Goal: Transaction & Acquisition: Purchase product/service

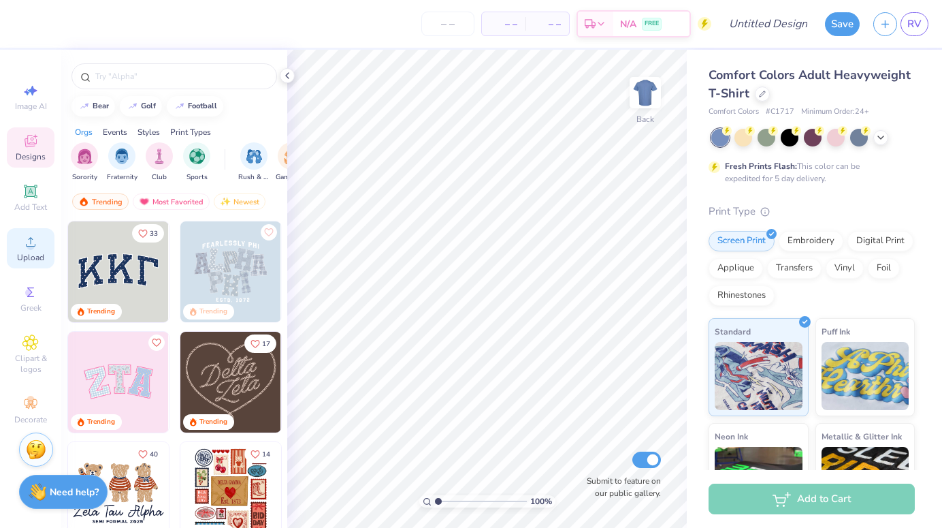
click at [26, 248] on icon at bounding box center [30, 242] width 16 height 16
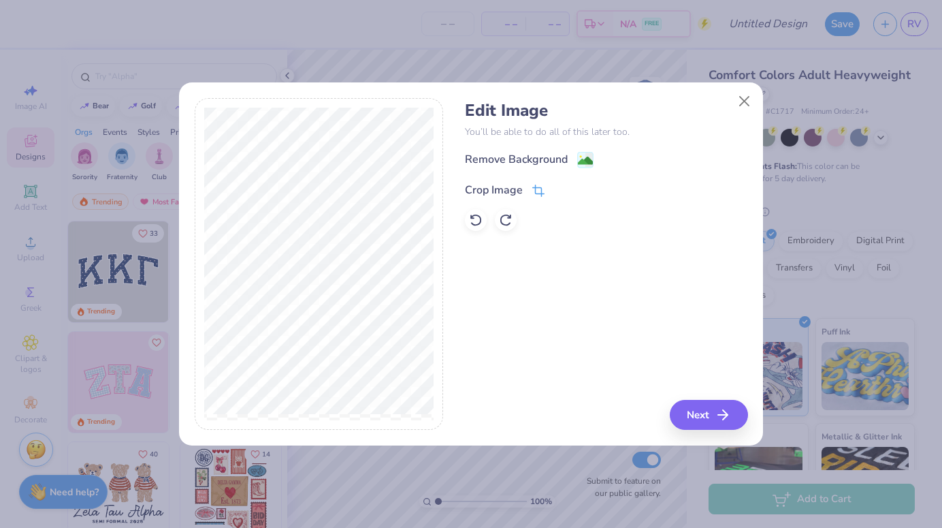
click at [535, 185] on icon at bounding box center [538, 191] width 12 height 12
click at [564, 190] on icon at bounding box center [562, 189] width 8 height 8
click at [581, 160] on image at bounding box center [585, 162] width 15 height 15
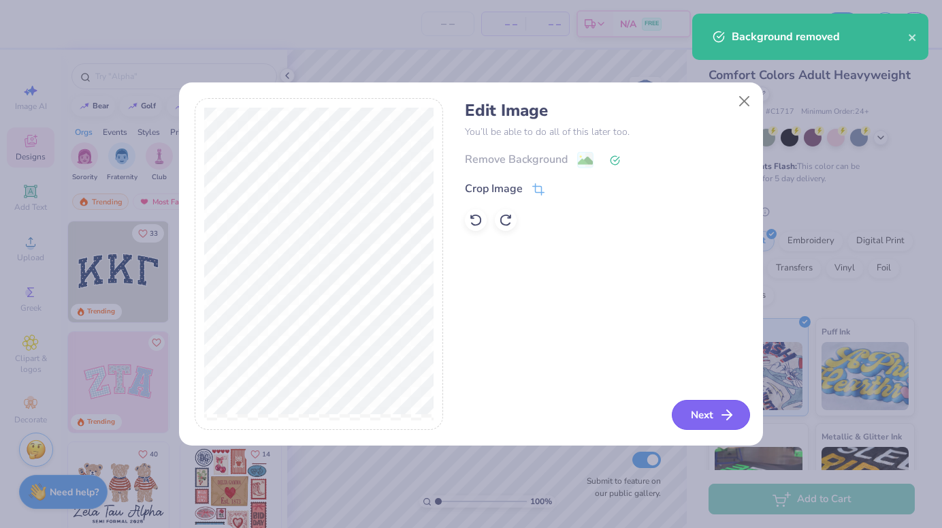
click at [711, 406] on button "Next" at bounding box center [711, 415] width 78 height 30
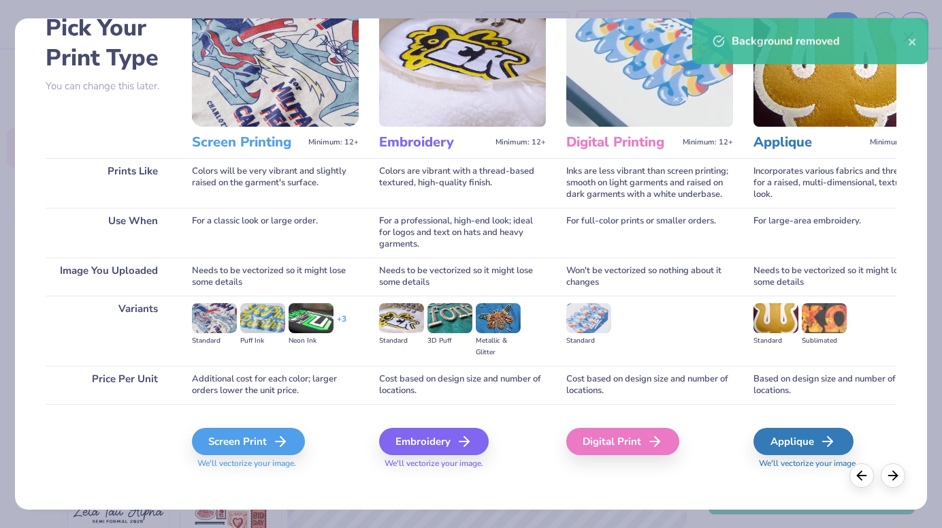
scroll to position [83, 0]
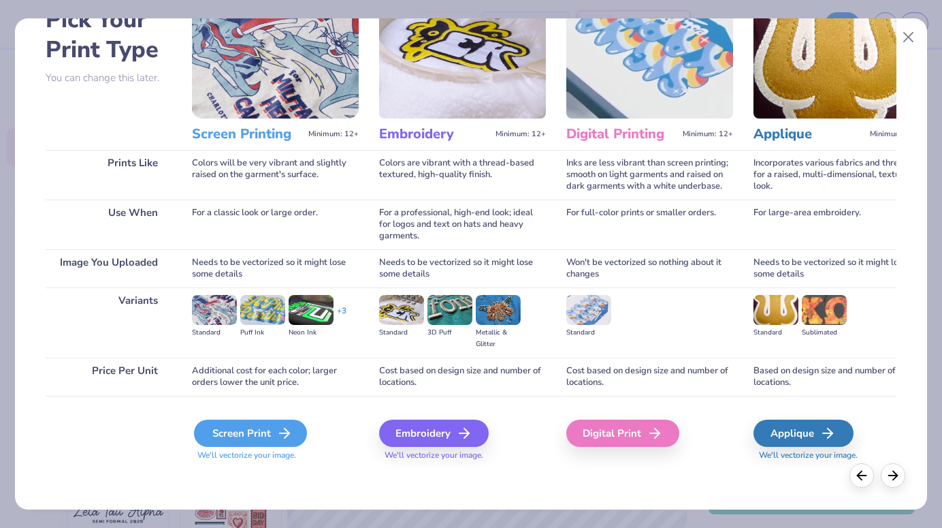
click at [274, 426] on div "Screen Print" at bounding box center [250, 432] width 113 height 27
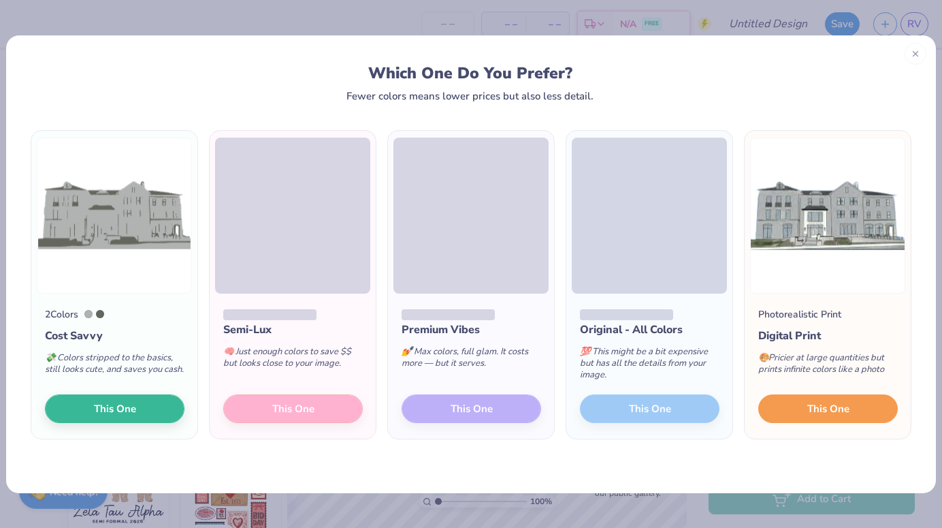
click at [806, 400] on button "This One" at bounding box center [828, 408] width 140 height 29
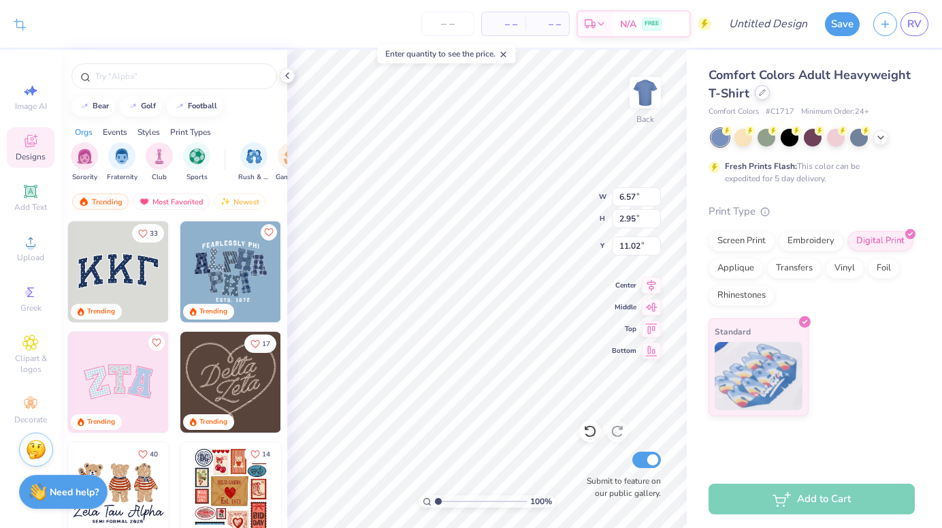
click at [759, 91] on icon at bounding box center [762, 92] width 7 height 7
click at [758, 91] on body "Crop Image – – Per Item – – Total Est. Delivery N/A FREE Design Title Save RV I…" at bounding box center [471, 264] width 942 height 528
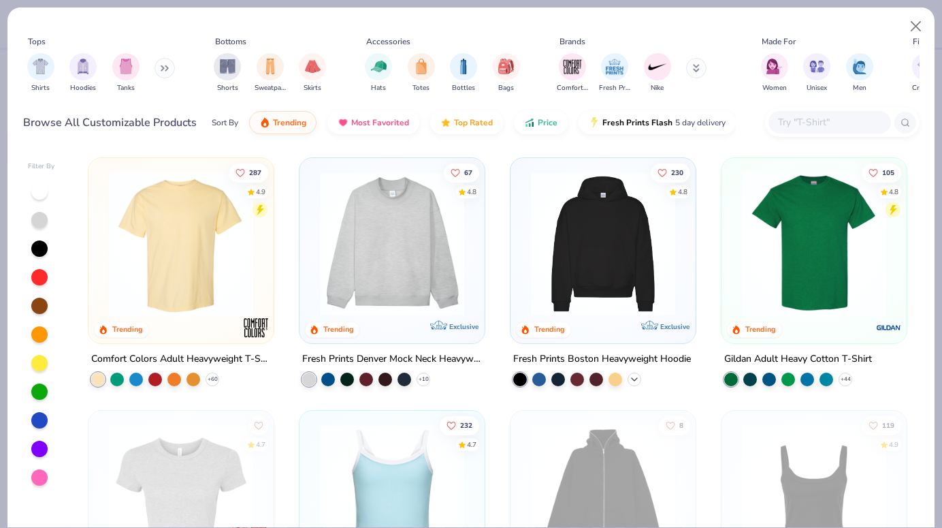
click at [634, 378] on polyline at bounding box center [634, 379] width 5 height 3
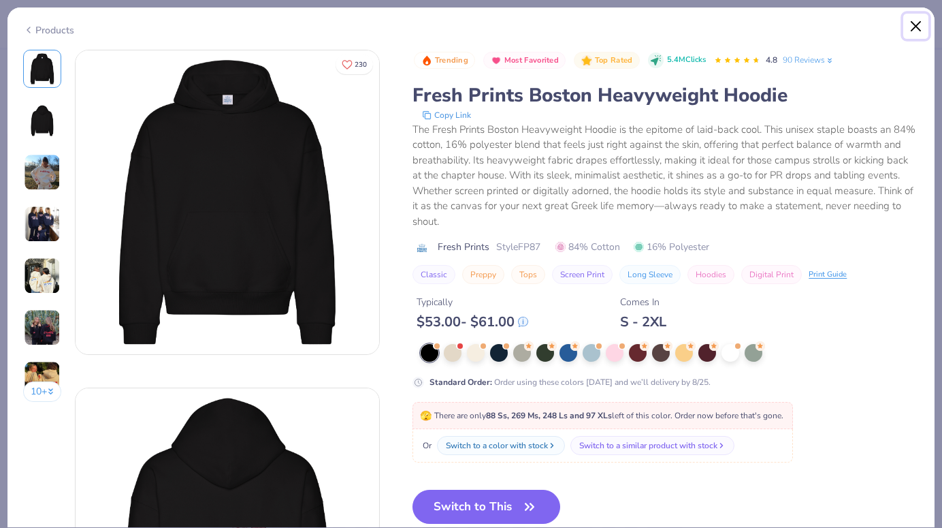
click at [914, 21] on button "Close" at bounding box center [916, 27] width 26 height 26
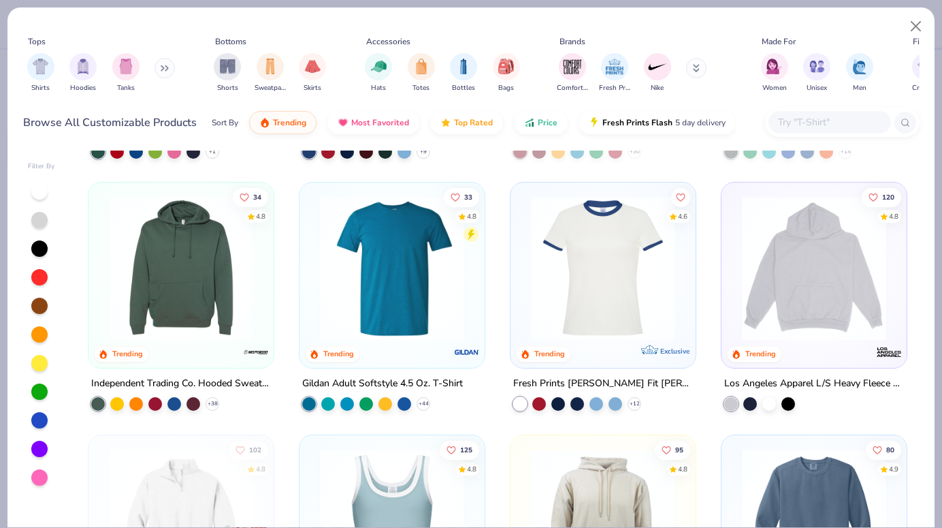
scroll to position [1745, 0]
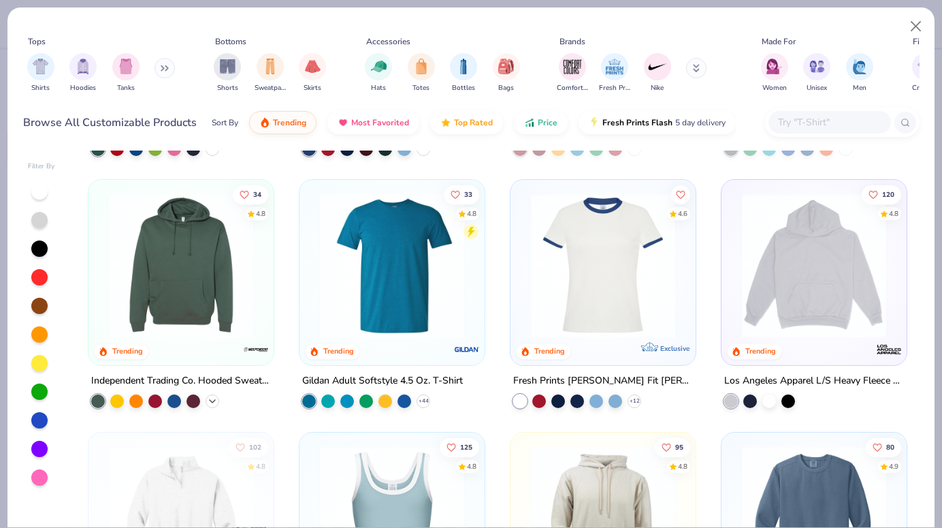
click at [212, 396] on icon at bounding box center [212, 401] width 11 height 11
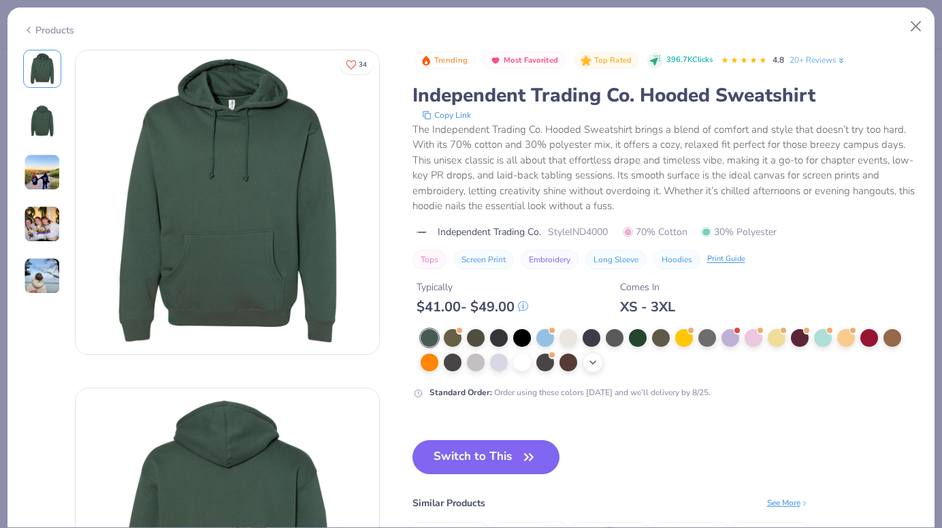
click at [594, 367] on icon at bounding box center [593, 362] width 11 height 11
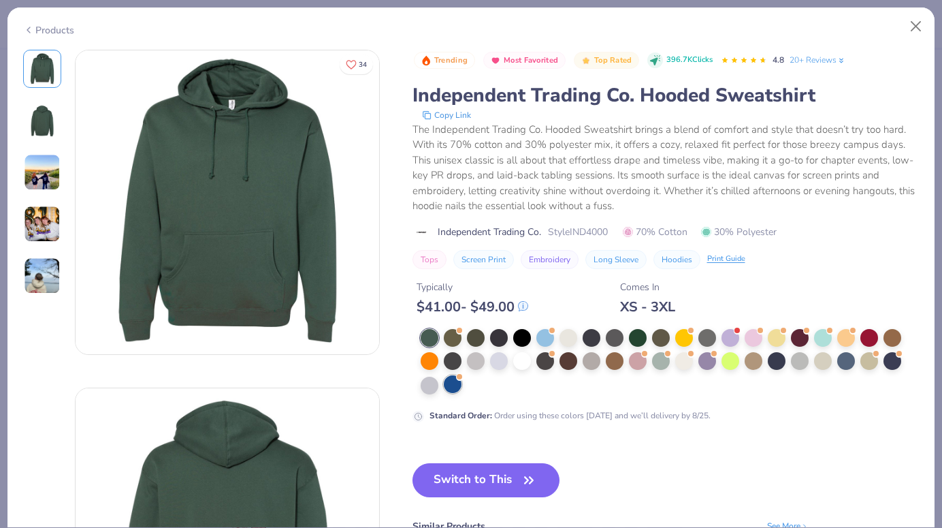
click at [449, 389] on div at bounding box center [453, 384] width 18 height 18
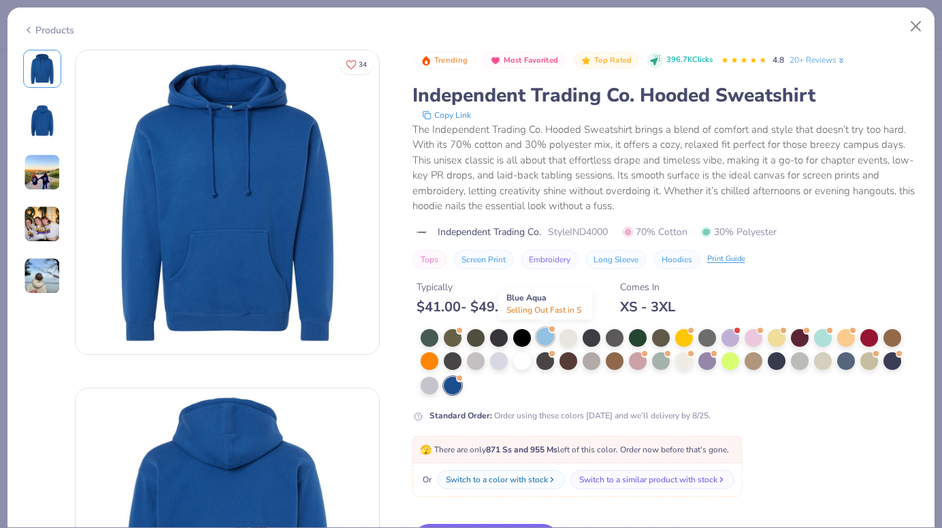
click at [542, 340] on div at bounding box center [545, 336] width 18 height 18
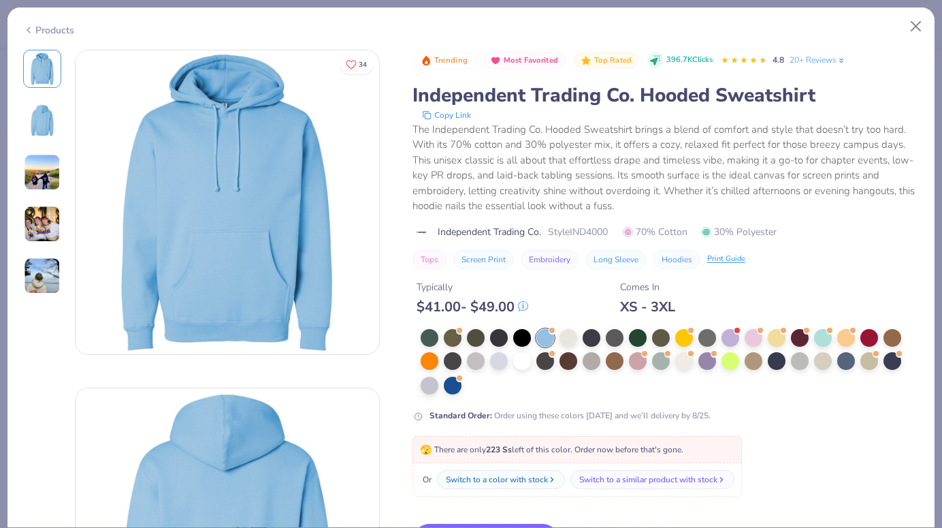
click at [650, 364] on div at bounding box center [670, 362] width 499 height 67
click at [640, 364] on div at bounding box center [638, 360] width 18 height 18
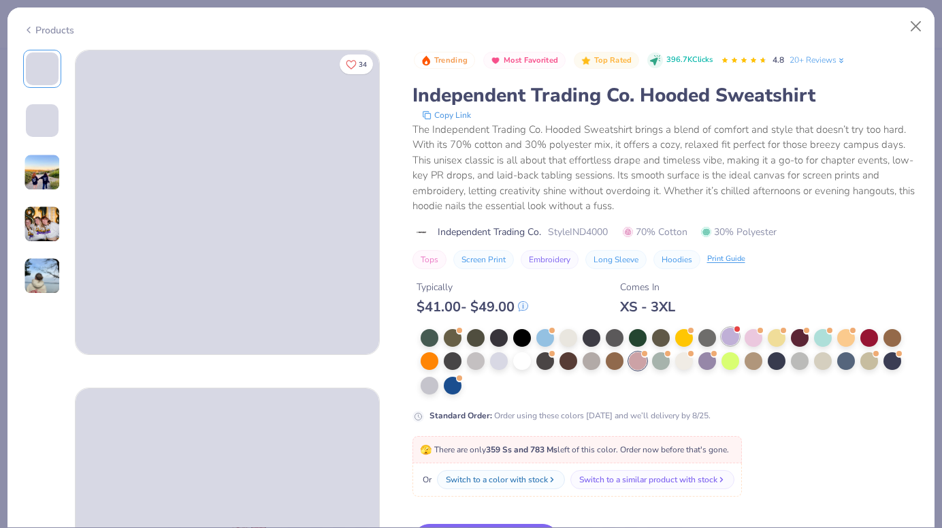
click at [726, 339] on div at bounding box center [731, 336] width 18 height 18
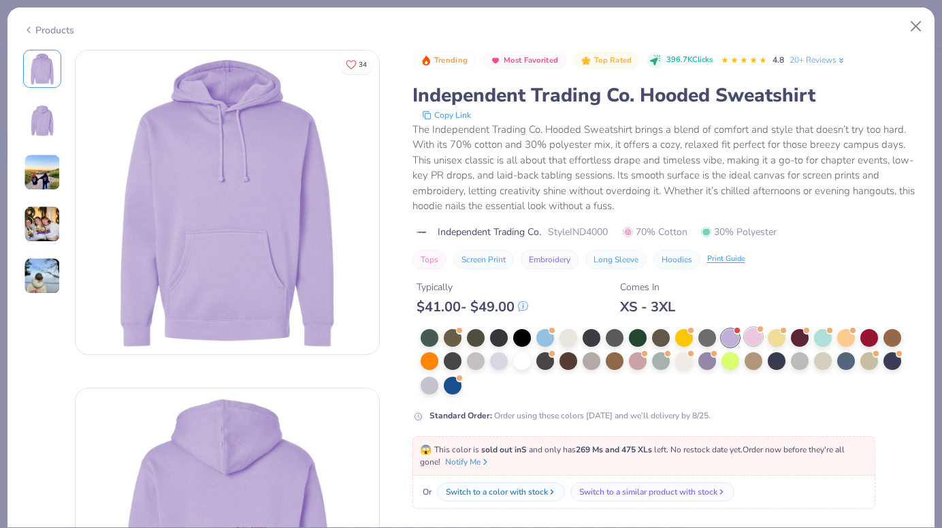
click at [753, 338] on div at bounding box center [754, 336] width 18 height 18
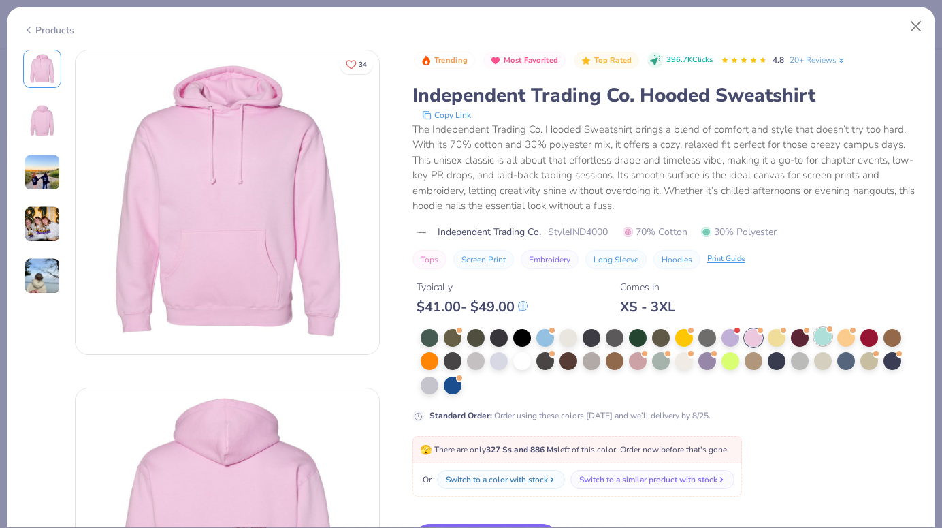
click at [819, 341] on div at bounding box center [823, 336] width 18 height 18
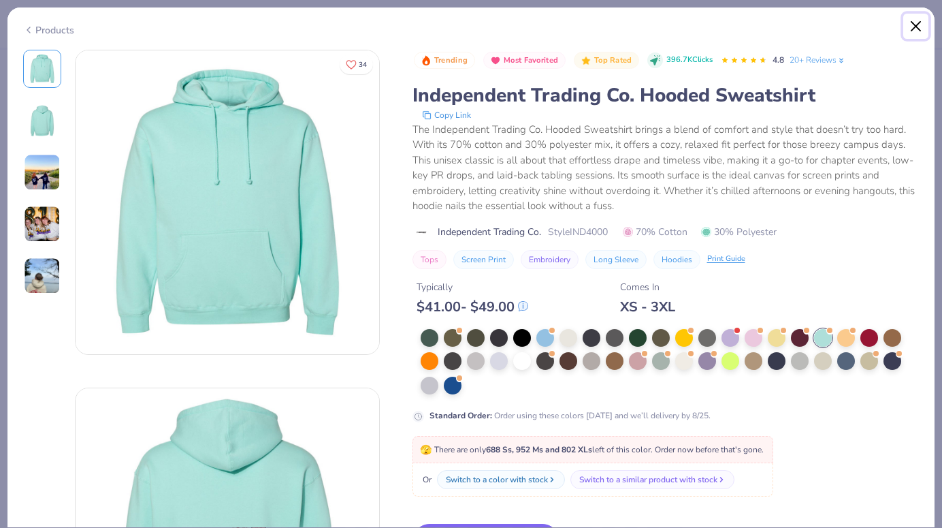
click at [908, 27] on button "Close" at bounding box center [916, 27] width 26 height 26
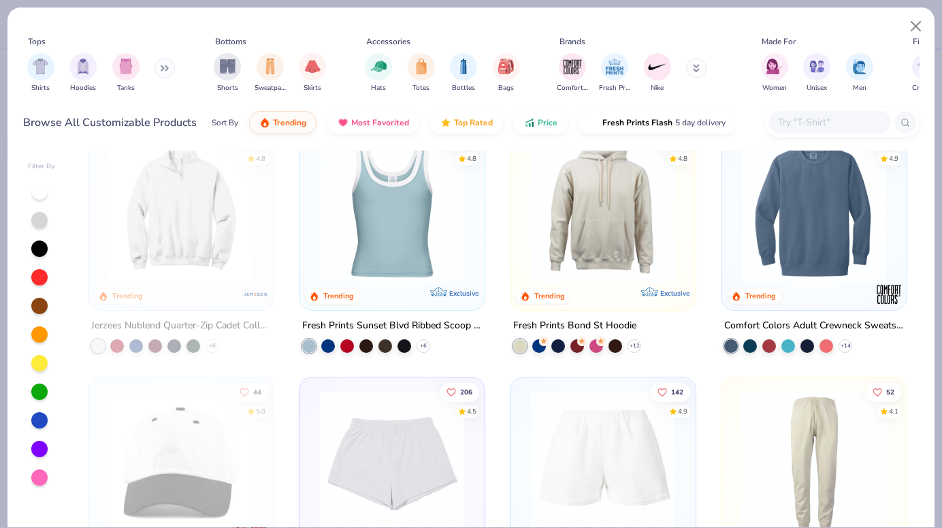
scroll to position [2053, 0]
click at [633, 346] on icon at bounding box center [634, 345] width 11 height 11
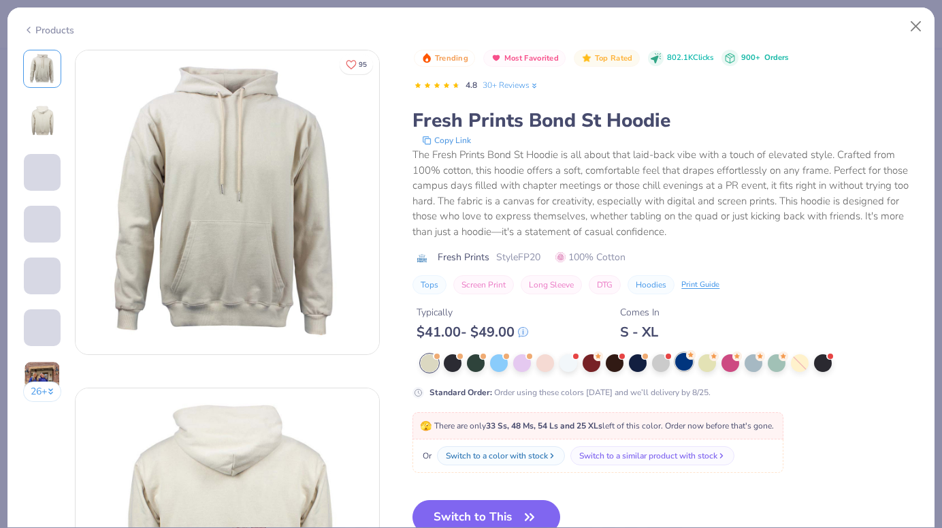
click at [684, 364] on div at bounding box center [684, 362] width 18 height 18
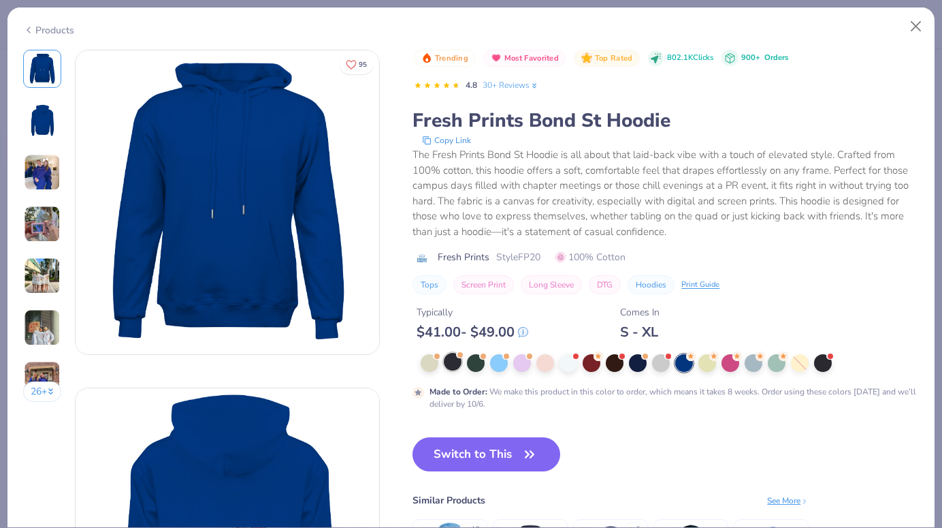
click at [454, 363] on div at bounding box center [453, 362] width 18 height 18
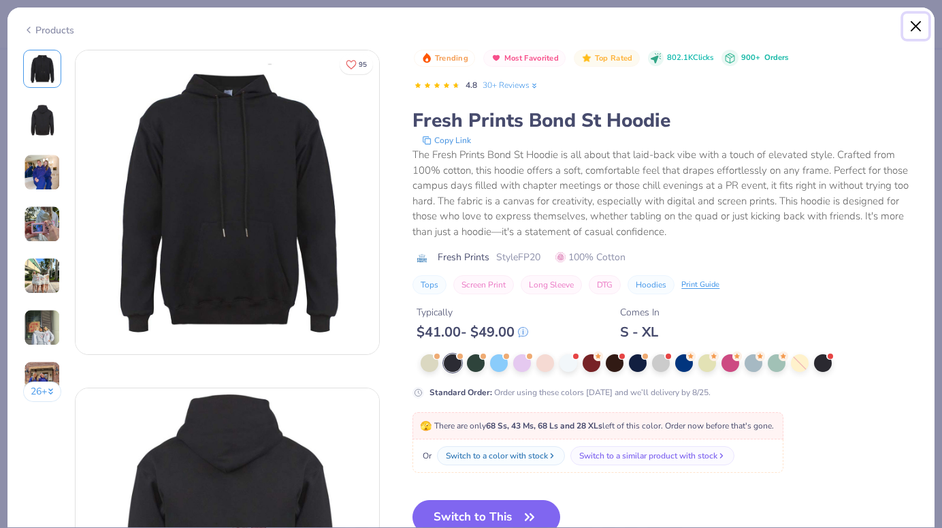
click at [915, 18] on button "Close" at bounding box center [916, 27] width 26 height 26
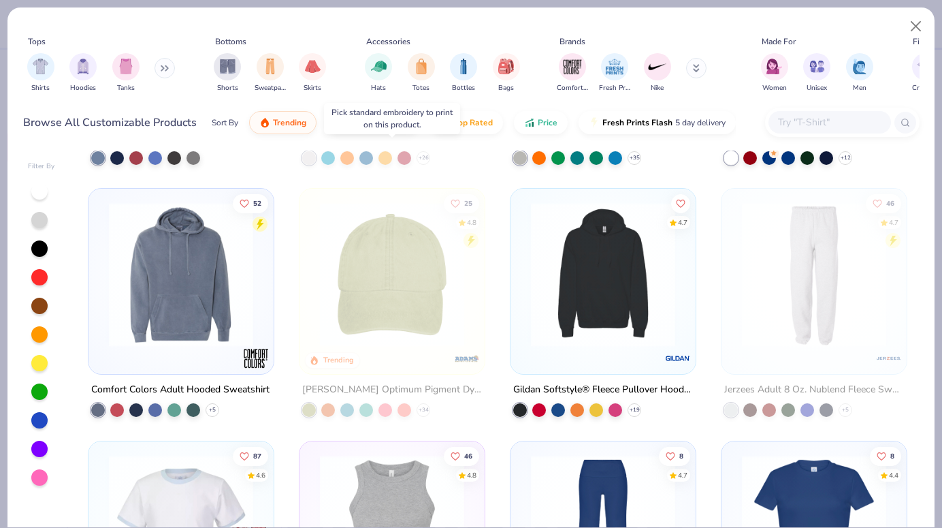
scroll to position [2819, 0]
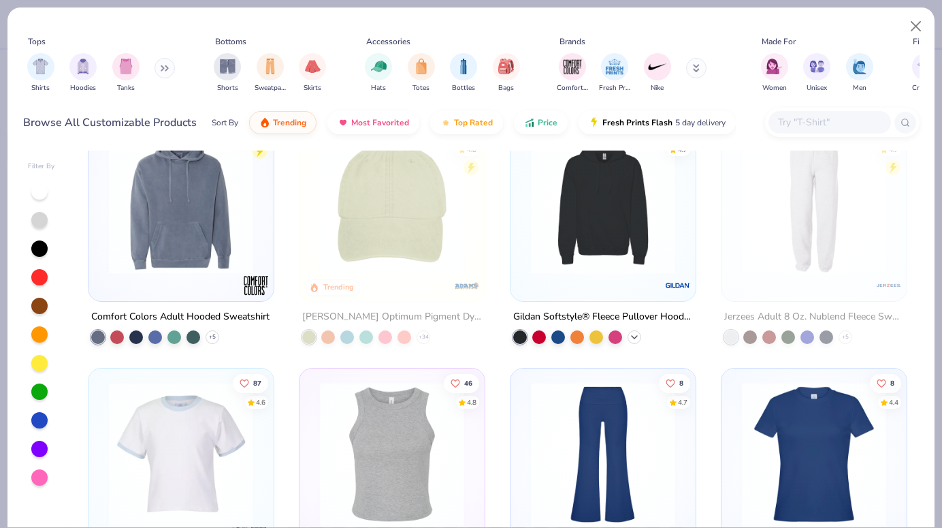
click at [634, 330] on div "+ 19" at bounding box center [635, 337] width 14 height 14
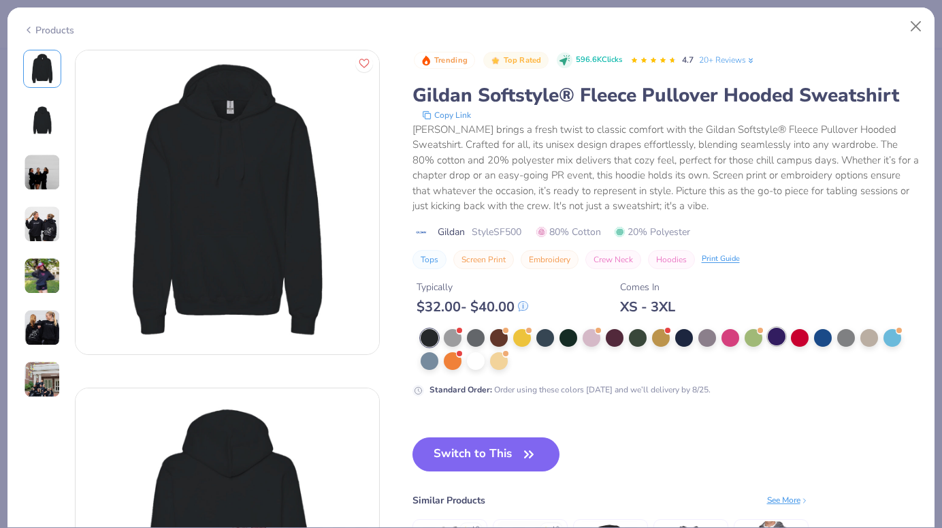
click at [771, 337] on div at bounding box center [777, 336] width 18 height 18
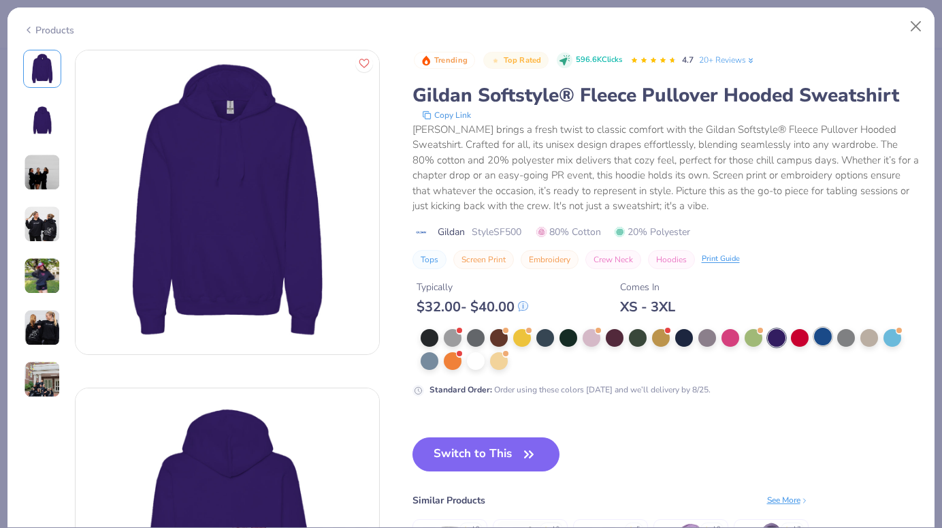
click at [825, 340] on div at bounding box center [823, 336] width 18 height 18
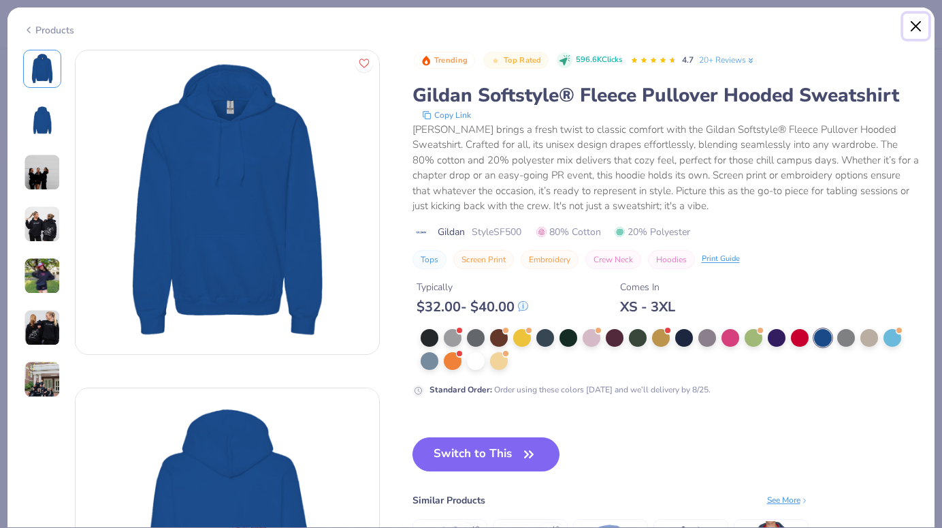
click at [917, 19] on button "Close" at bounding box center [916, 27] width 26 height 26
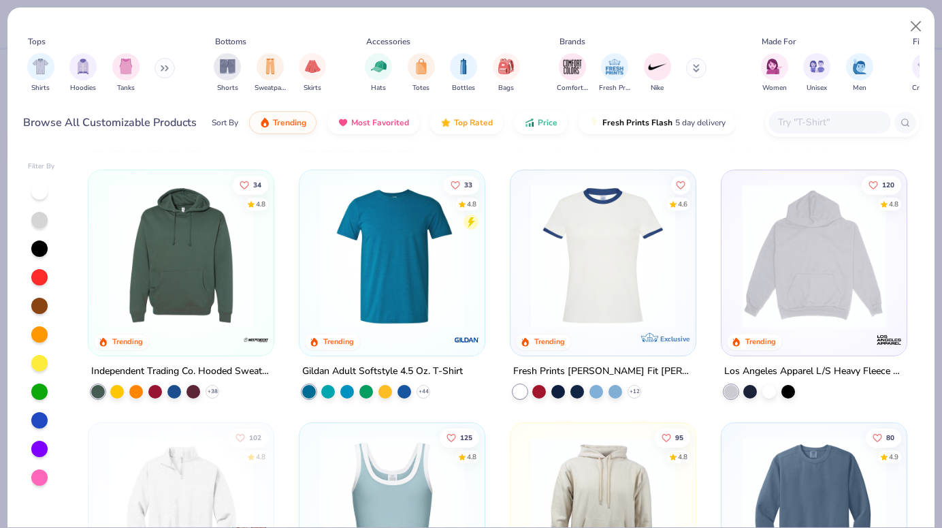
scroll to position [1758, 0]
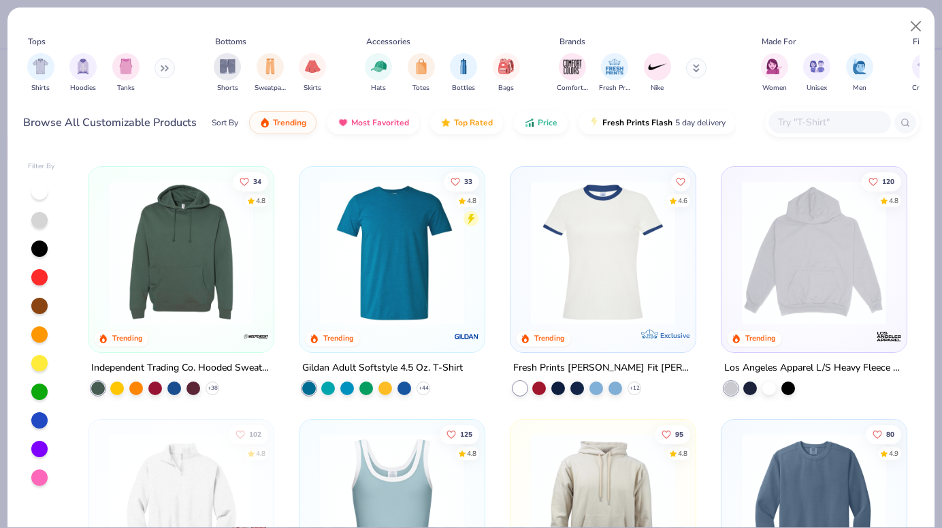
click at [774, 333] on div at bounding box center [814, 256] width 172 height 165
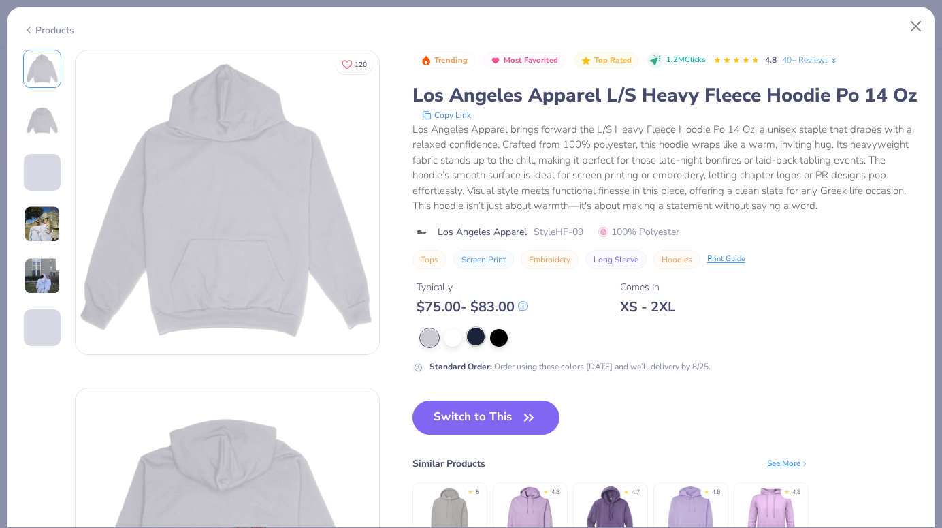
click at [474, 341] on div at bounding box center [476, 336] width 18 height 18
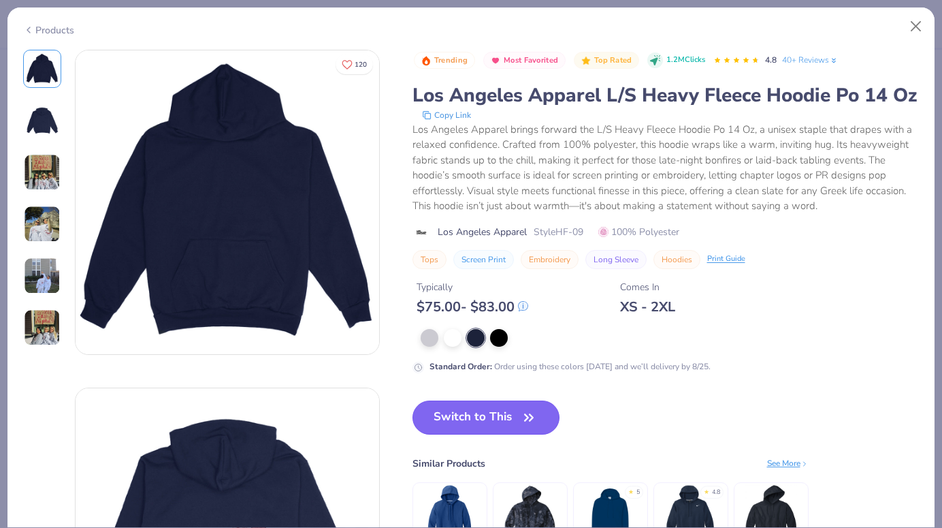
click at [483, 427] on button "Switch to This" at bounding box center [487, 417] width 148 height 34
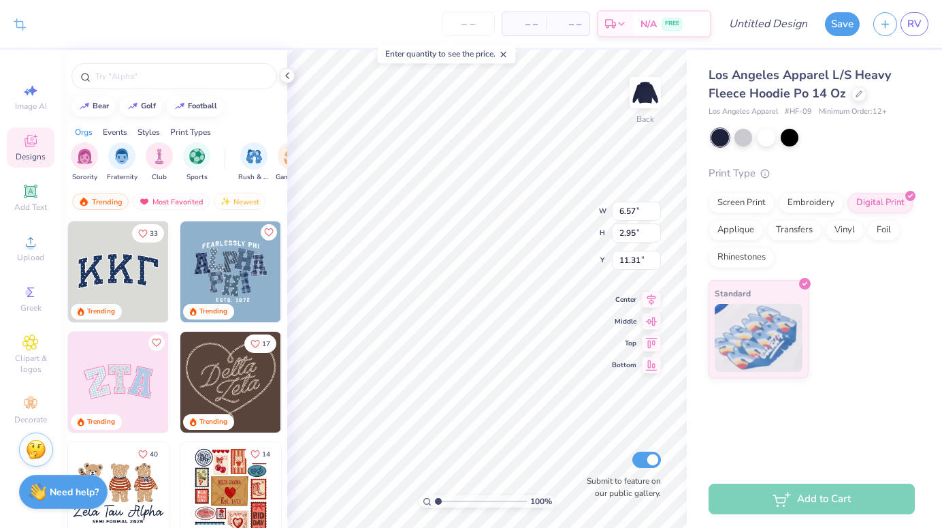
type input "11.29"
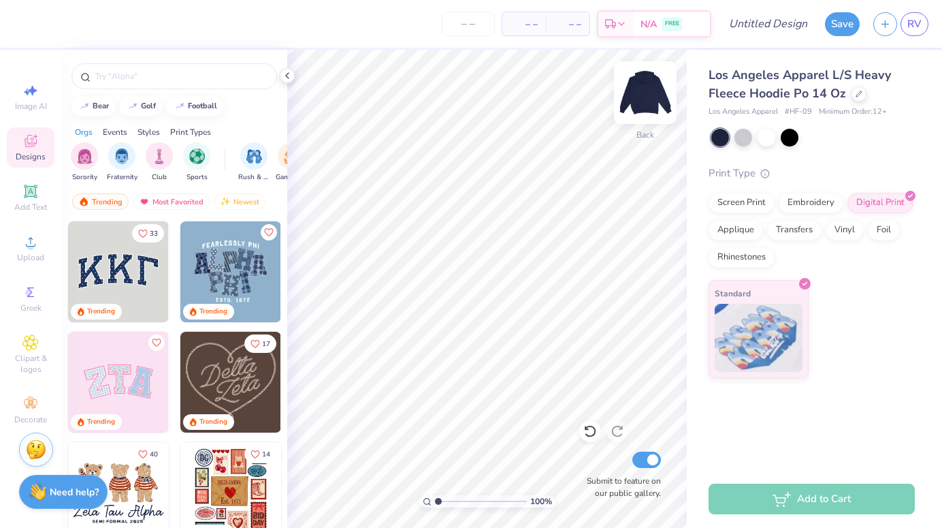
click at [630, 111] on div "Back" at bounding box center [645, 101] width 31 height 48
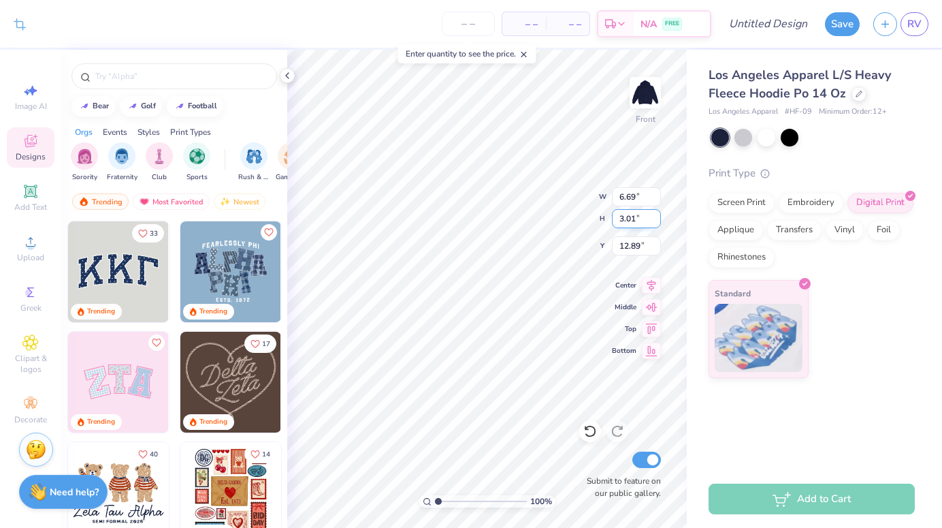
type input "13.85"
type input "6.22"
type input "8.25"
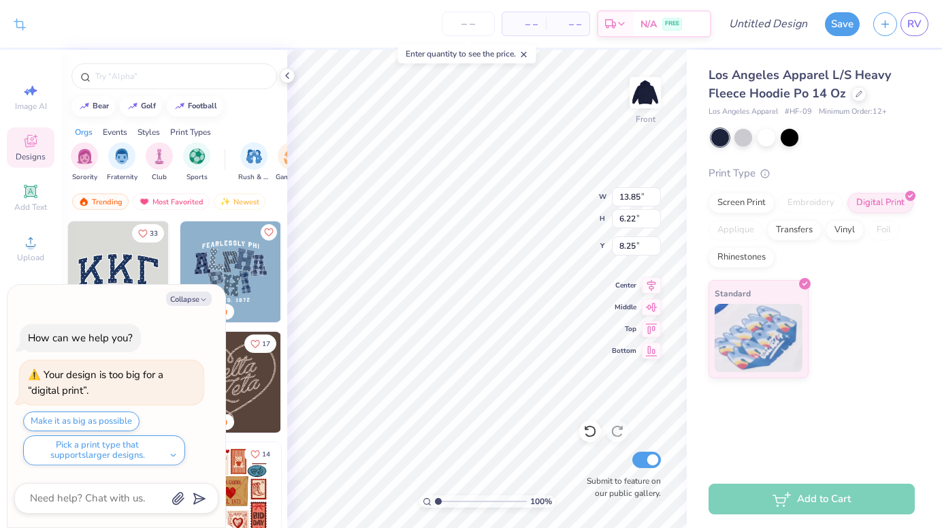
type textarea "x"
type input "7.07"
type textarea "x"
click at [100, 414] on button "Make it as big as possible" at bounding box center [81, 421] width 116 height 20
type input "15.00"
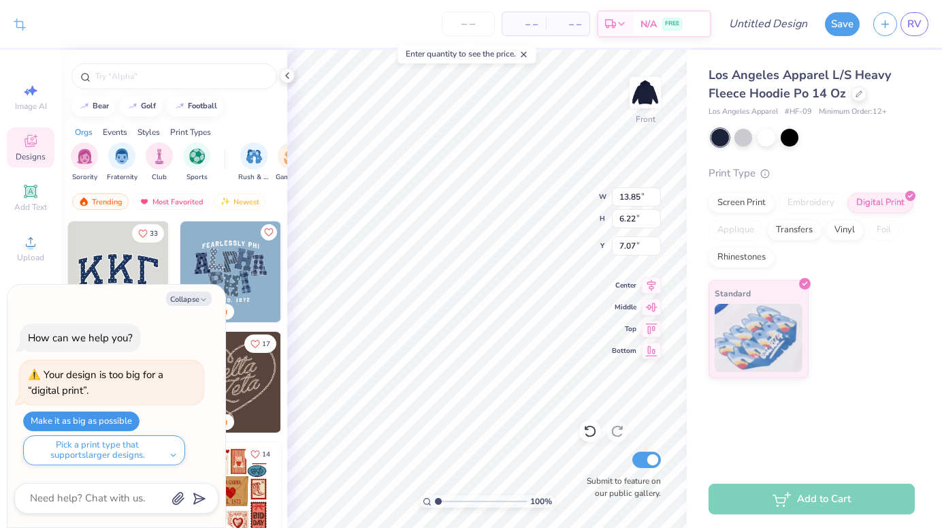
type input "6.74"
type input "8.25"
type textarea "x"
type input "6.95"
type textarea "x"
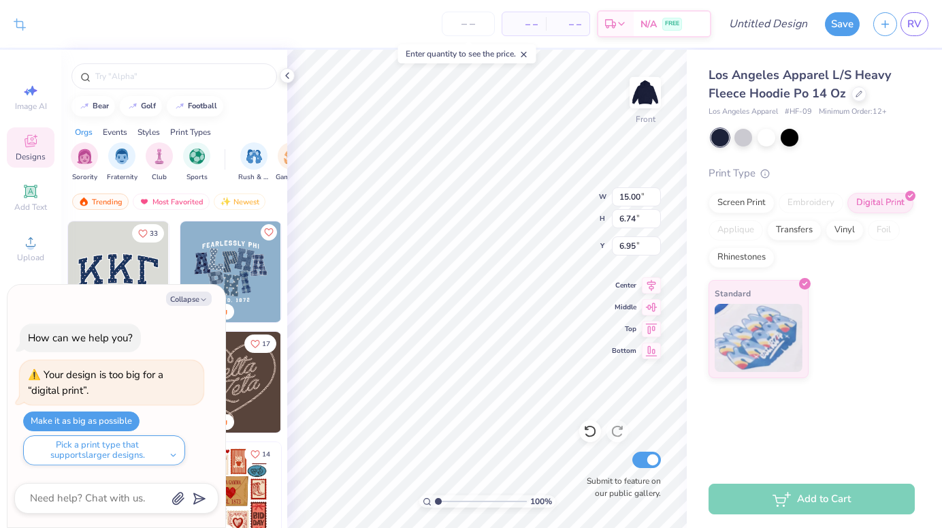
type input "7.18"
click at [197, 300] on button "Collapse" at bounding box center [189, 298] width 46 height 14
type textarea "x"
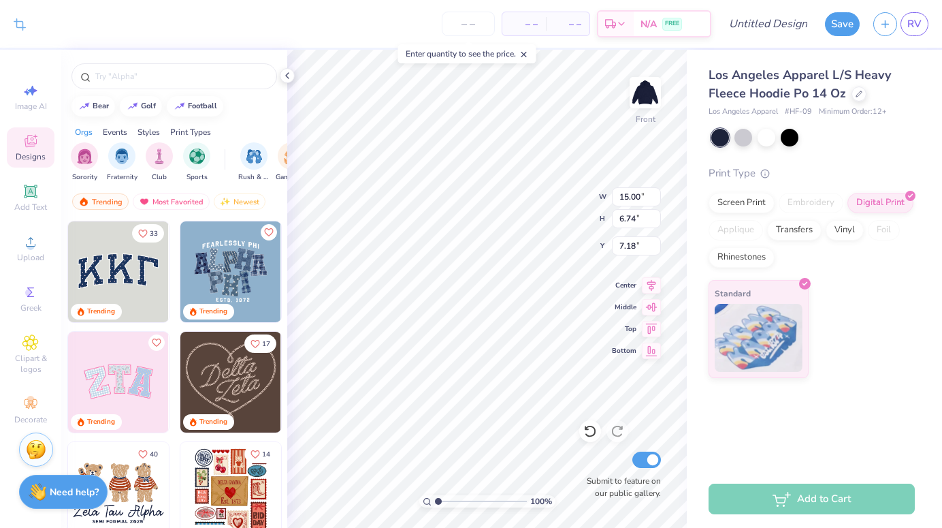
type input "7.20"
click at [31, 207] on span "Add Text" at bounding box center [30, 207] width 33 height 11
type input "7.71"
type input "2.23"
type input "15.38"
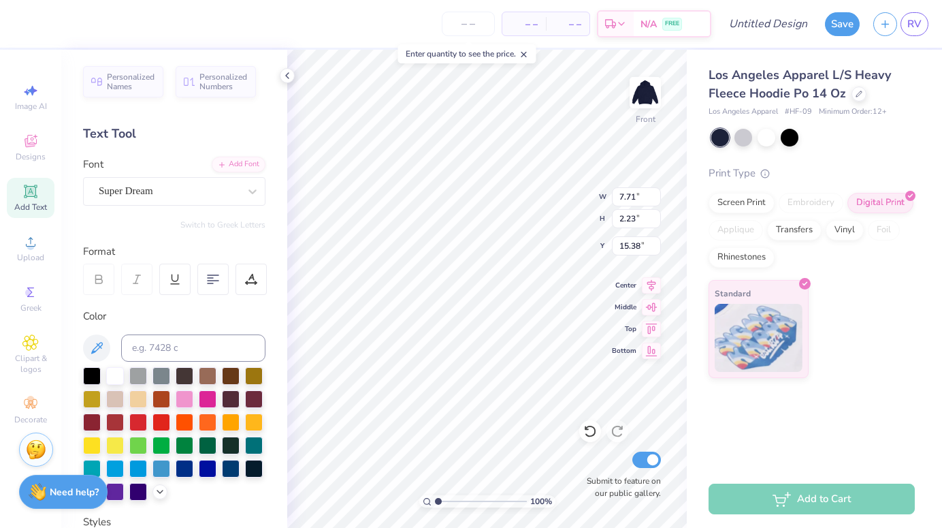
type textarea "Kappa Delta"
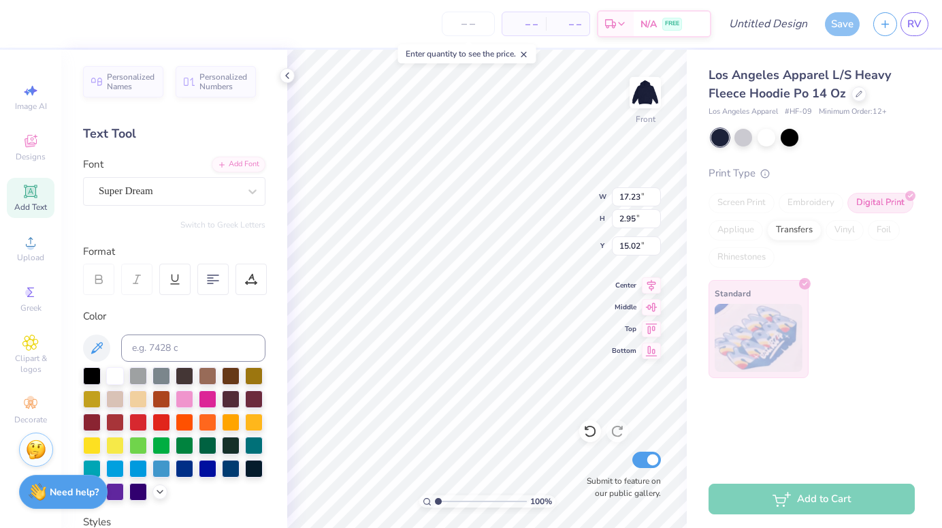
scroll to position [0, 2]
click at [147, 213] on div "Personalized Names Personalized Numbers Text Tool Add Font Font Super Dream Swi…" at bounding box center [174, 289] width 226 height 478
click at [147, 202] on div "Super Dream" at bounding box center [174, 191] width 182 height 29
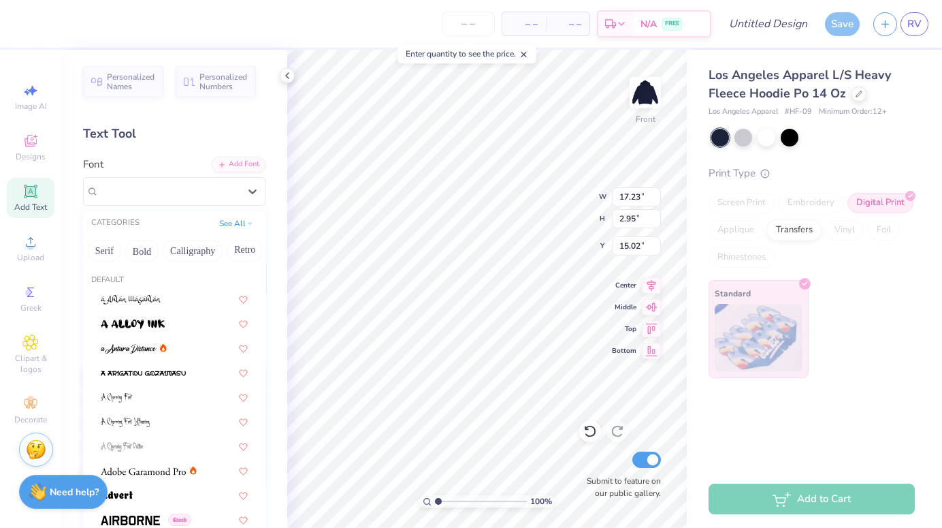
scroll to position [0, 152]
click at [202, 247] on button "Calligraphy" at bounding box center [186, 251] width 60 height 22
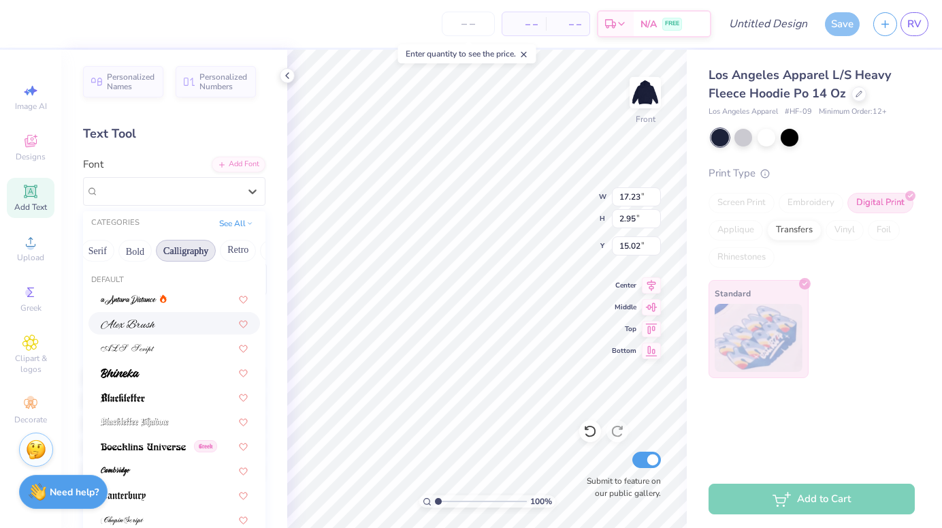
click at [178, 323] on div at bounding box center [174, 323] width 147 height 14
click at [225, 203] on div "Alex Brush" at bounding box center [174, 191] width 182 height 29
click at [193, 357] on div at bounding box center [175, 347] width 172 height 22
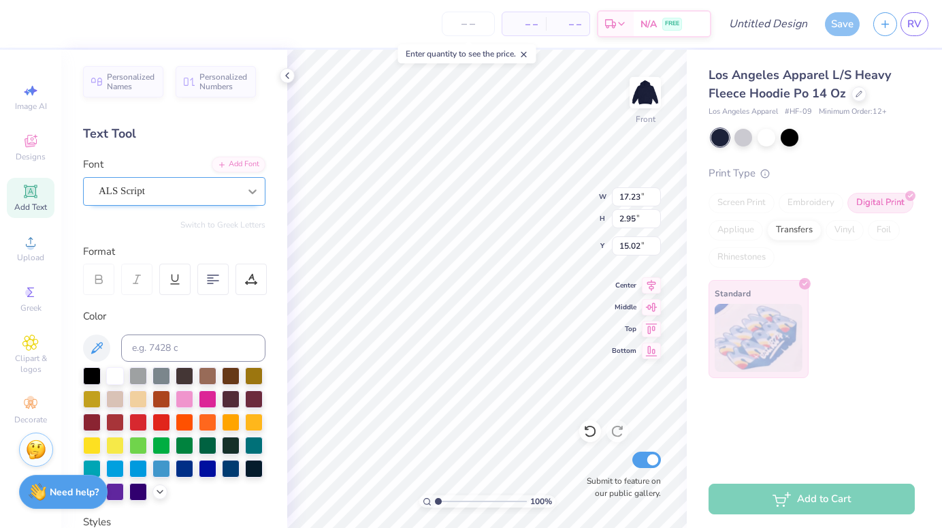
click at [244, 197] on div at bounding box center [252, 191] width 25 height 25
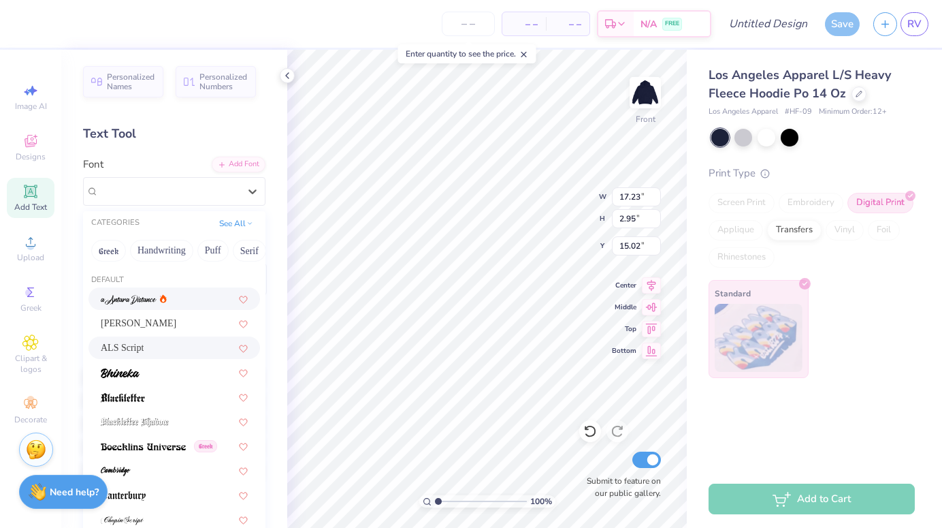
click at [196, 300] on div at bounding box center [174, 298] width 147 height 14
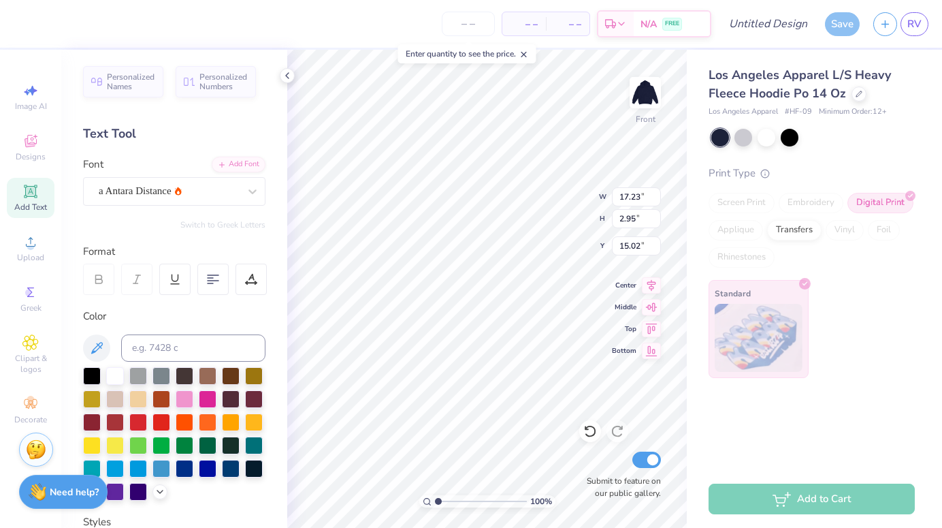
click at [236, 205] on div "Personalized Names Personalized Numbers Text Tool Add Font Font a Antara Distan…" at bounding box center [174, 289] width 226 height 478
click at [242, 196] on div at bounding box center [252, 191] width 25 height 25
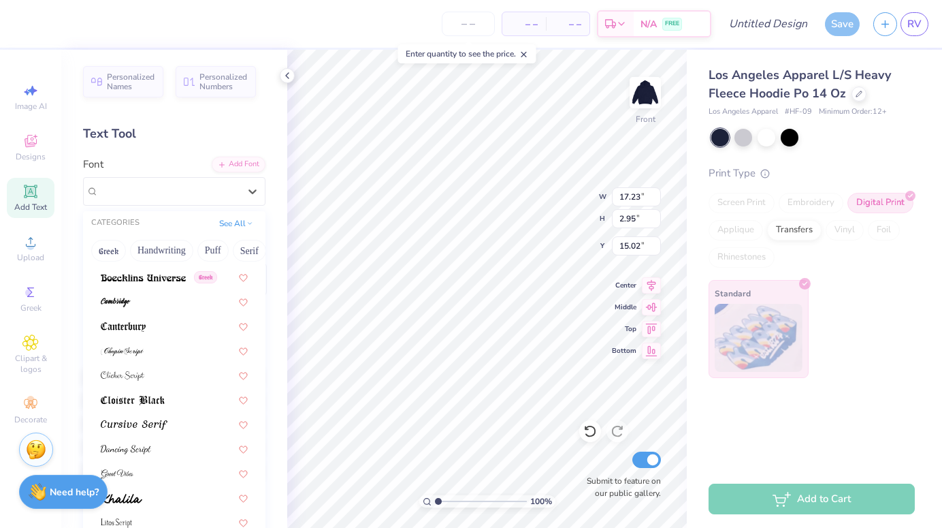
scroll to position [182, 0]
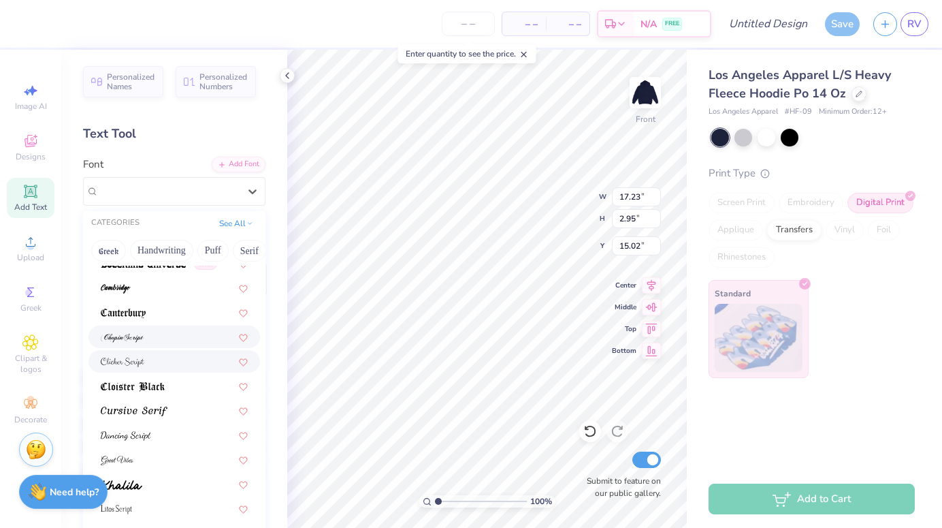
click at [176, 340] on div at bounding box center [174, 337] width 147 height 14
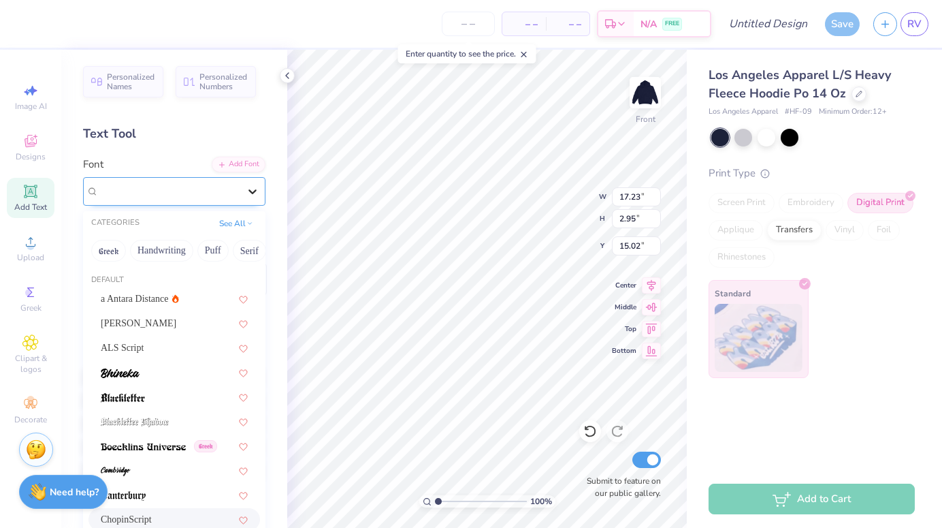
click at [242, 187] on div at bounding box center [252, 191] width 25 height 25
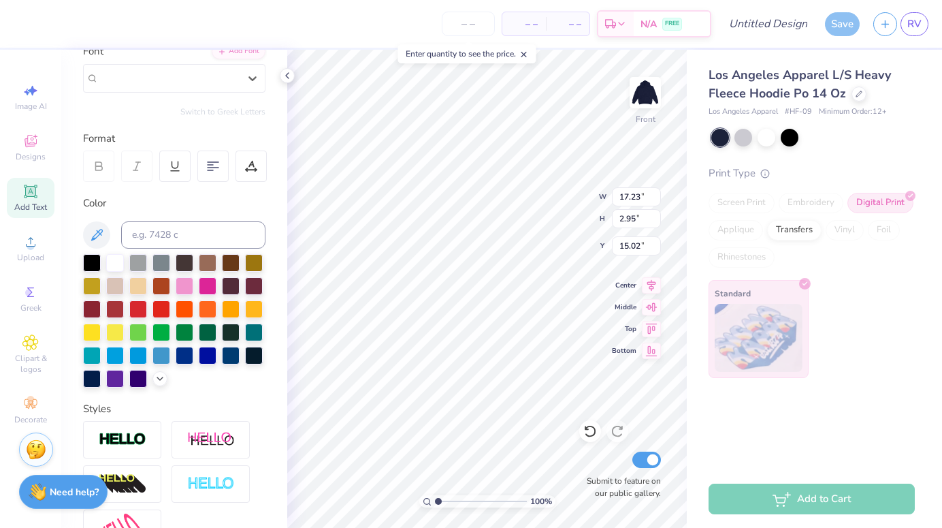
scroll to position [0, 0]
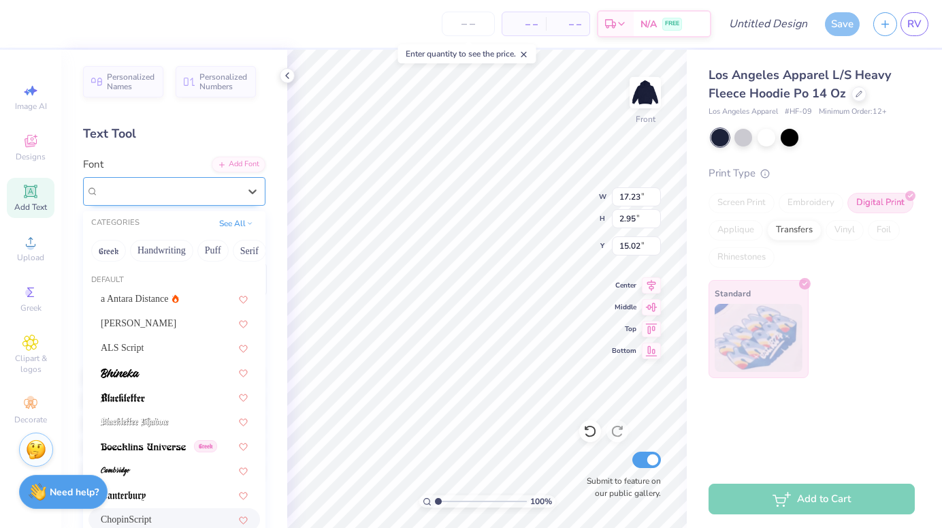
click at [167, 185] on div "ChopinScript" at bounding box center [169, 191] width 140 height 16
paste input "Pacifico"
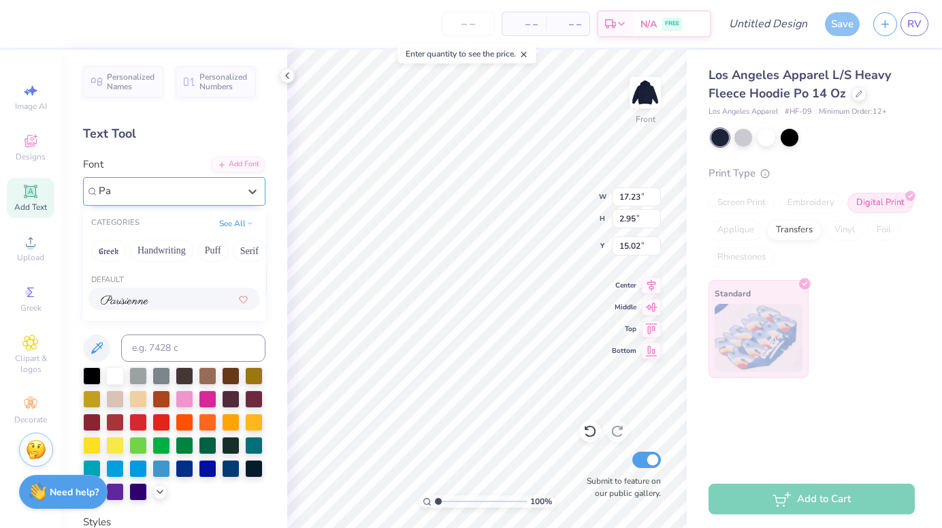
type input "P"
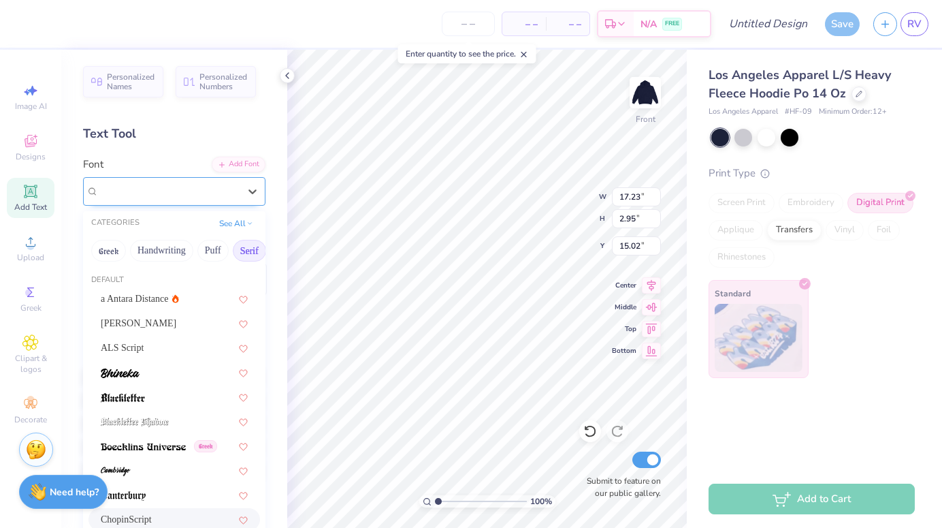
click at [256, 243] on button "Serif" at bounding box center [249, 251] width 33 height 22
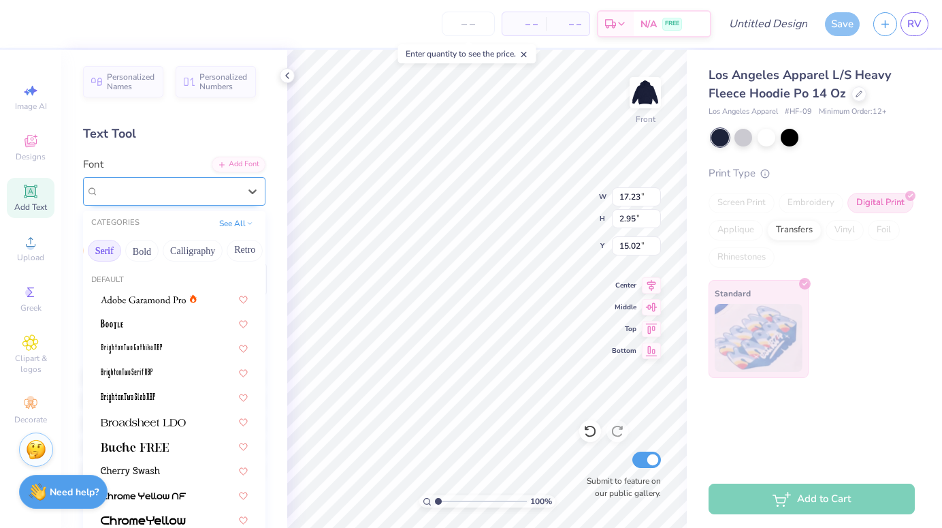
scroll to position [0, 146]
click at [206, 249] on button "Calligraphy" at bounding box center [192, 251] width 60 height 22
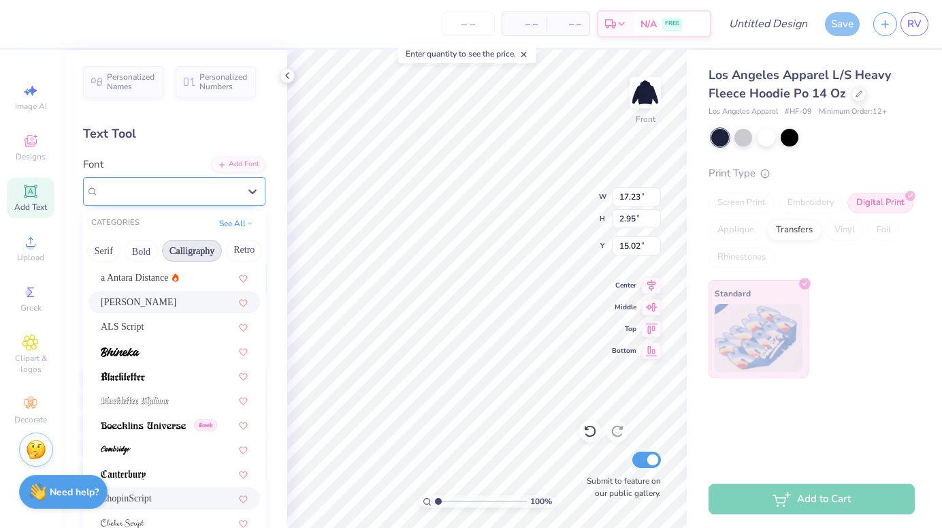
scroll to position [22, 0]
click at [169, 321] on div "ALS Script" at bounding box center [174, 326] width 147 height 14
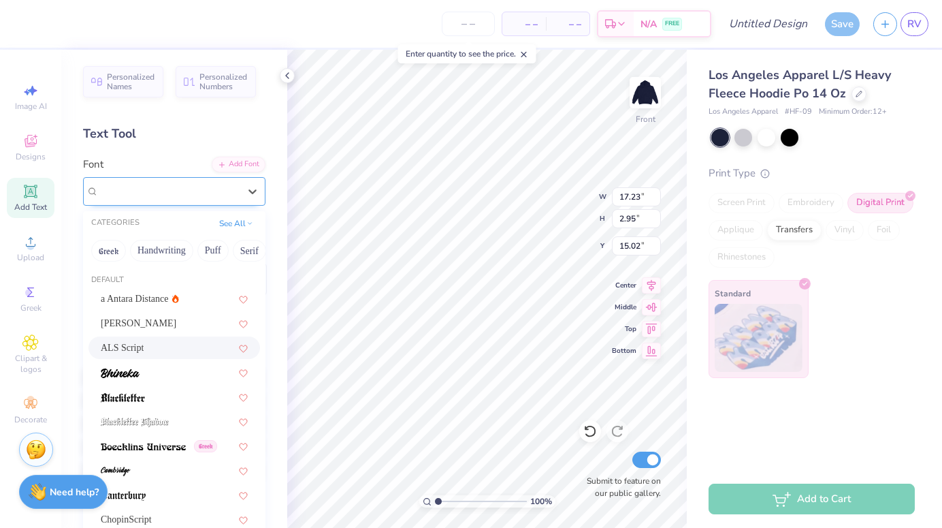
click at [197, 186] on div "ALS Script" at bounding box center [168, 190] width 143 height 21
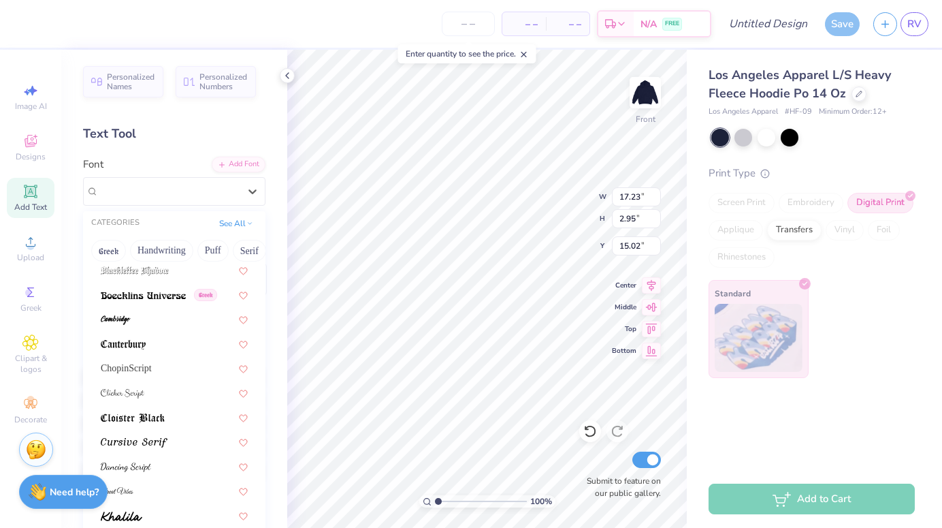
scroll to position [152, 0]
click at [170, 445] on div at bounding box center [174, 441] width 147 height 14
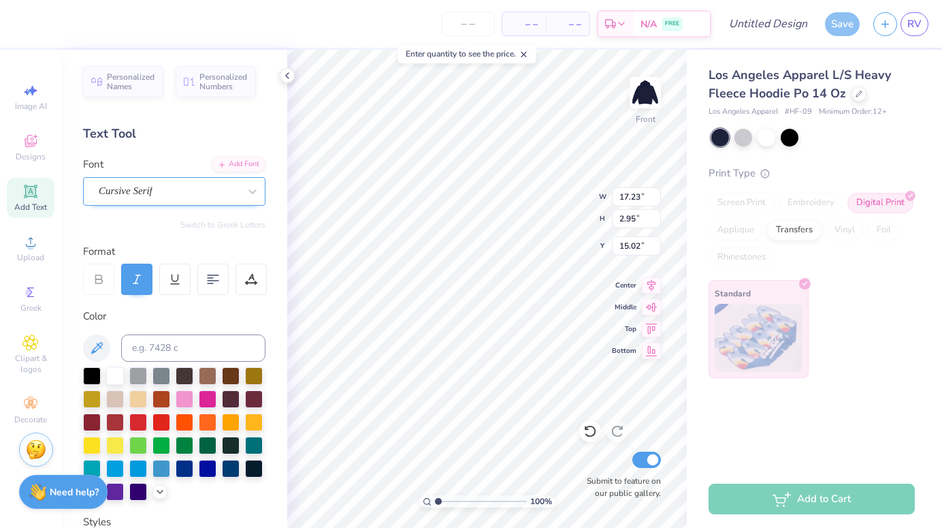
click at [204, 194] on div "Cursive Serif" at bounding box center [168, 190] width 143 height 21
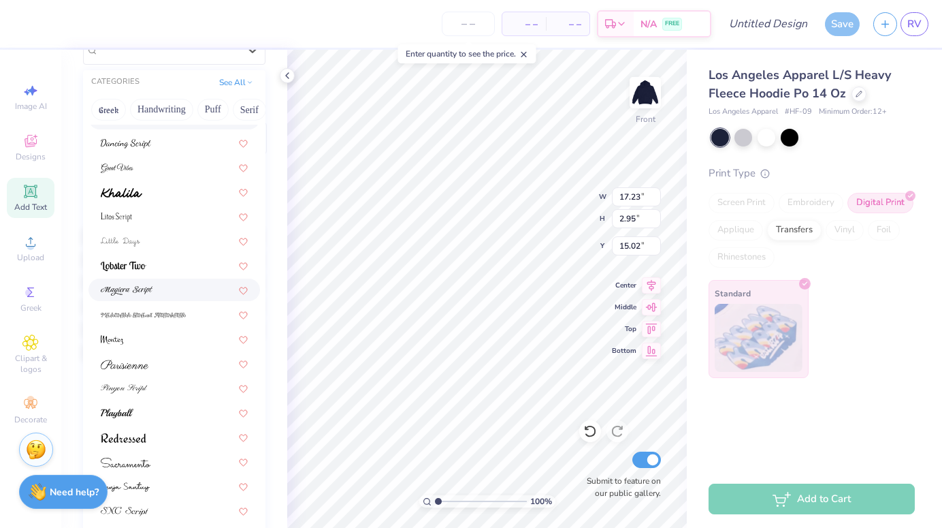
scroll to position [172, 0]
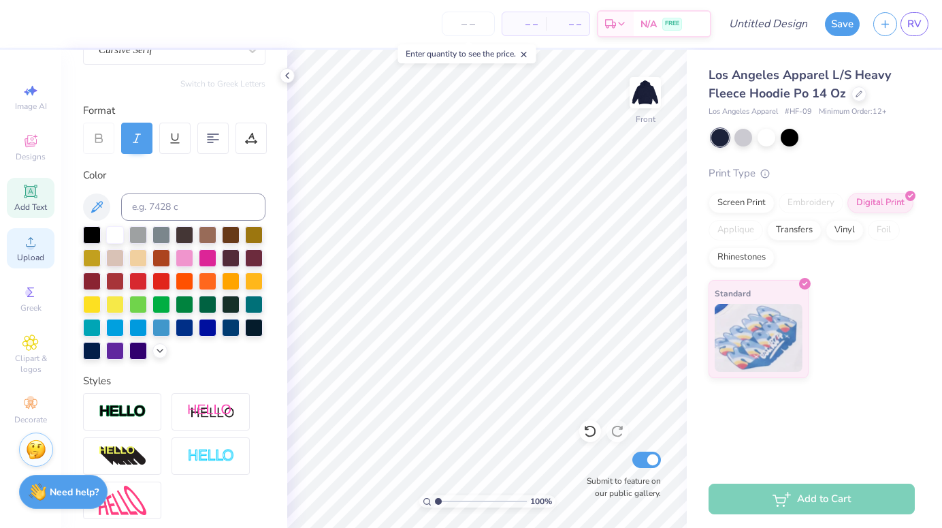
click at [33, 251] on div "Upload" at bounding box center [31, 248] width 48 height 40
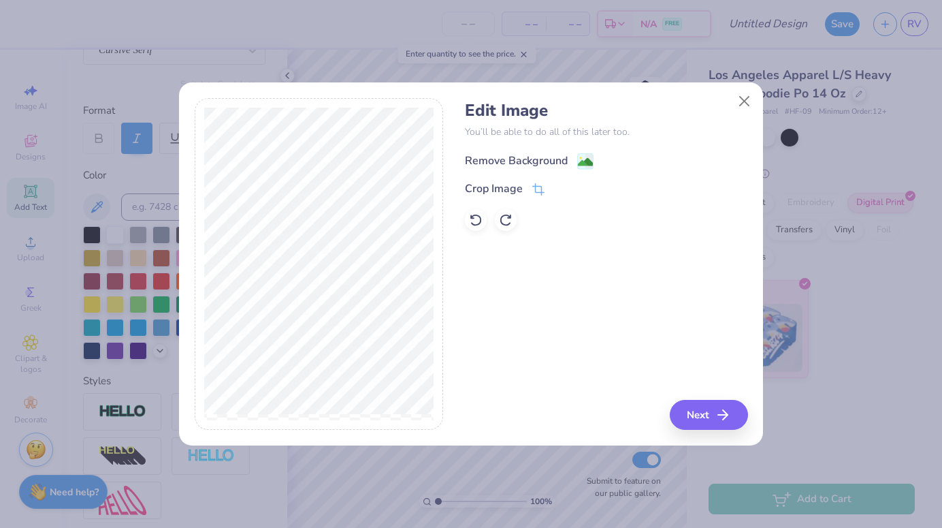
click at [566, 165] on div "Remove Background" at bounding box center [516, 161] width 103 height 16
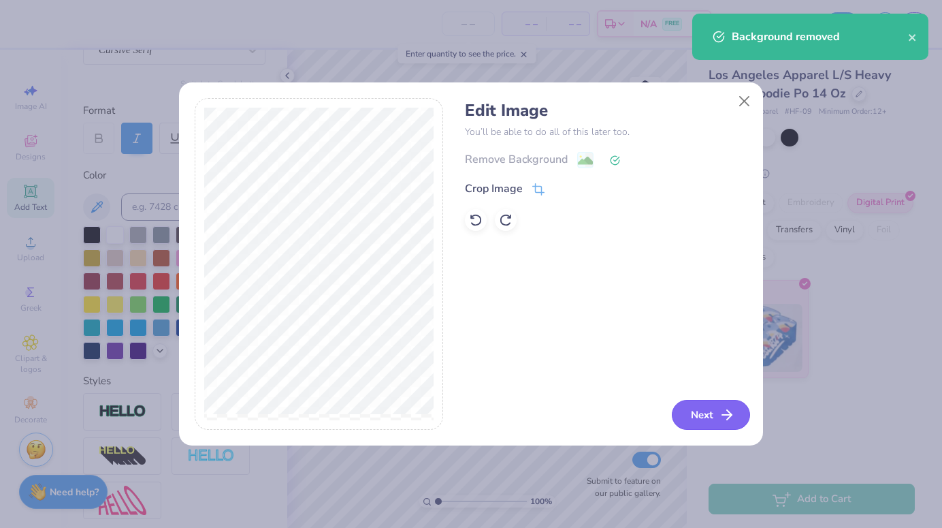
click at [719, 415] on icon "button" at bounding box center [727, 414] width 16 height 16
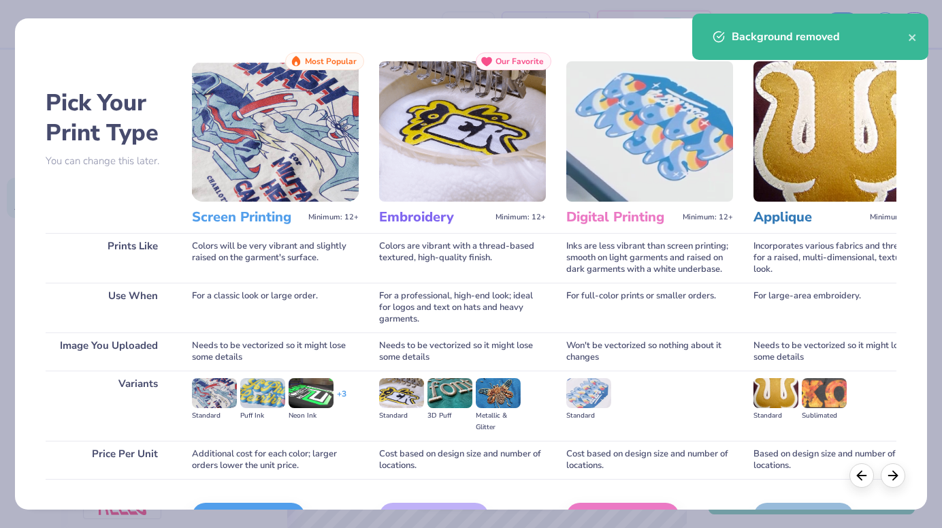
scroll to position [83, 0]
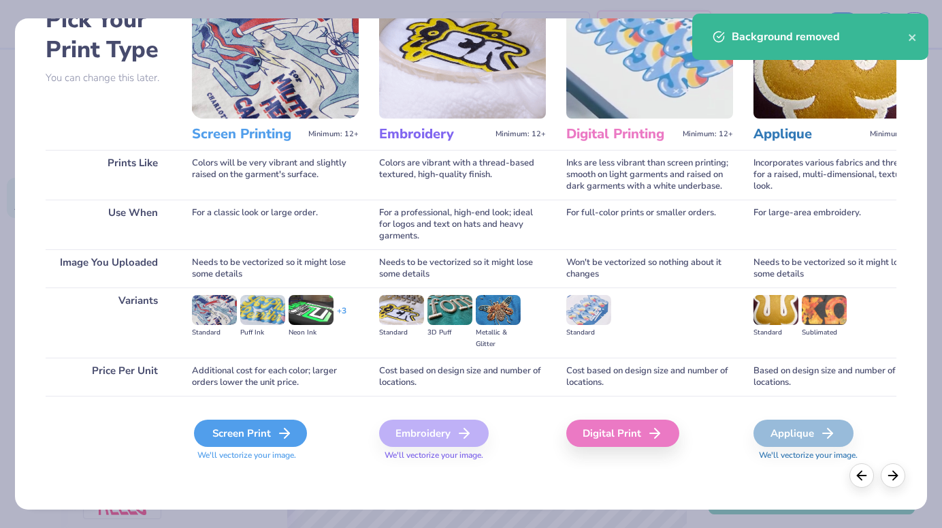
click at [285, 427] on icon at bounding box center [284, 433] width 16 height 16
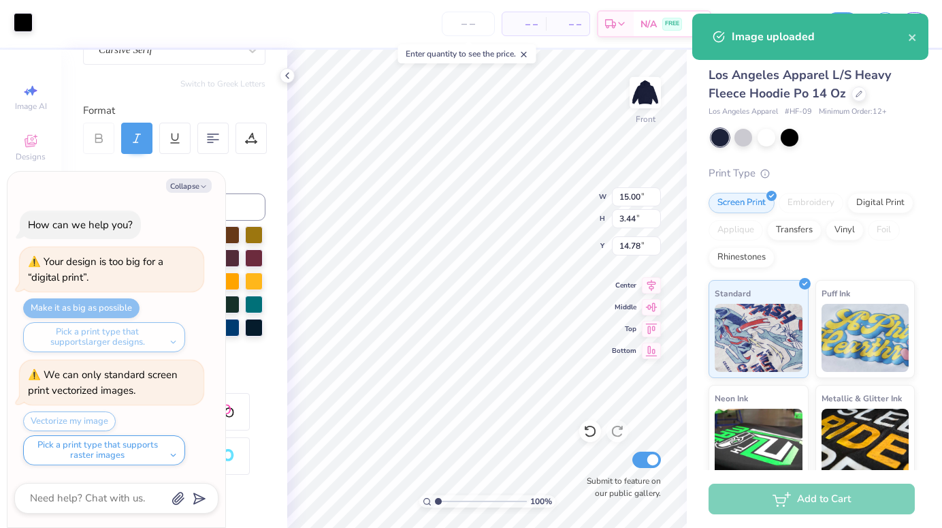
click at [32, 29] on div at bounding box center [23, 22] width 19 height 19
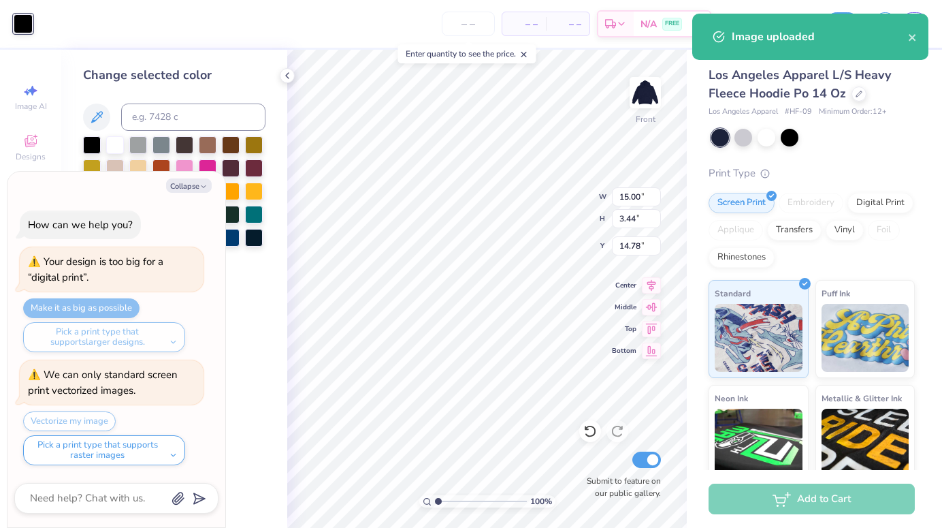
click at [20, 15] on div at bounding box center [23, 23] width 19 height 19
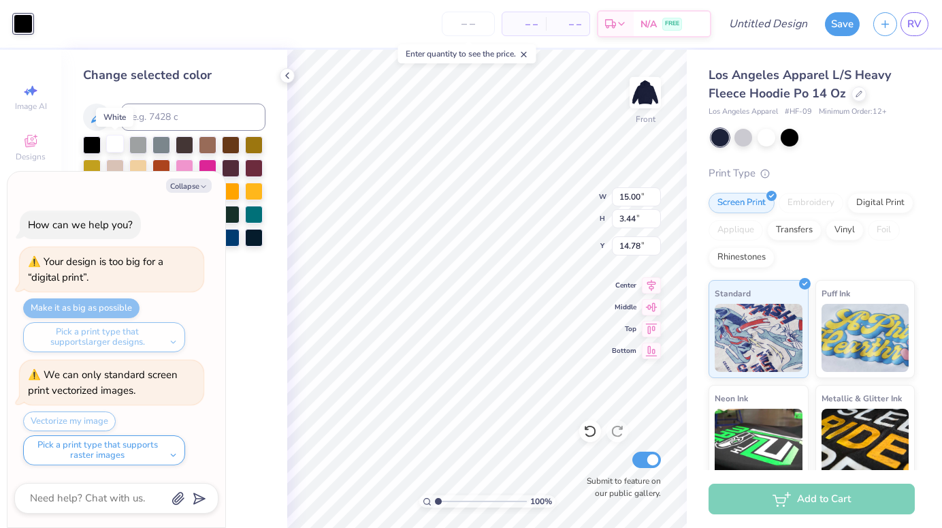
click at [113, 149] on div at bounding box center [115, 144] width 18 height 18
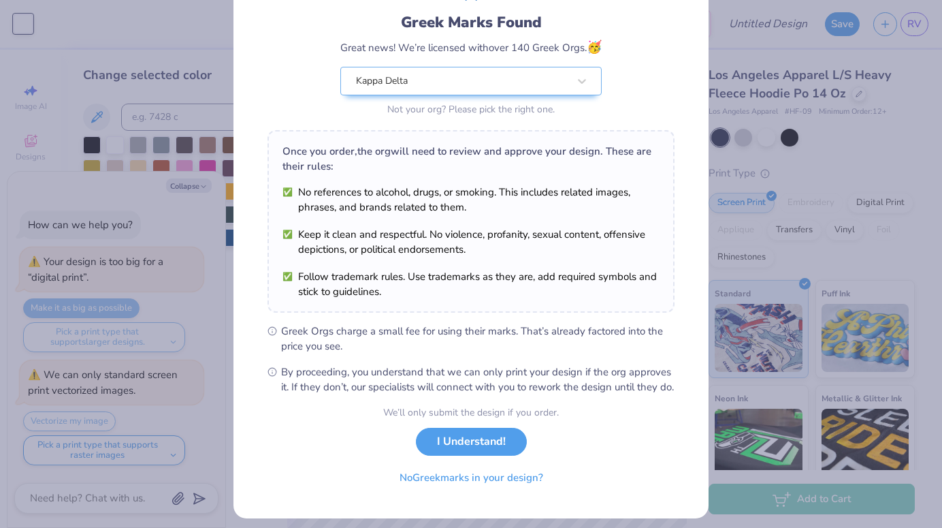
scroll to position [110, 0]
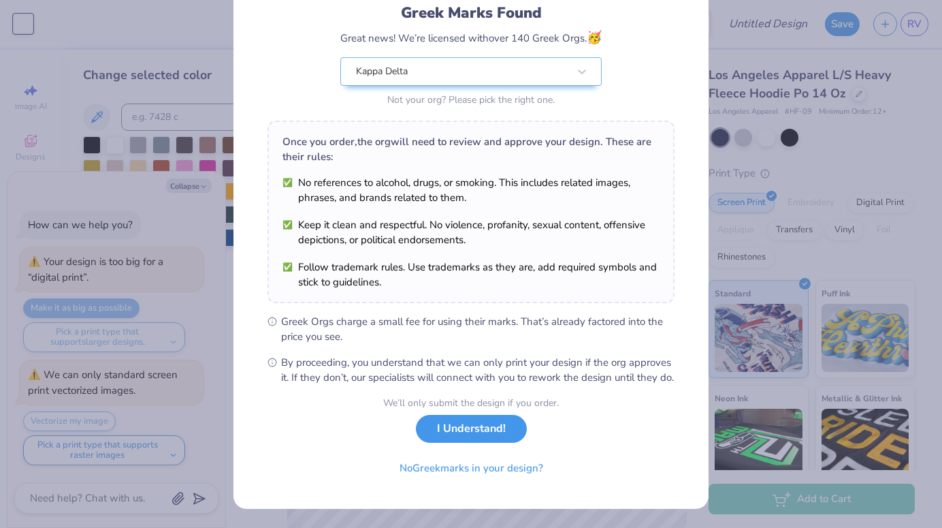
click at [507, 440] on button "I Understand!" at bounding box center [471, 429] width 111 height 28
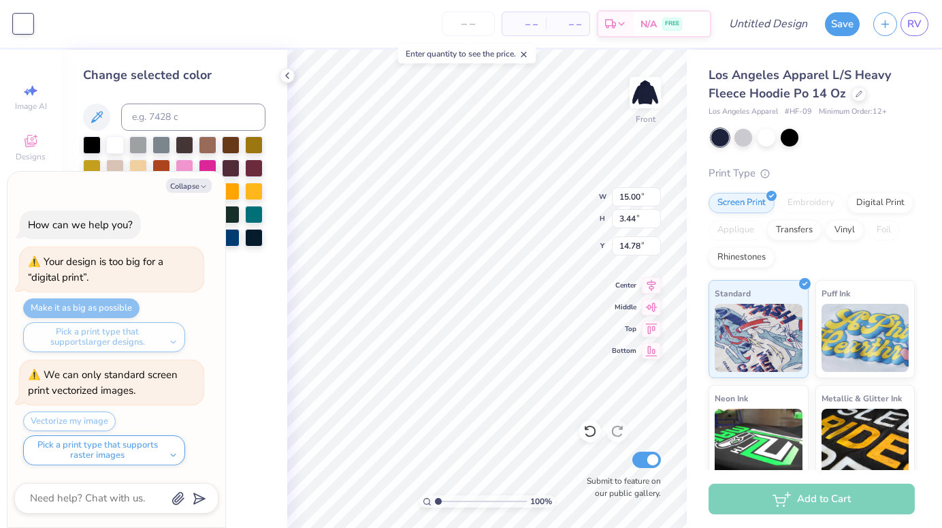
scroll to position [0, 0]
type textarea "x"
type input "6.64"
type input "7.25"
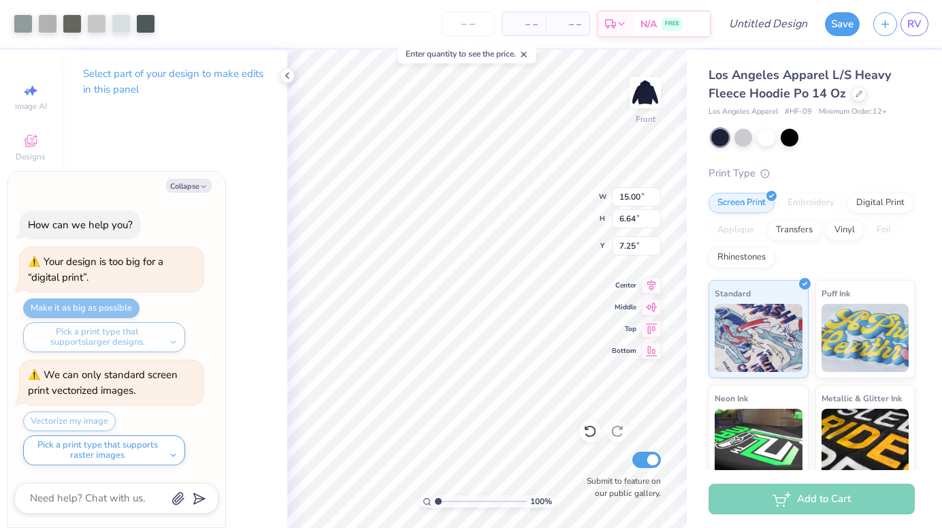
type textarea "x"
type input "3.44"
type input "14.78"
click at [96, 417] on div "Vectorize my image Pick a print type that supports raster images" at bounding box center [113, 438] width 180 height 54
click at [121, 312] on div "Make it as big as possible Pick a print type that supports larger designs." at bounding box center [113, 325] width 180 height 54
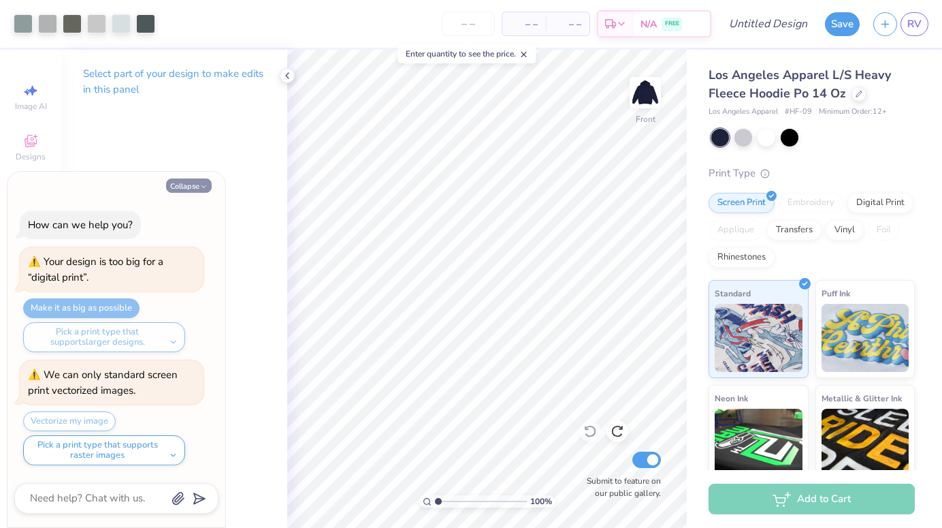
click at [205, 179] on button "Collapse" at bounding box center [189, 185] width 46 height 14
type textarea "x"
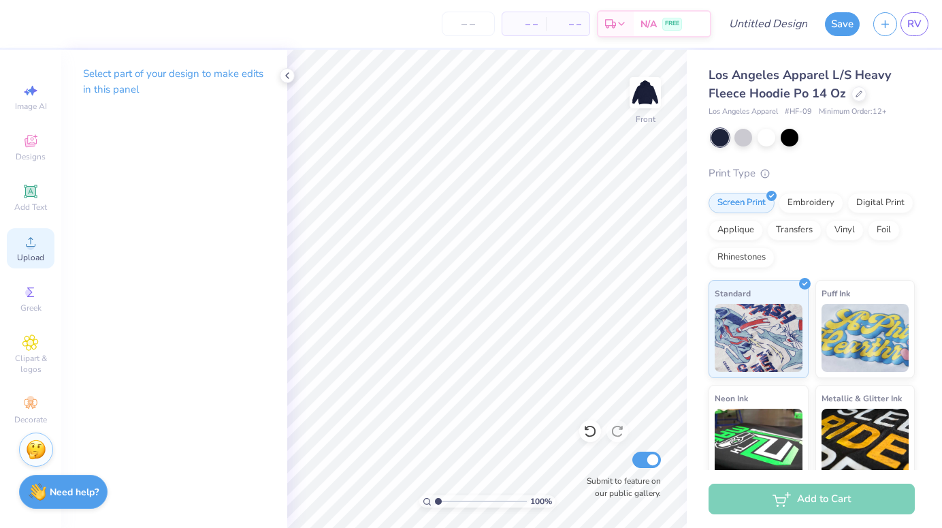
click at [38, 248] on icon at bounding box center [30, 242] width 16 height 16
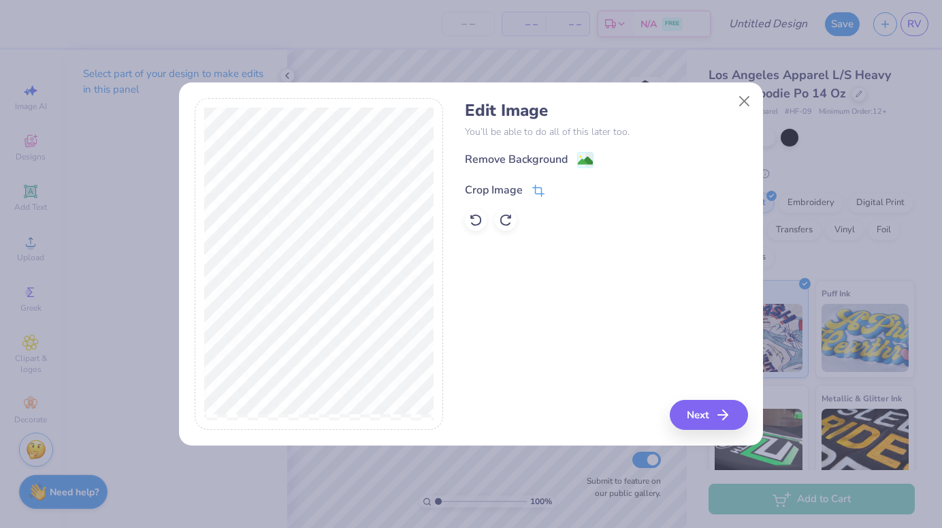
click at [519, 185] on div "Crop Image" at bounding box center [494, 190] width 58 height 16
click at [564, 187] on icon at bounding box center [562, 189] width 8 height 8
click at [569, 159] on div "Remove Background" at bounding box center [529, 161] width 129 height 17
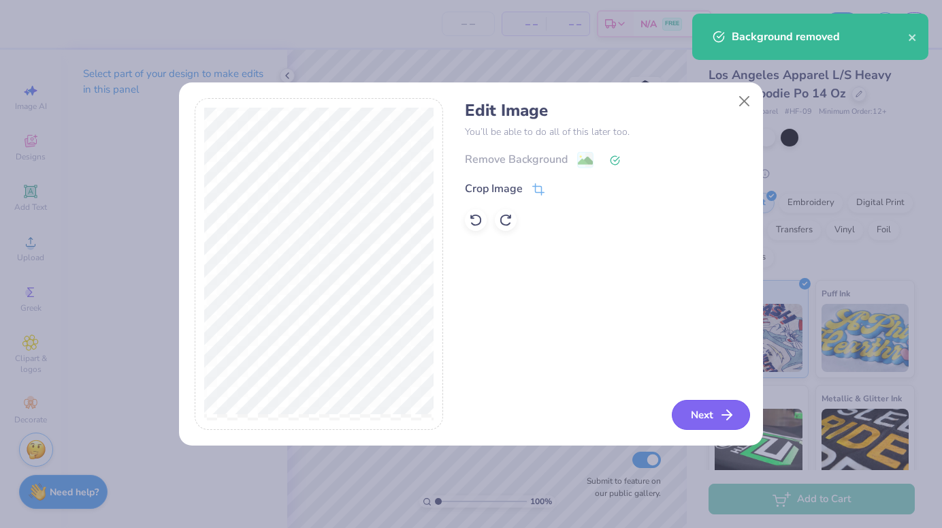
click at [709, 420] on button "Next" at bounding box center [711, 415] width 78 height 30
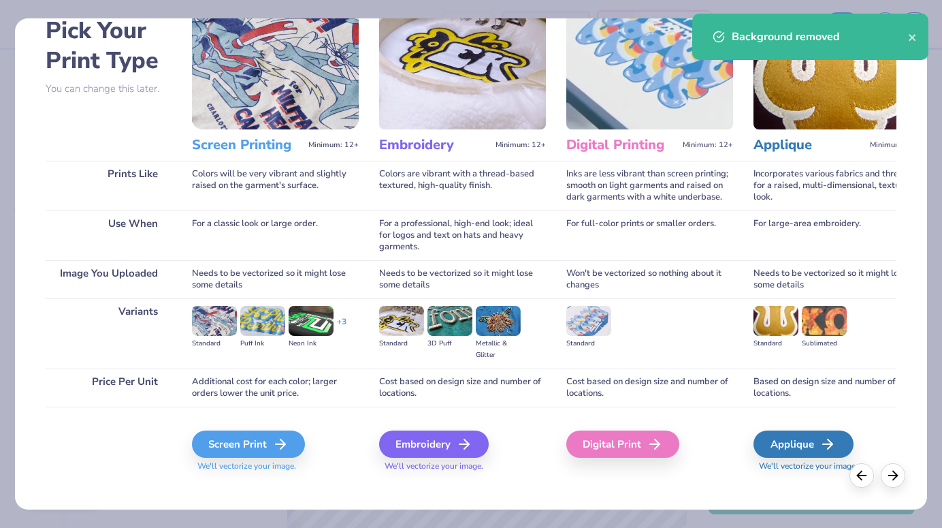
scroll to position [83, 0]
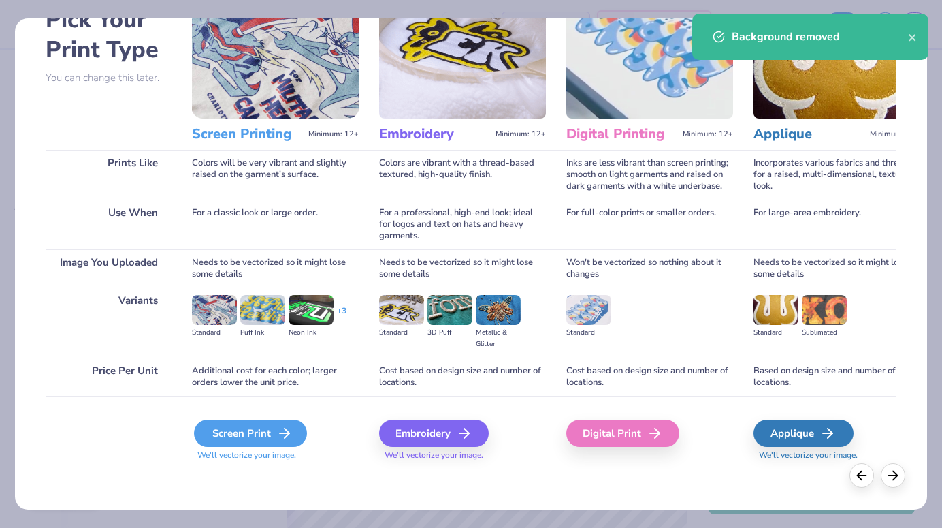
click at [281, 431] on icon at bounding box center [284, 433] width 16 height 16
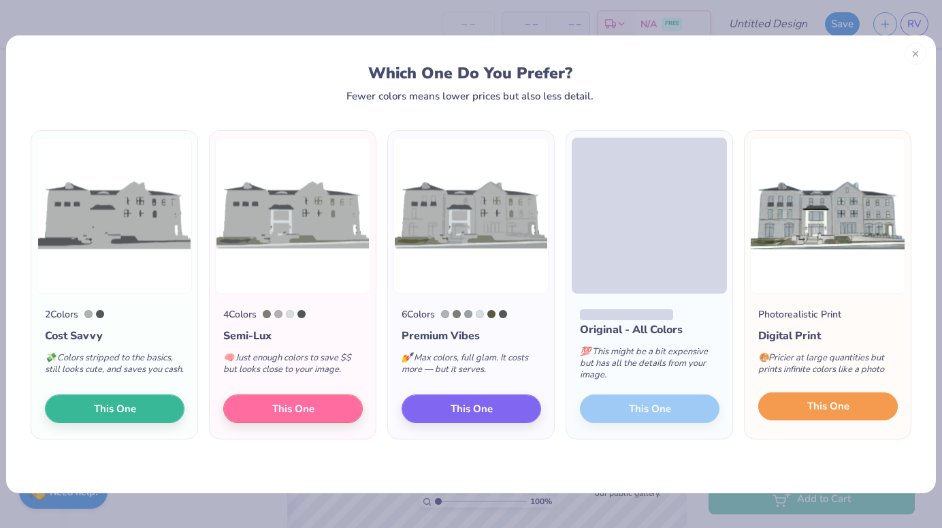
click at [859, 408] on button "This One" at bounding box center [828, 406] width 140 height 29
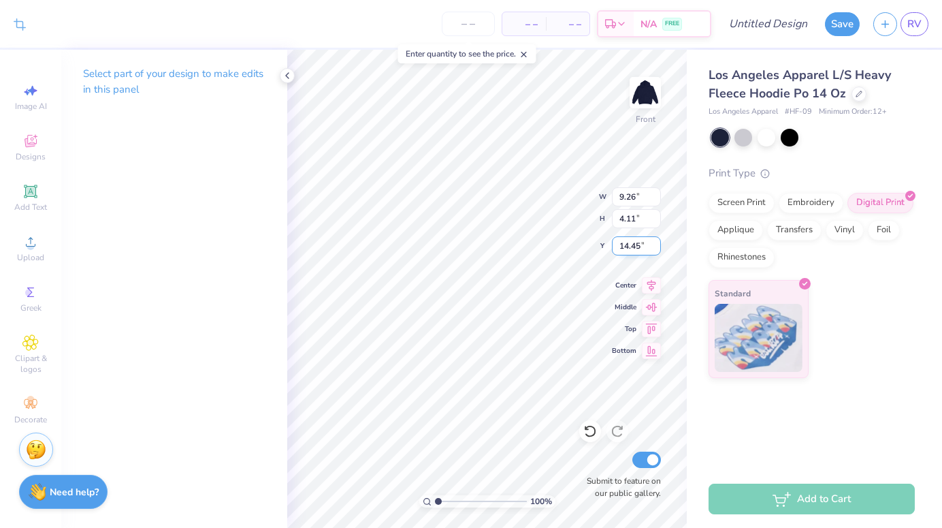
type input "8.46"
type input "13.08"
type input "5.80"
type input "7.63"
type input "15.00"
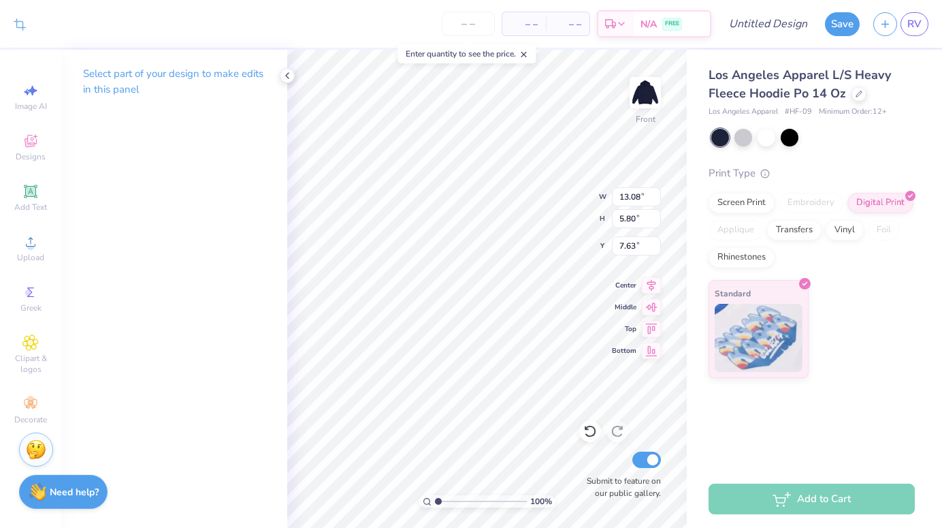
type input "3.44"
type input "14.10"
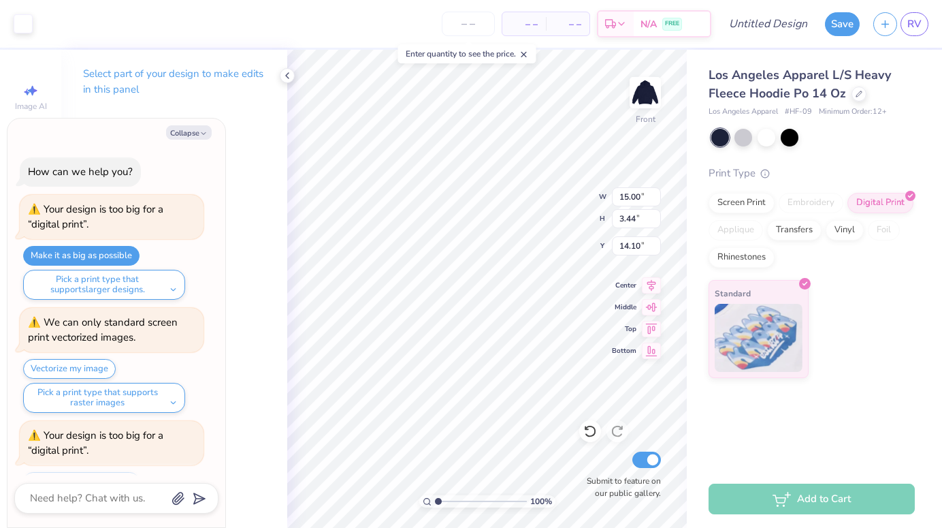
scroll to position [60, 0]
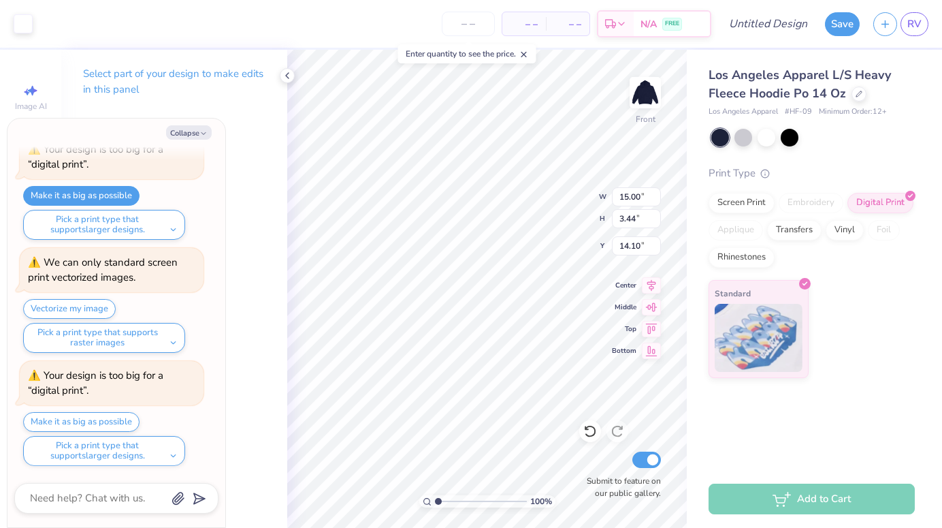
type textarea "x"
type input "13.93"
type textarea "x"
type input "13.08"
type input "5.80"
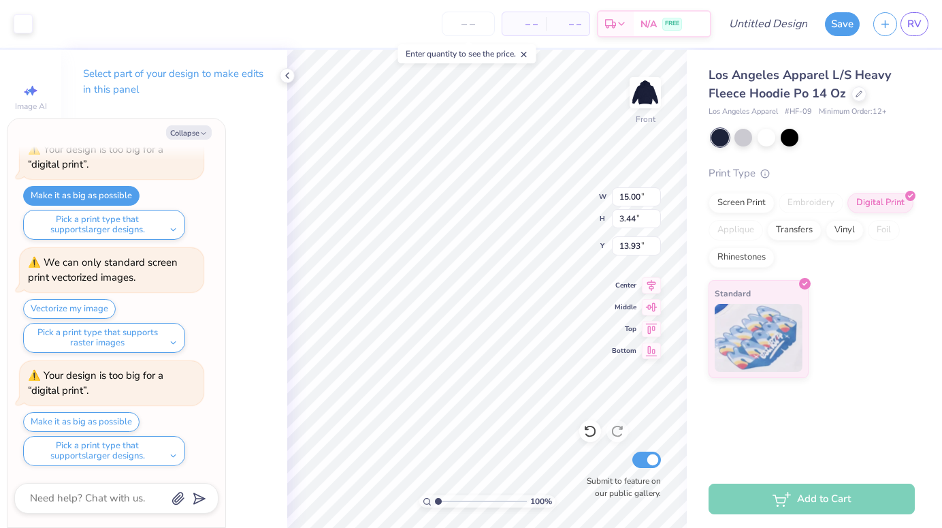
type input "7.63"
click at [206, 129] on icon "button" at bounding box center [203, 133] width 8 height 8
type textarea "x"
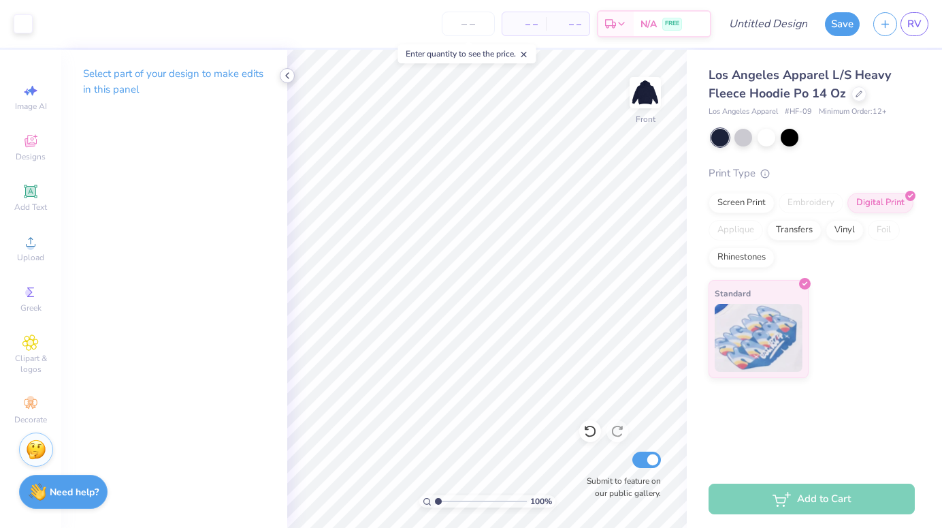
click at [289, 81] on div at bounding box center [287, 75] width 15 height 15
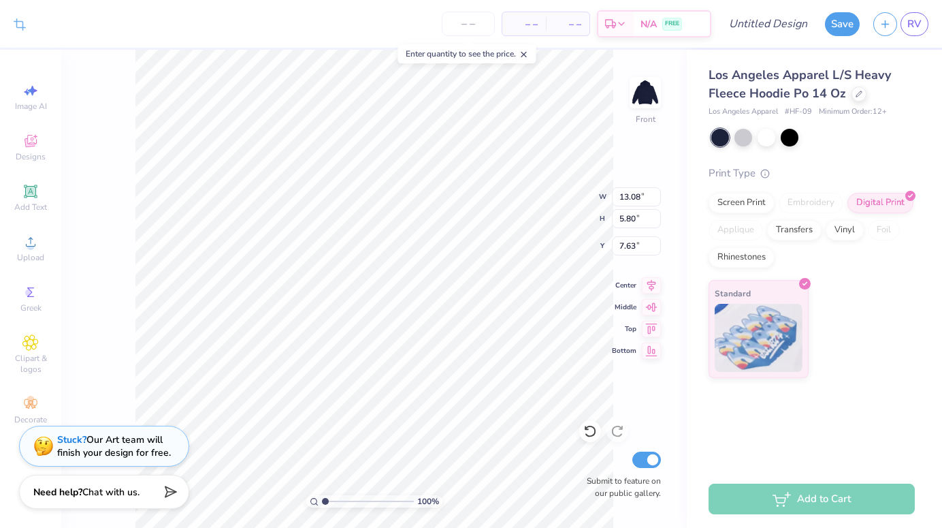
type input "7.47"
type input "13.64"
type input "13.08"
type input "5.80"
type input "7.47"
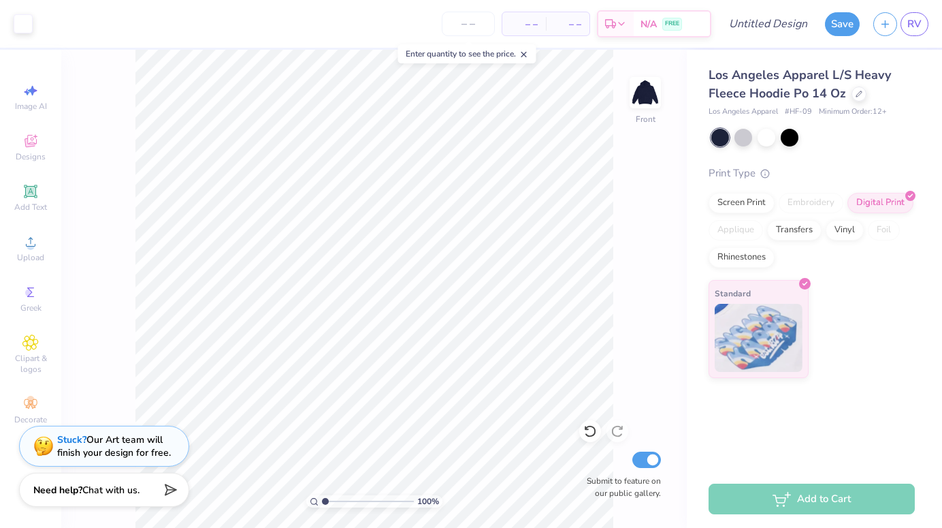
click at [134, 486] on span "Chat with us." at bounding box center [110, 489] width 57 height 13
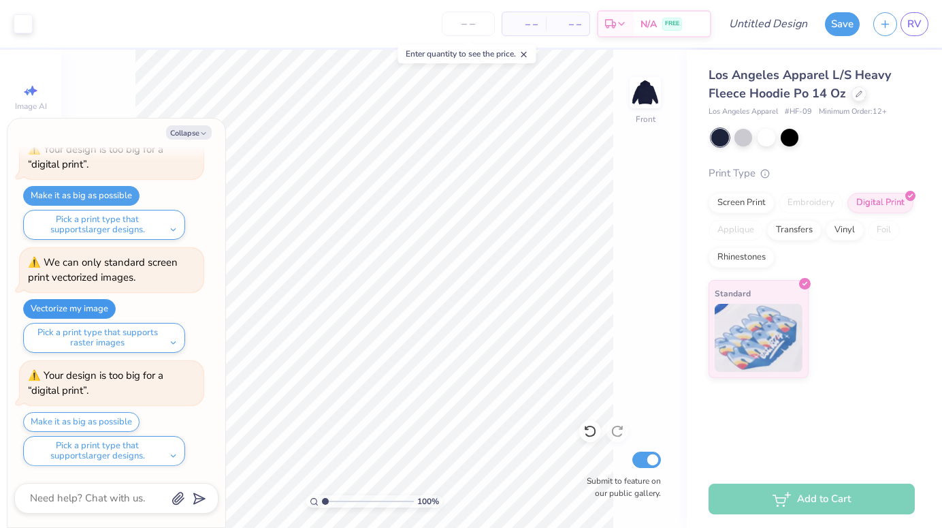
click at [105, 310] on button "Vectorize my image" at bounding box center [69, 309] width 93 height 20
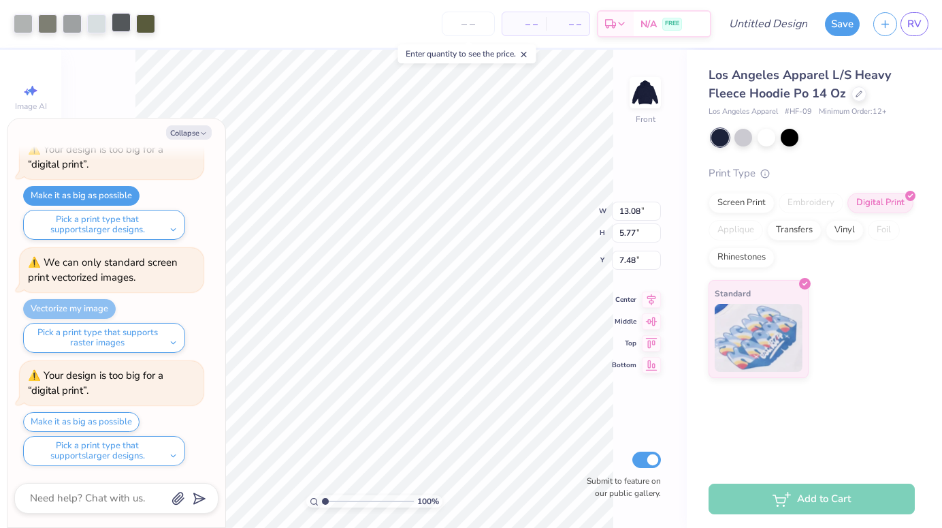
click at [123, 25] on div at bounding box center [121, 22] width 19 height 19
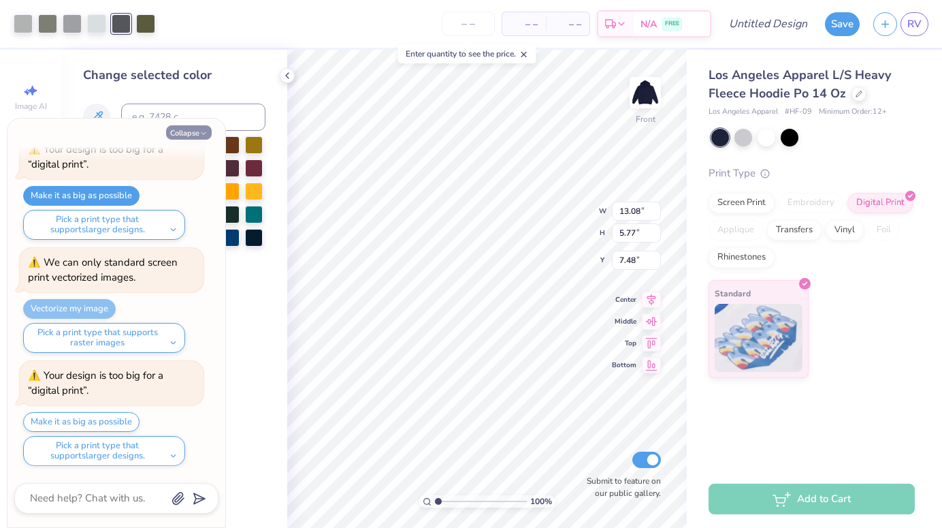
click at [200, 133] on icon "button" at bounding box center [203, 133] width 8 height 8
type textarea "x"
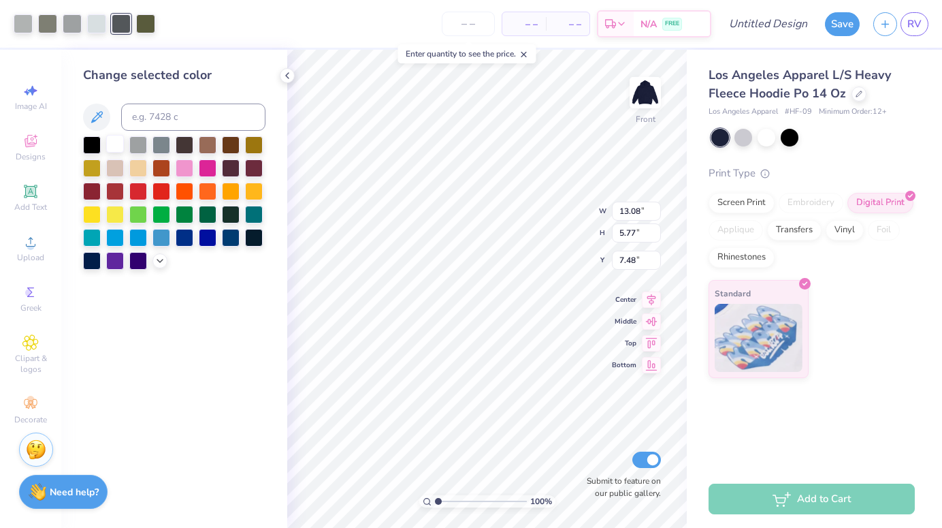
click at [111, 143] on div at bounding box center [115, 144] width 18 height 18
click at [20, 28] on div at bounding box center [23, 22] width 19 height 19
click at [112, 140] on div at bounding box center [115, 144] width 18 height 18
click at [120, 27] on div at bounding box center [121, 22] width 19 height 19
click at [157, 266] on div at bounding box center [160, 259] width 15 height 15
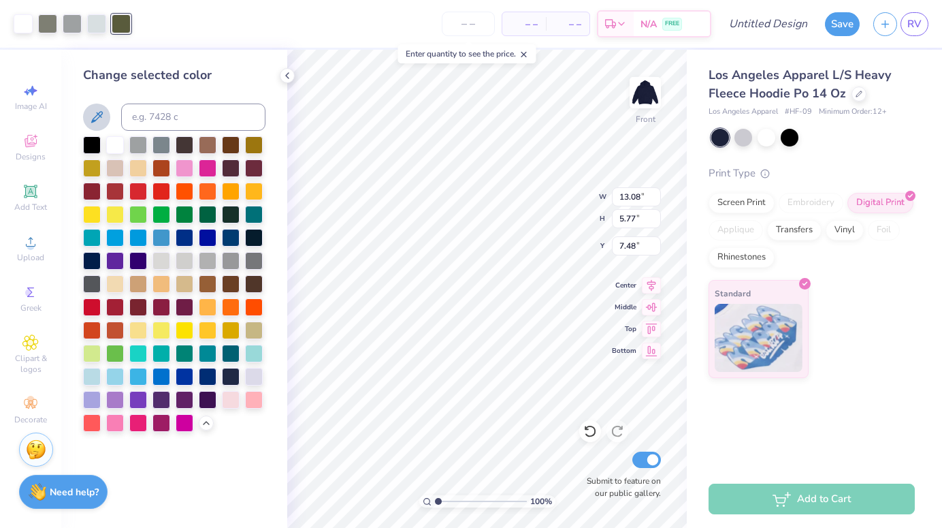
click at [101, 114] on icon at bounding box center [97, 117] width 12 height 12
click at [98, 259] on div at bounding box center [92, 260] width 18 height 18
click at [100, 30] on div at bounding box center [96, 22] width 19 height 19
click at [92, 260] on div at bounding box center [92, 260] width 18 height 18
click at [72, 21] on div at bounding box center [72, 22] width 19 height 19
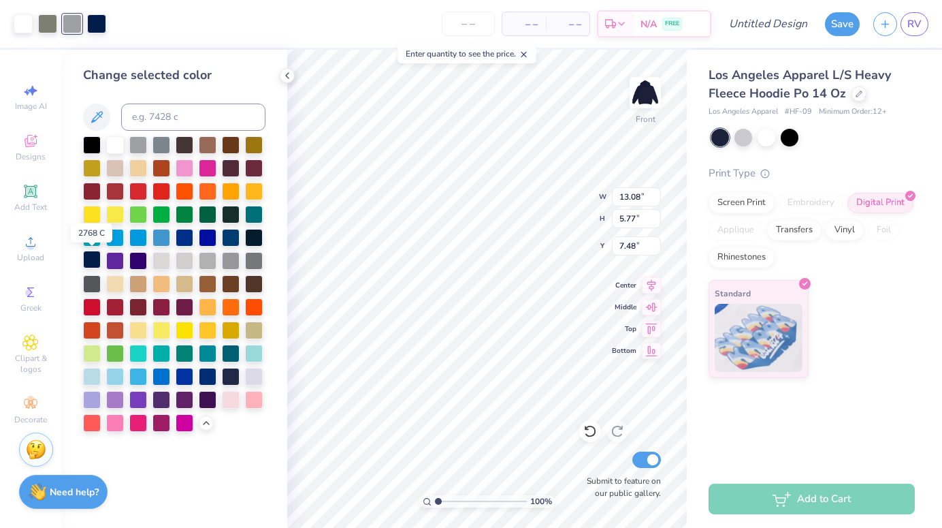
click at [94, 264] on div at bounding box center [92, 260] width 18 height 18
click at [53, 24] on div at bounding box center [47, 22] width 19 height 19
click at [91, 261] on div at bounding box center [92, 260] width 18 height 18
type input "15.00"
type input "3.44"
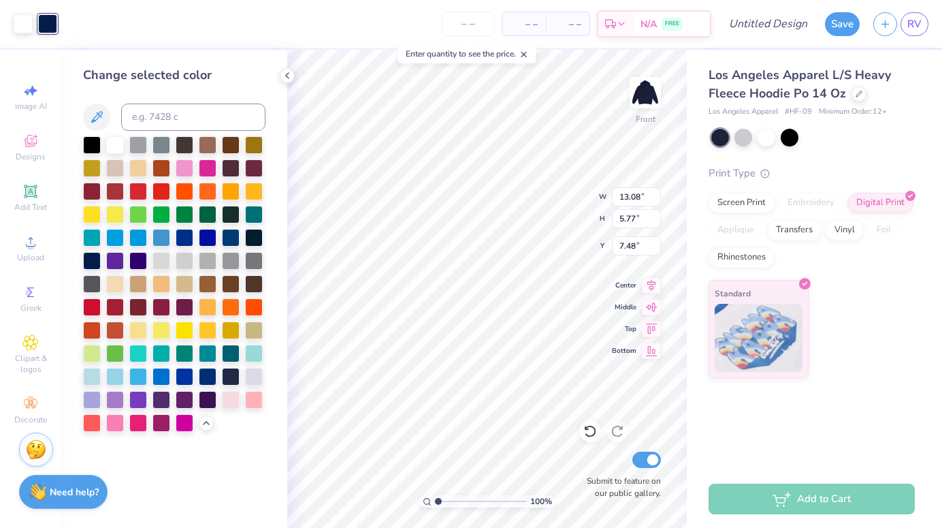
type input "13.64"
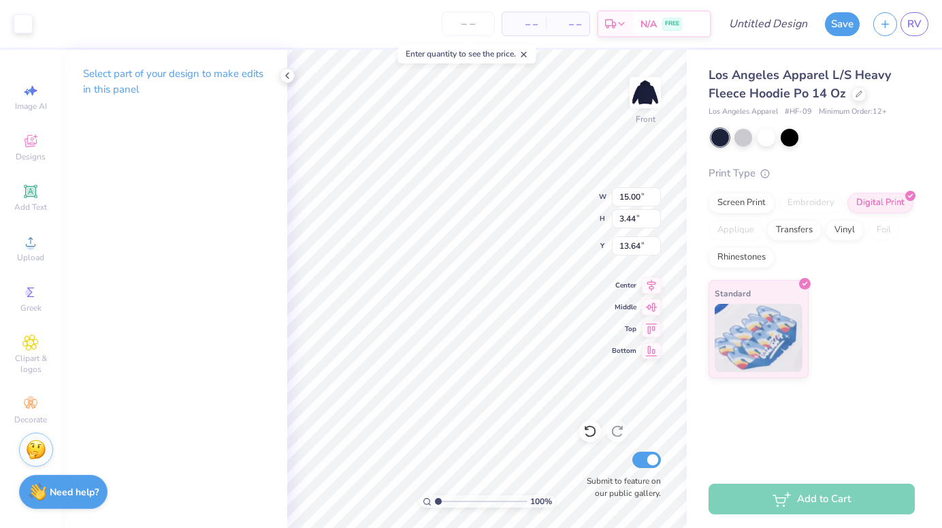
type input "13.08"
type input "5.77"
type input "7.48"
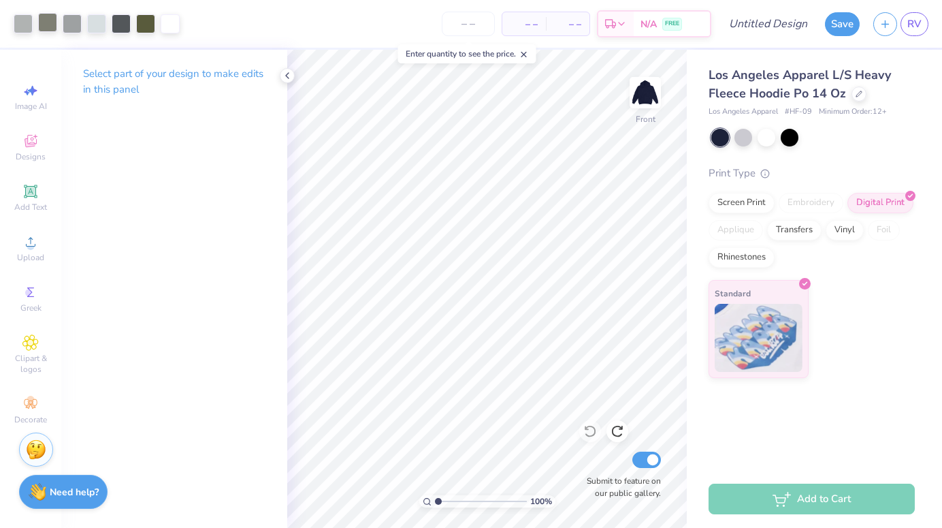
click at [45, 20] on div at bounding box center [47, 22] width 19 height 19
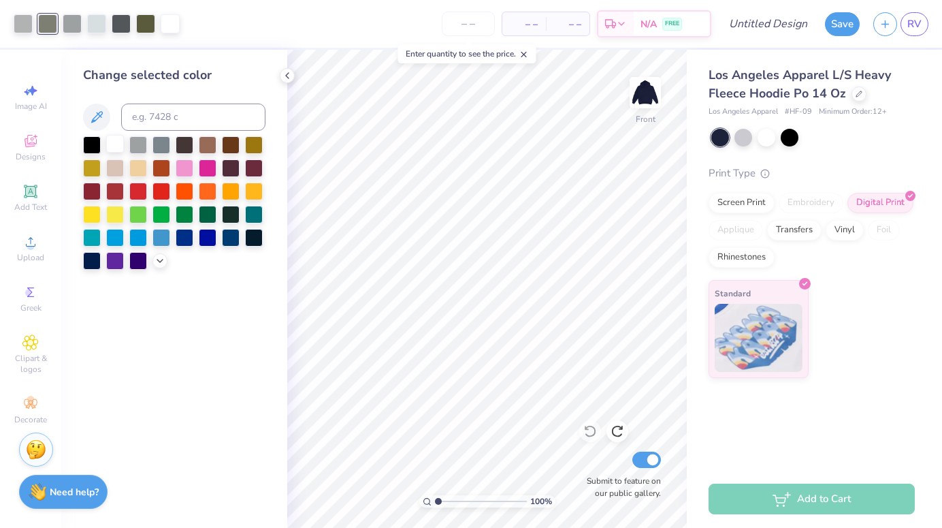
click at [118, 146] on div at bounding box center [115, 144] width 18 height 18
click at [28, 27] on div at bounding box center [23, 22] width 19 height 19
click at [94, 258] on div at bounding box center [92, 260] width 18 height 18
click at [257, 240] on div at bounding box center [254, 236] width 18 height 18
click at [230, 240] on div at bounding box center [231, 236] width 18 height 18
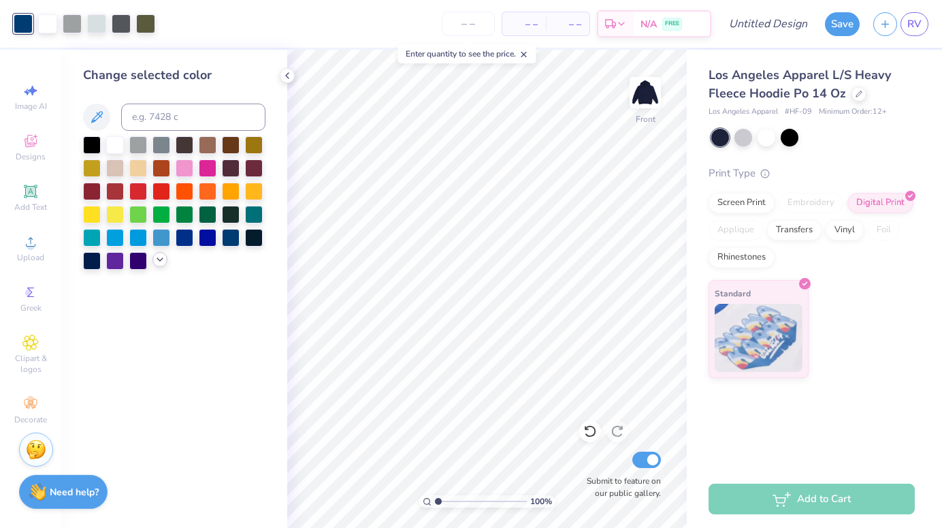
click at [158, 259] on polyline at bounding box center [159, 259] width 5 height 3
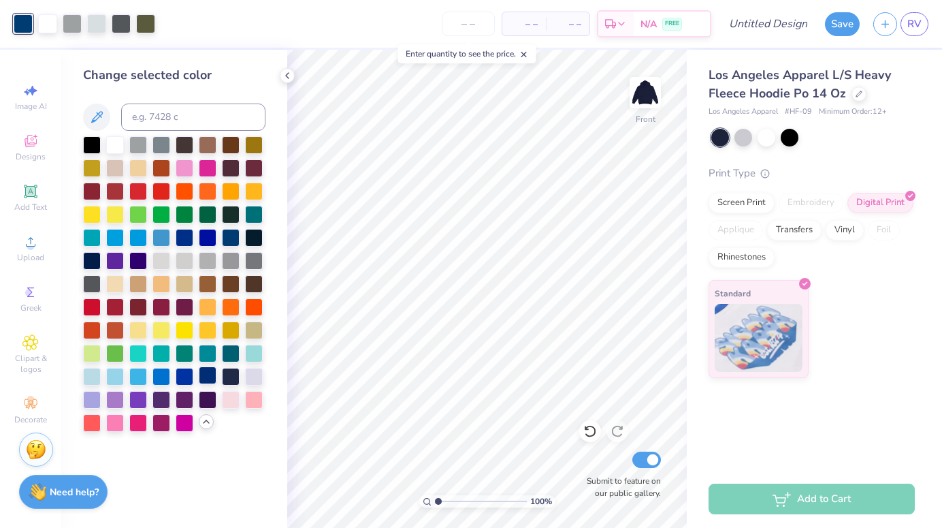
click at [211, 371] on div at bounding box center [208, 375] width 18 height 18
click at [236, 372] on div at bounding box center [231, 375] width 18 height 18
click at [78, 21] on div at bounding box center [72, 22] width 19 height 19
click at [117, 146] on div at bounding box center [115, 144] width 18 height 18
click at [79, 18] on div at bounding box center [72, 22] width 19 height 19
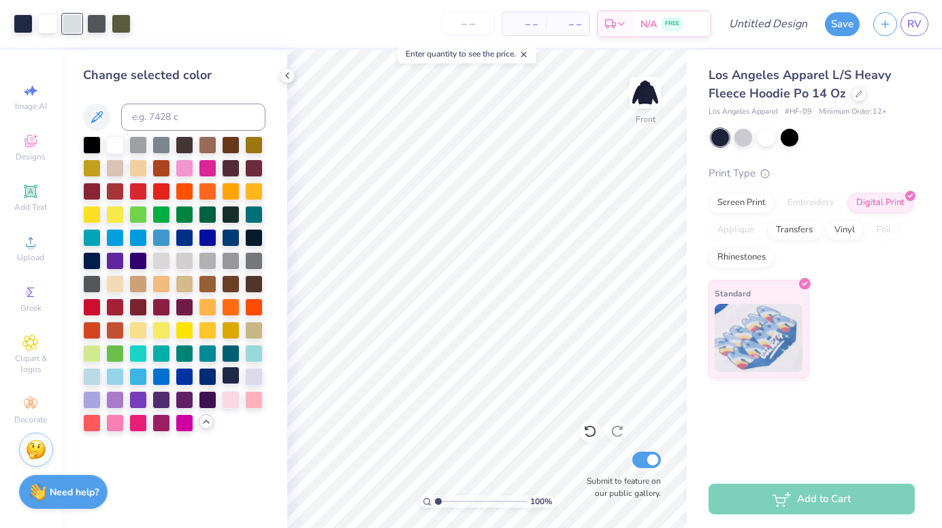
click at [230, 372] on div at bounding box center [231, 375] width 18 height 18
click at [112, 144] on div at bounding box center [115, 144] width 18 height 18
click at [73, 23] on div at bounding box center [72, 22] width 19 height 19
click at [117, 140] on div at bounding box center [115, 144] width 18 height 18
click at [78, 19] on div at bounding box center [72, 22] width 19 height 19
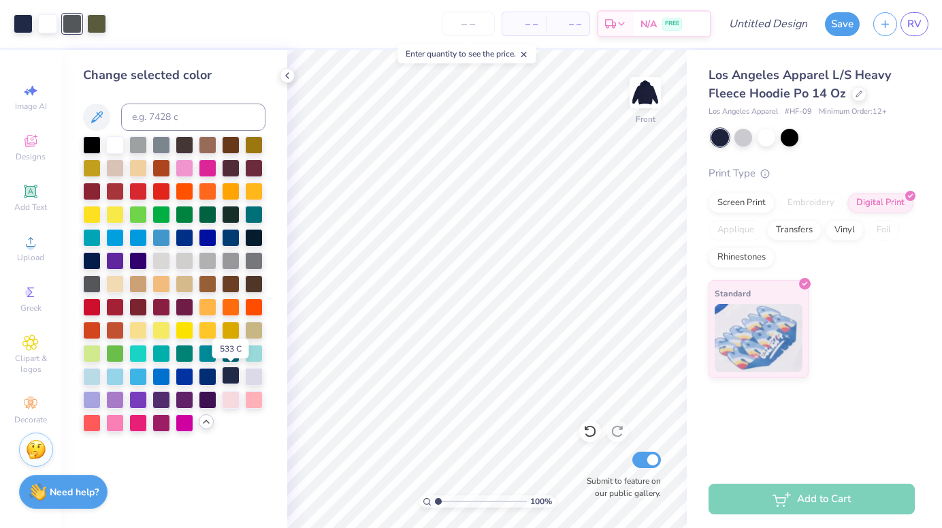
click at [232, 374] on div at bounding box center [231, 375] width 18 height 18
click at [53, 25] on div at bounding box center [47, 22] width 19 height 19
click at [122, 143] on div at bounding box center [115, 144] width 18 height 18
click at [114, 138] on div at bounding box center [115, 144] width 18 height 18
click at [80, 29] on div at bounding box center [72, 22] width 19 height 19
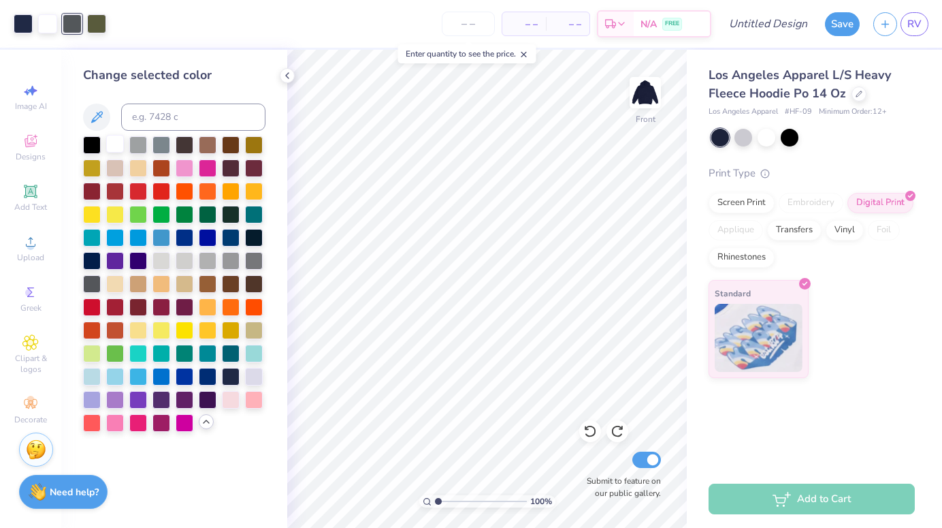
click at [117, 142] on div at bounding box center [115, 144] width 18 height 18
click at [74, 13] on div at bounding box center [72, 22] width 19 height 19
click at [228, 376] on div at bounding box center [231, 375] width 18 height 18
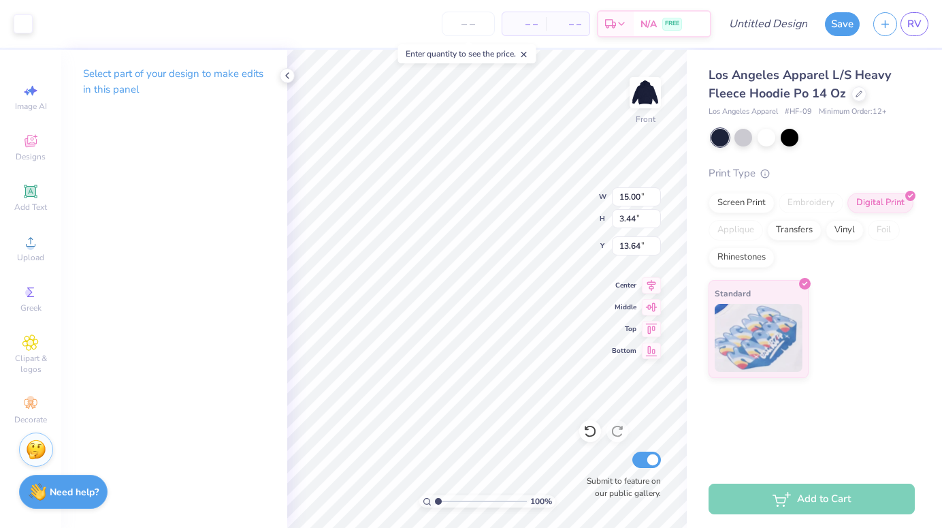
type input "13.62"
click at [289, 71] on icon at bounding box center [287, 75] width 11 height 11
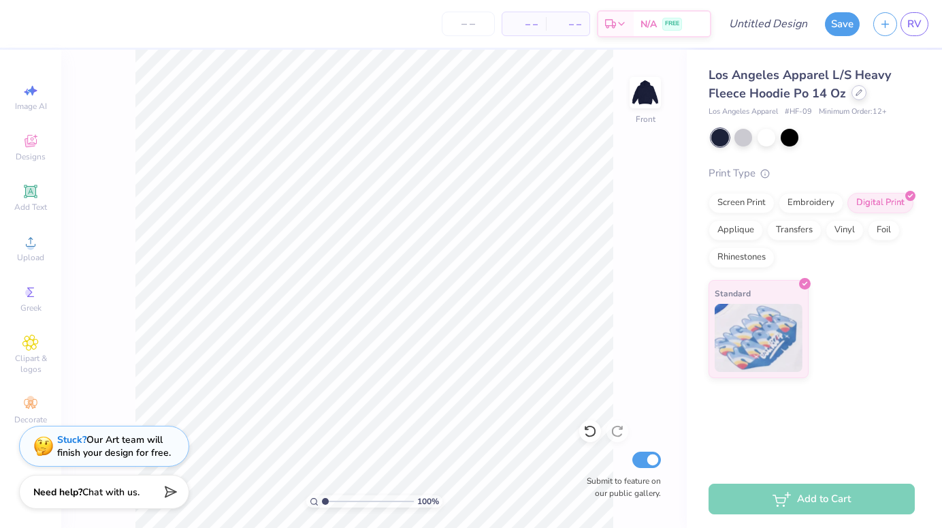
click at [857, 93] on icon at bounding box center [859, 92] width 7 height 7
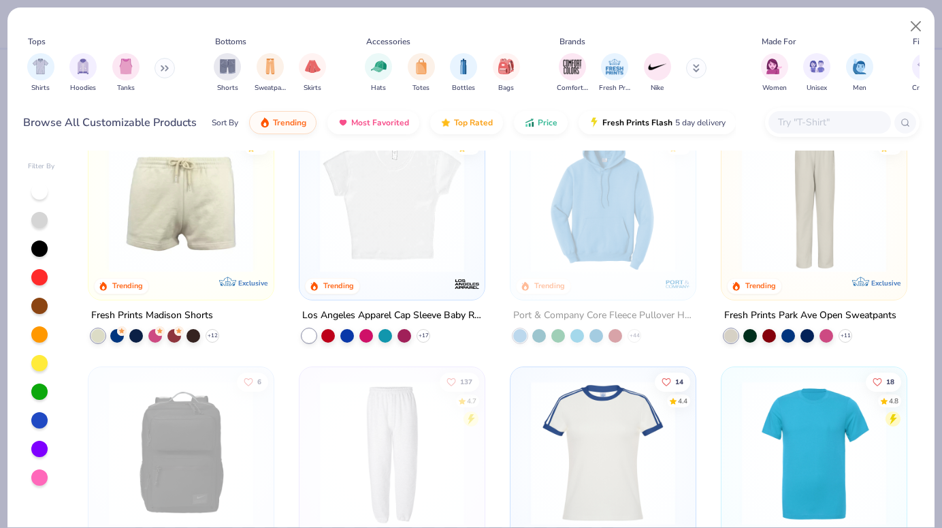
scroll to position [1051, 0]
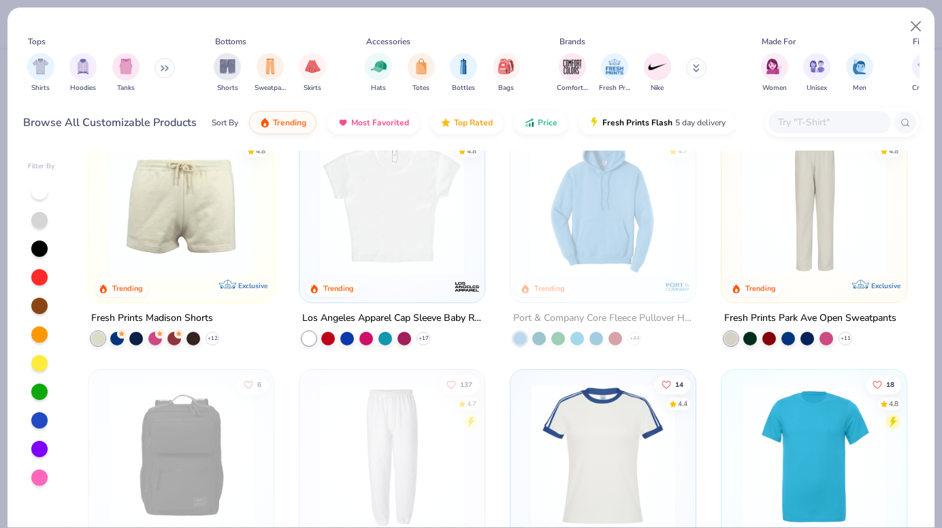
click at [596, 316] on div "Port & Company Core Fleece Pullover Hooded Sweatshirt" at bounding box center [603, 318] width 180 height 17
click at [910, 22] on button "Close" at bounding box center [916, 27] width 26 height 26
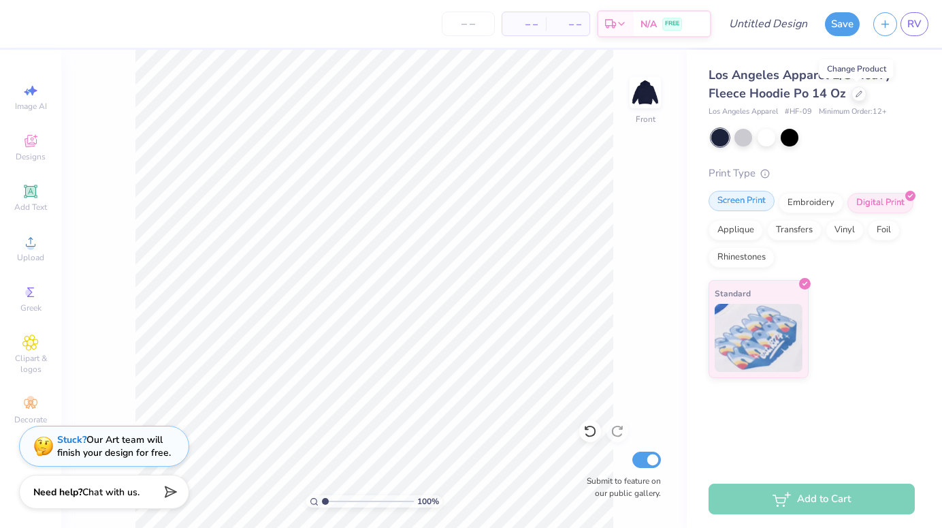
click at [756, 199] on div "Screen Print" at bounding box center [742, 201] width 66 height 20
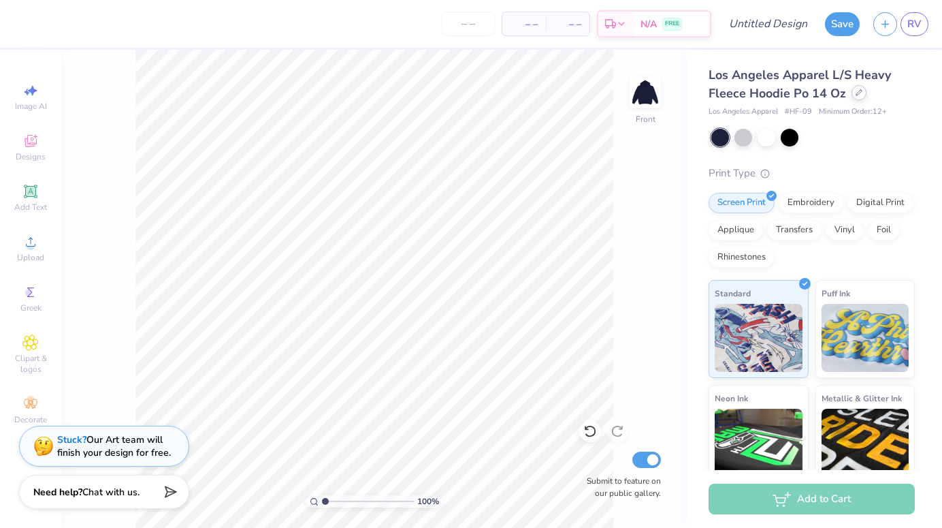
click at [859, 94] on icon at bounding box center [859, 92] width 7 height 7
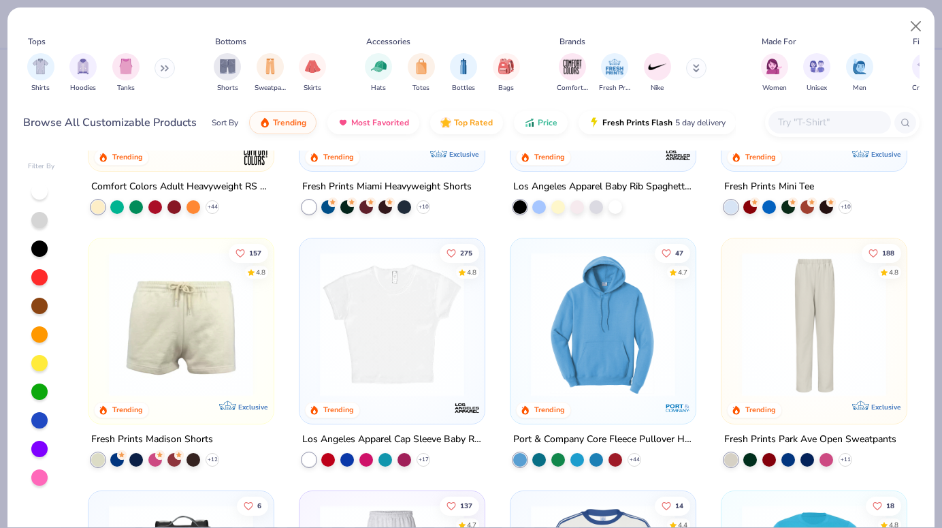
scroll to position [931, 0]
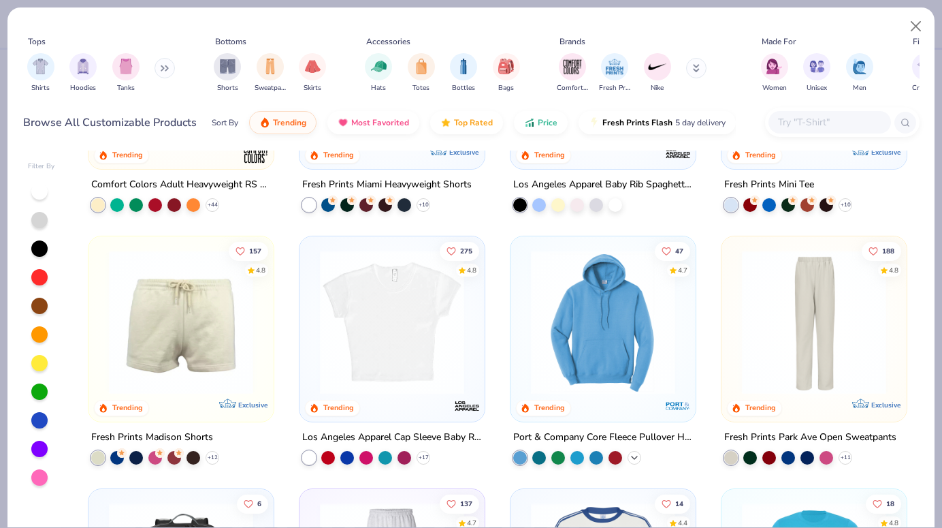
click at [637, 455] on icon at bounding box center [634, 457] width 11 height 11
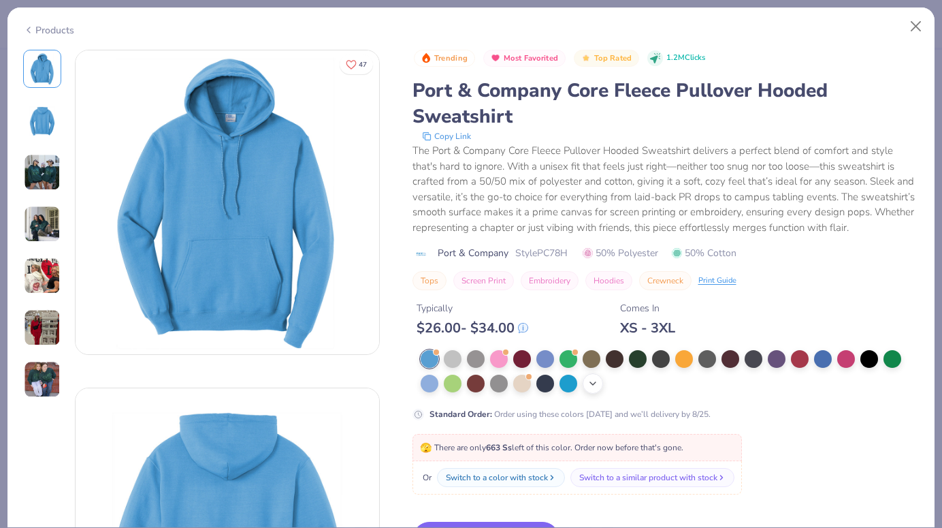
click at [588, 379] on icon at bounding box center [593, 383] width 11 height 11
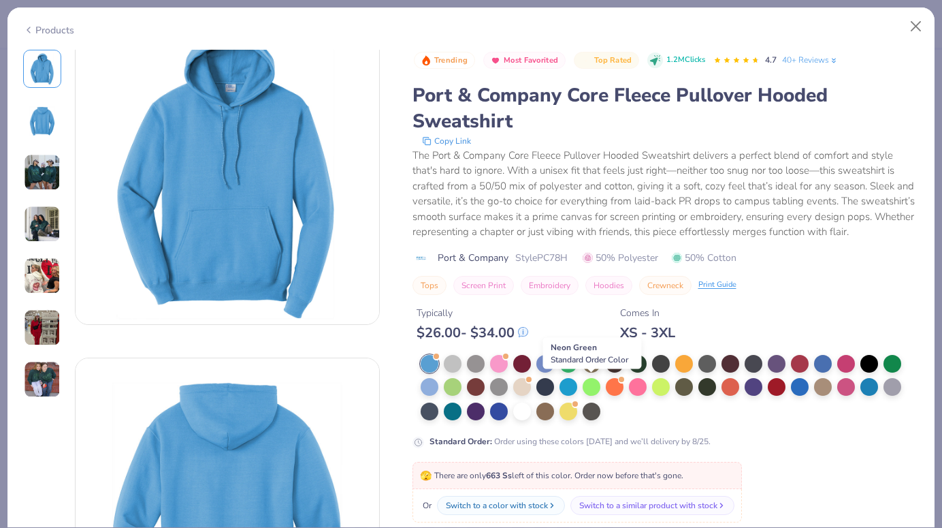
scroll to position [31, 0]
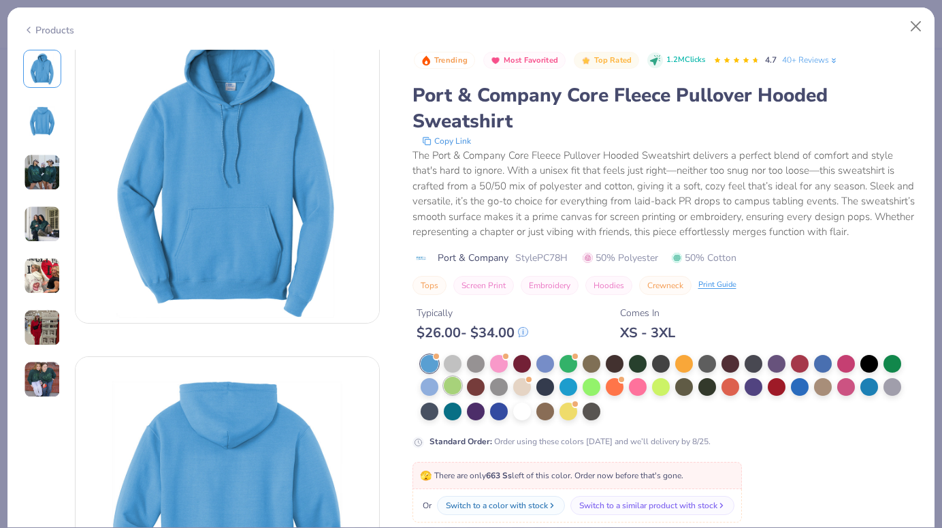
click at [447, 381] on div at bounding box center [453, 385] width 18 height 18
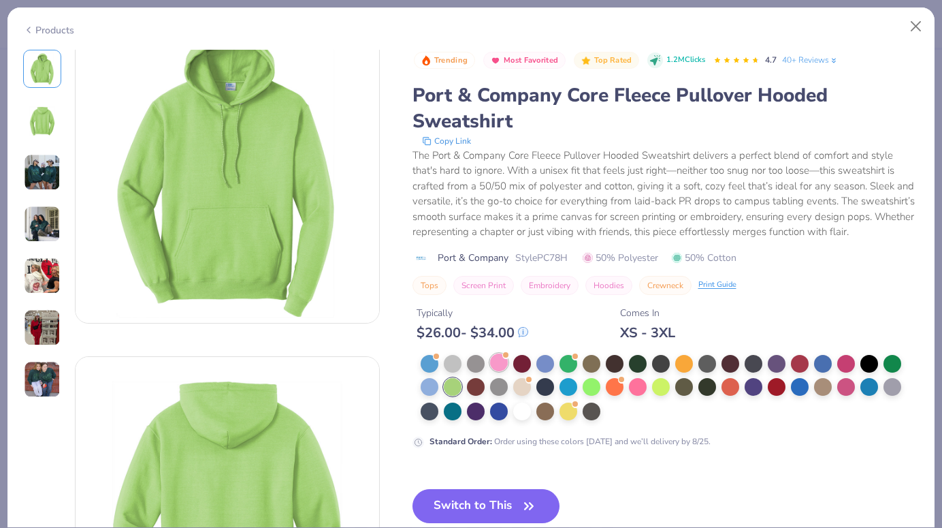
click at [507, 368] on div at bounding box center [499, 362] width 18 height 18
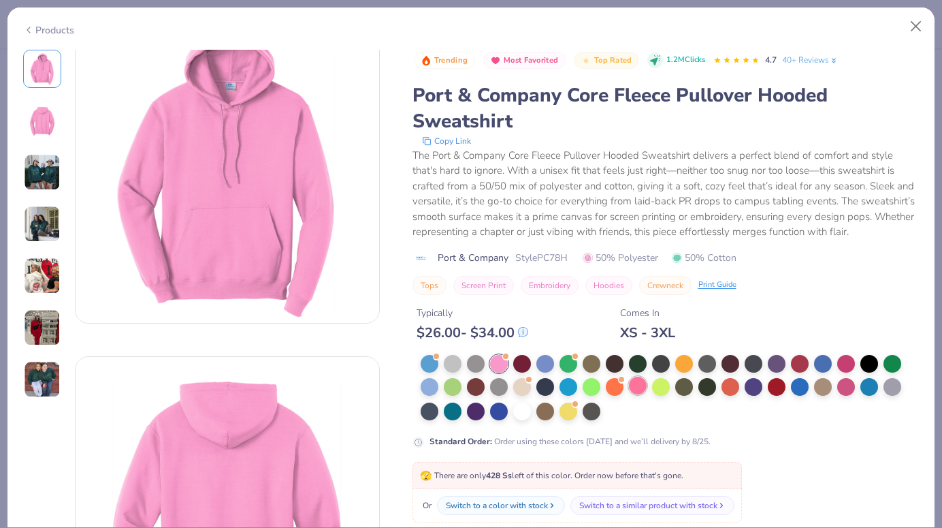
click at [641, 379] on div at bounding box center [638, 385] width 18 height 18
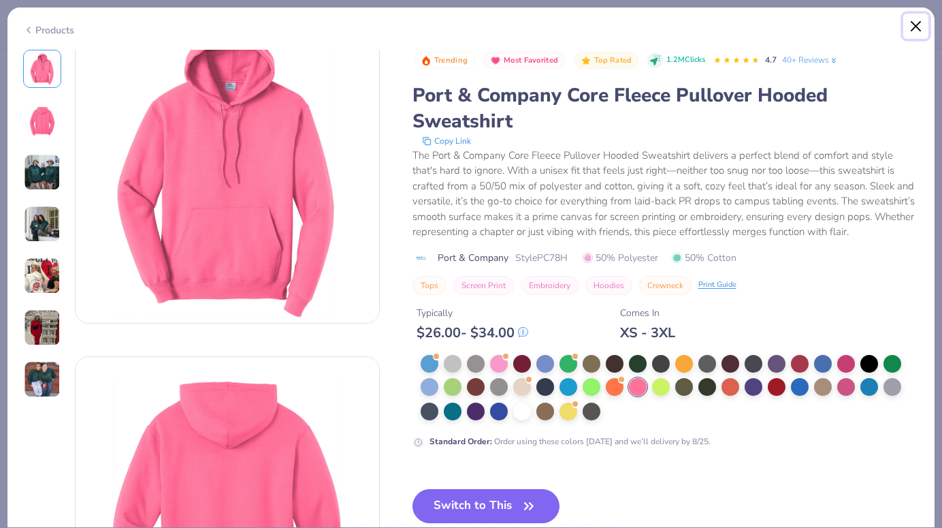
click at [917, 27] on button "Close" at bounding box center [916, 27] width 26 height 26
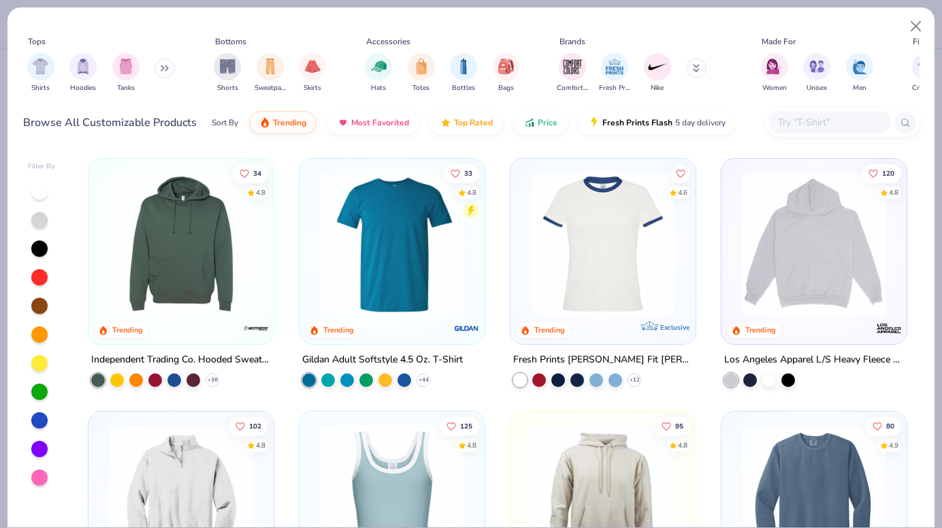
scroll to position [1767, 0]
click at [214, 374] on icon at bounding box center [212, 379] width 11 height 11
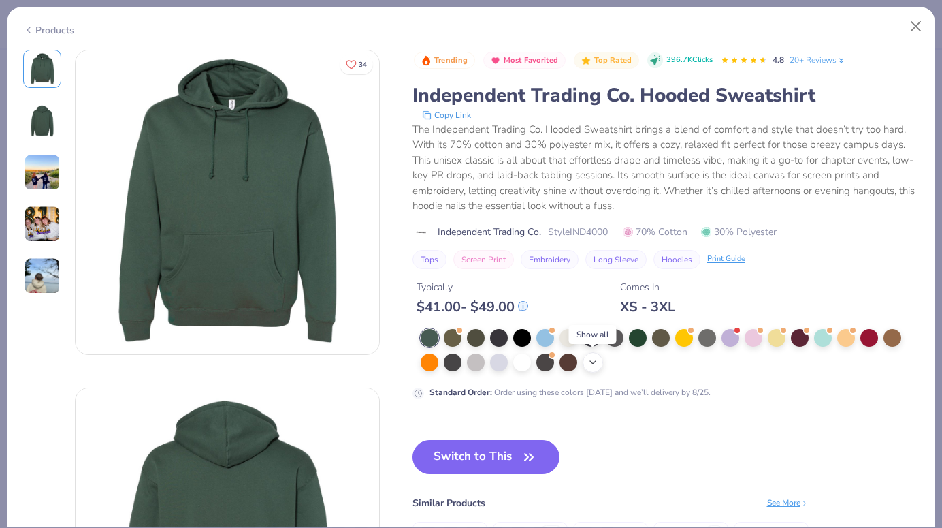
click at [594, 363] on icon at bounding box center [593, 362] width 11 height 11
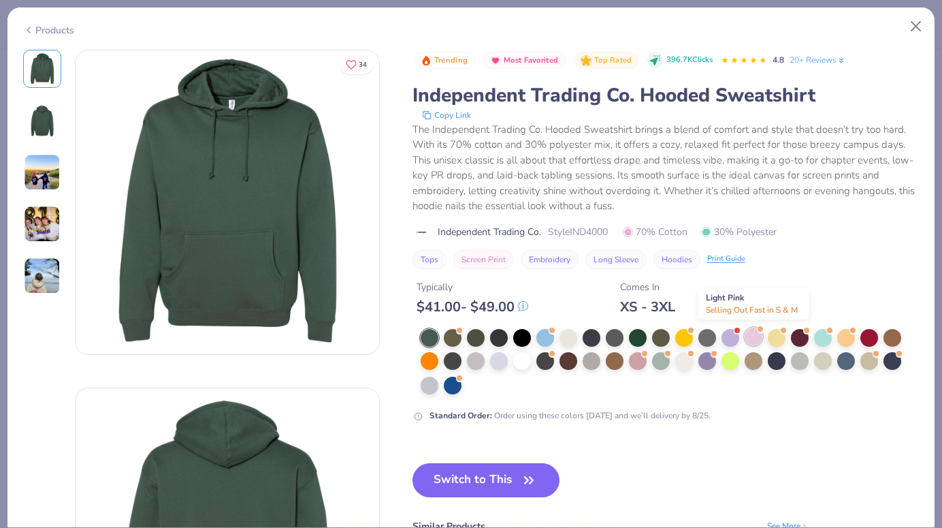
click at [756, 337] on div at bounding box center [754, 336] width 18 height 18
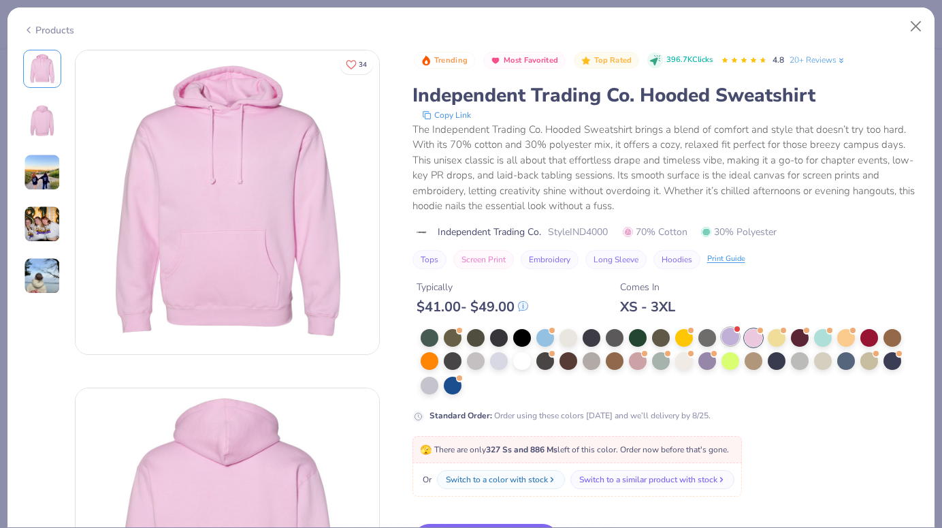
click at [731, 334] on div at bounding box center [731, 336] width 18 height 18
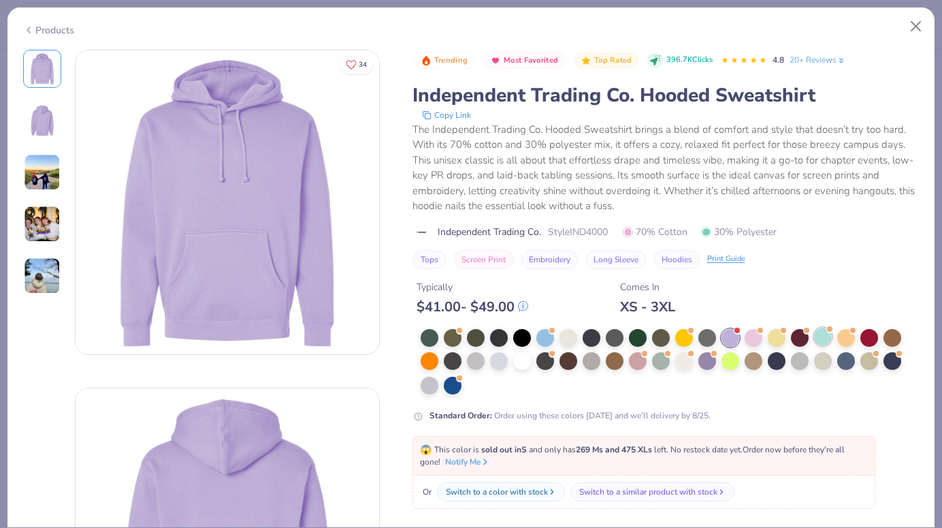
click at [829, 340] on div at bounding box center [823, 336] width 18 height 18
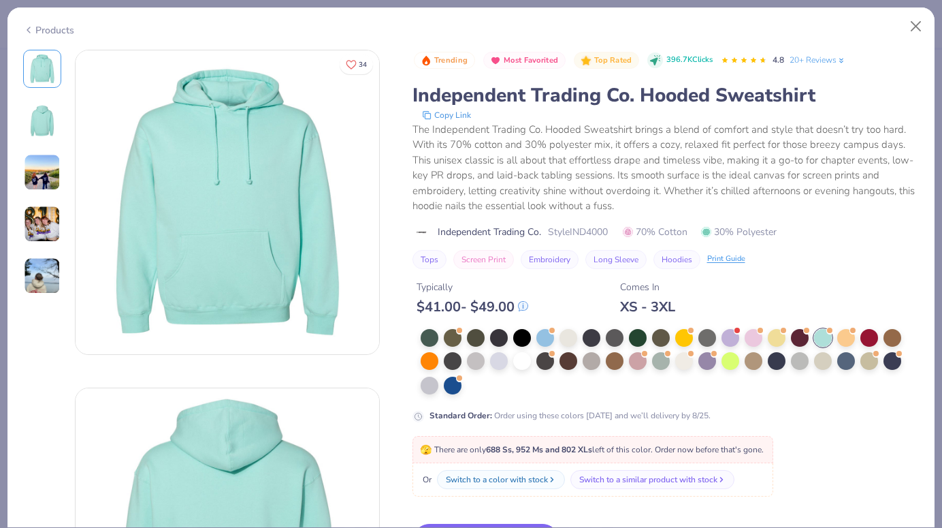
click at [662, 372] on div at bounding box center [670, 362] width 499 height 67
click at [662, 360] on div at bounding box center [661, 360] width 18 height 18
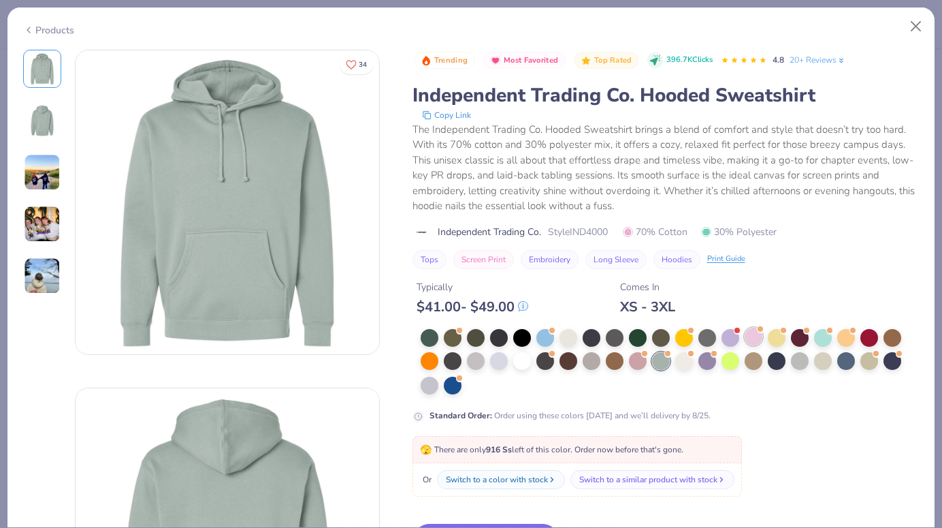
click at [749, 340] on div at bounding box center [754, 336] width 18 height 18
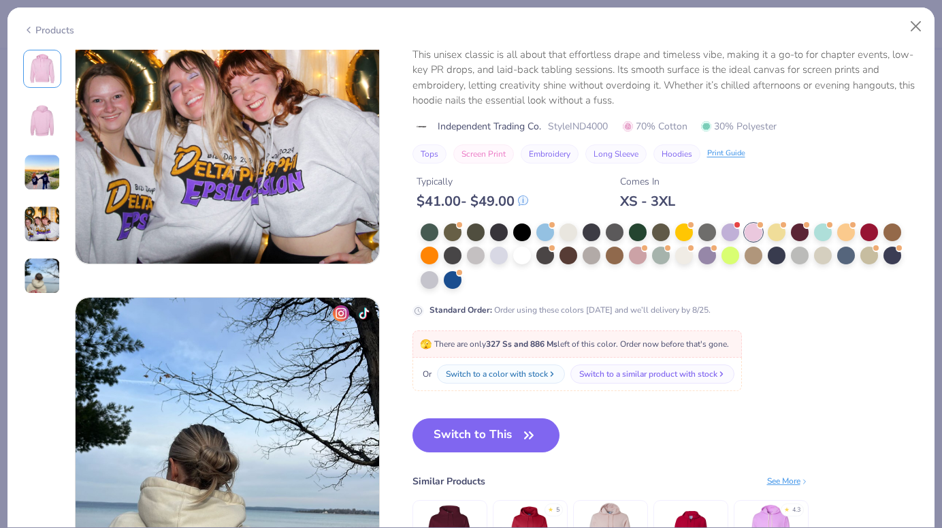
scroll to position [1148, 0]
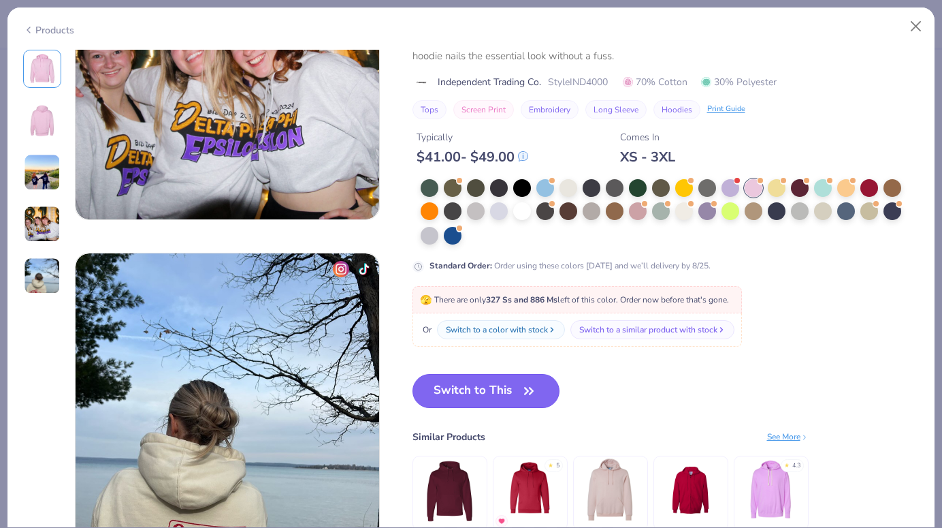
click at [533, 401] on button "Switch to This" at bounding box center [487, 391] width 148 height 34
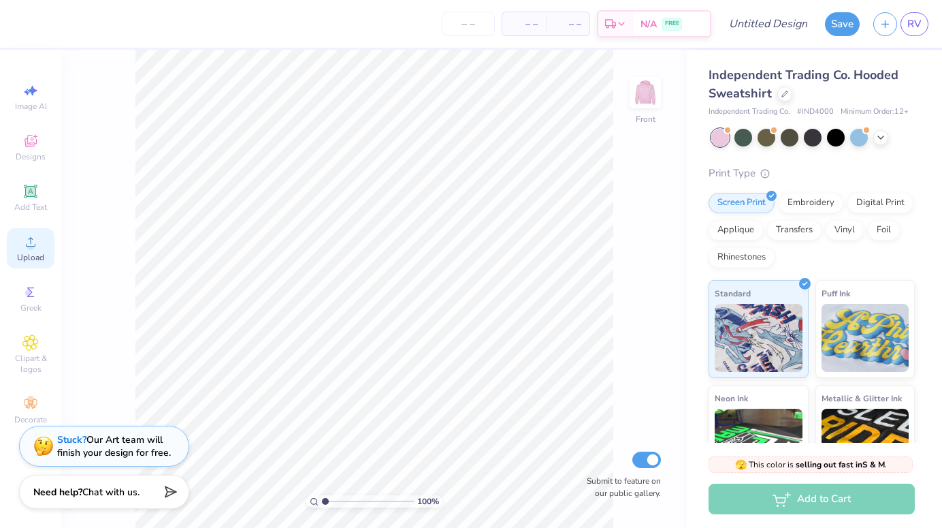
click at [29, 242] on circle at bounding box center [30, 245] width 7 height 7
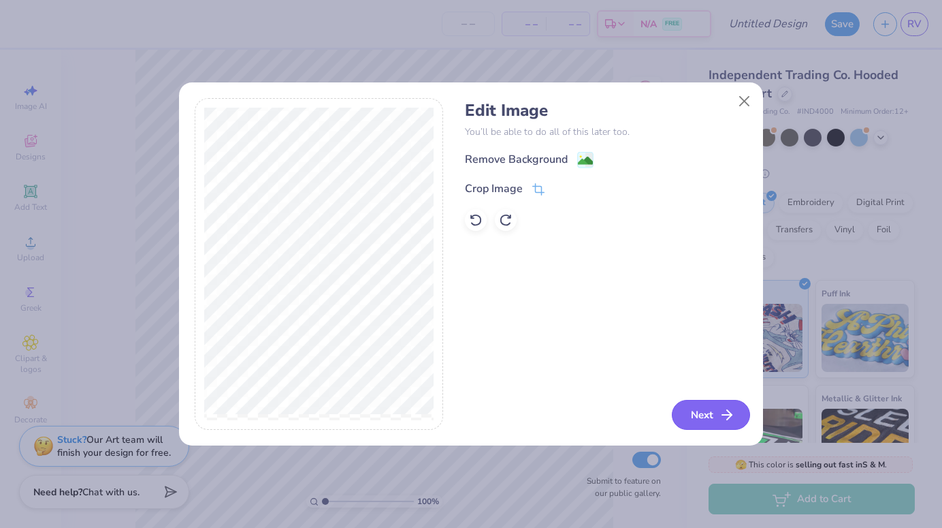
click at [727, 412] on icon "button" at bounding box center [727, 414] width 16 height 16
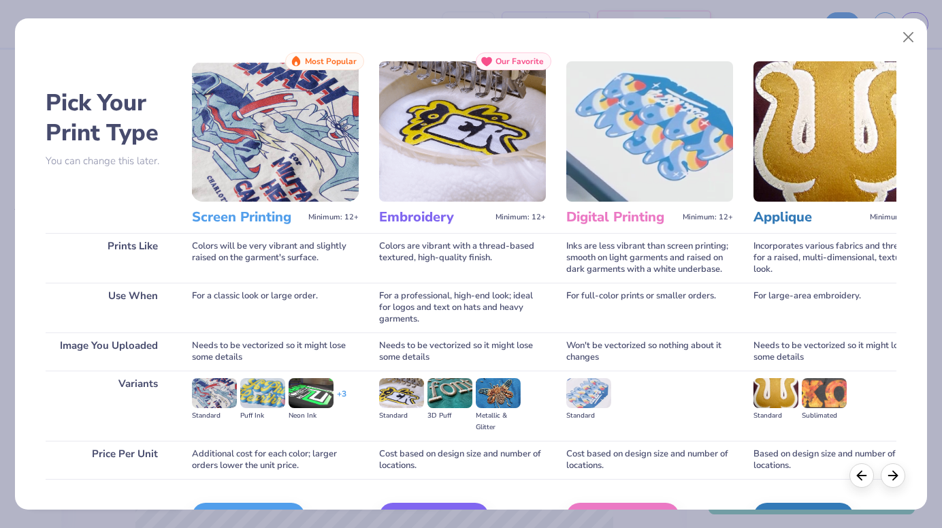
scroll to position [83, 0]
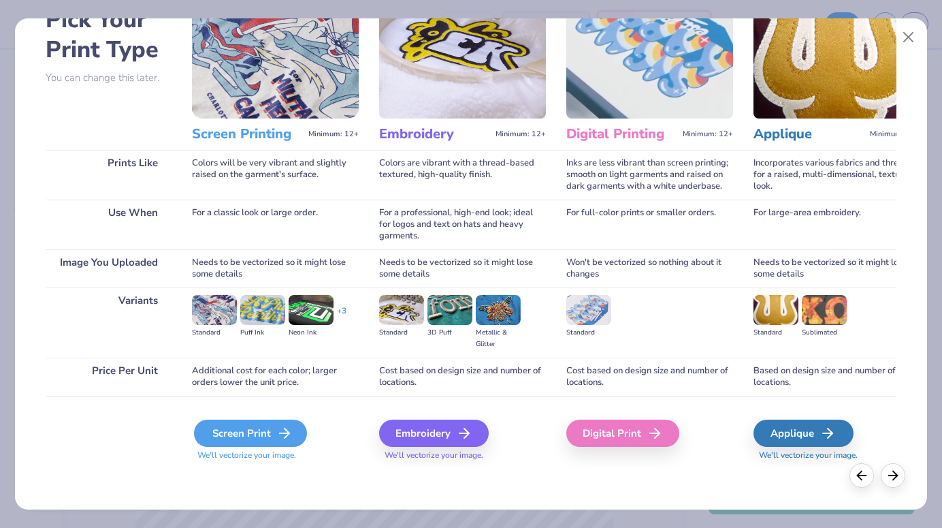
click at [257, 430] on div "Screen Print" at bounding box center [250, 432] width 113 height 27
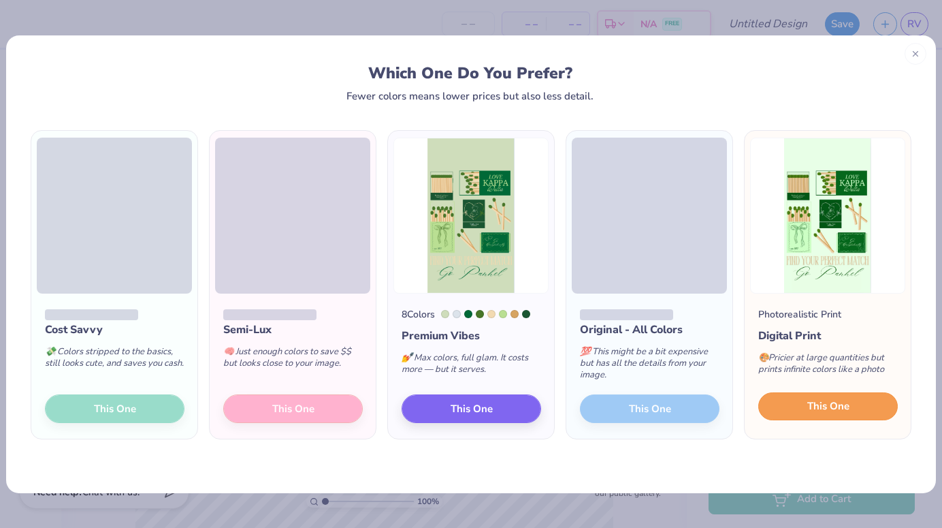
click at [841, 405] on span "This One" at bounding box center [828, 406] width 42 height 16
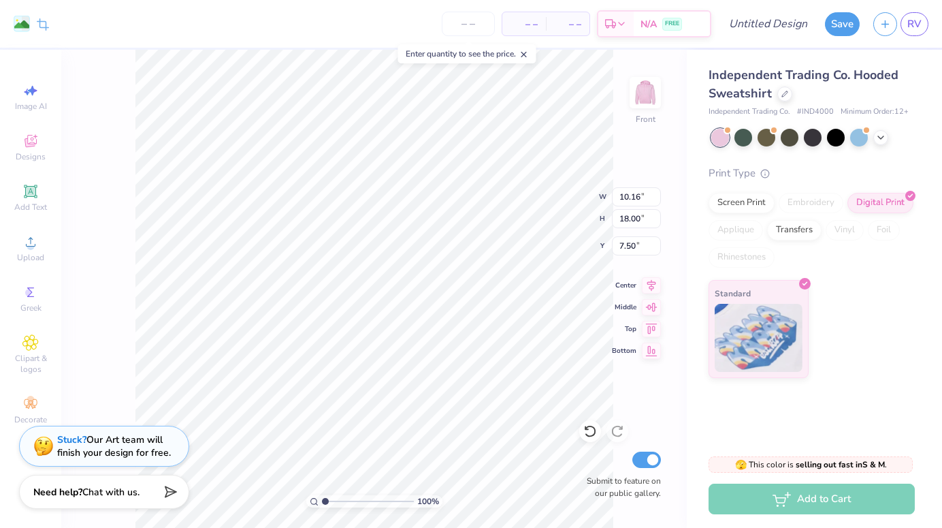
type input "6.45"
click at [20, 22] on image at bounding box center [21, 25] width 15 height 15
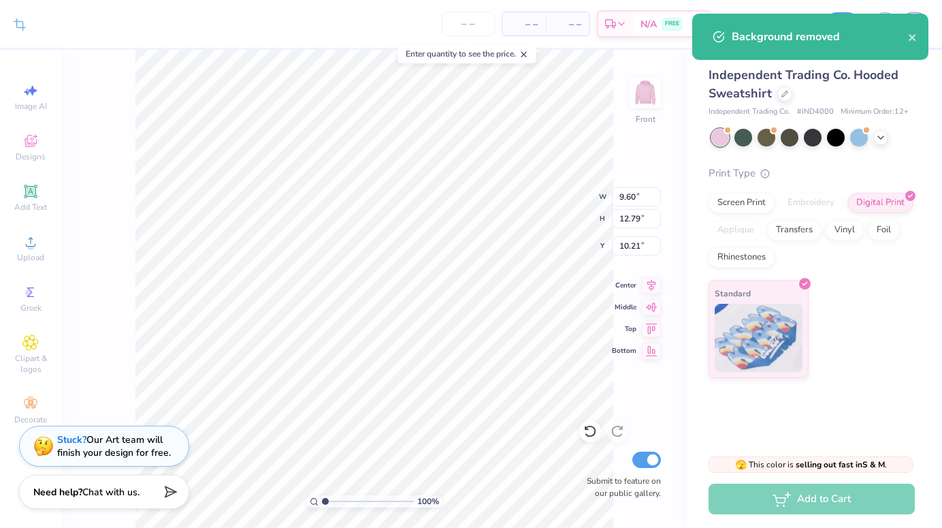
type input "7.35"
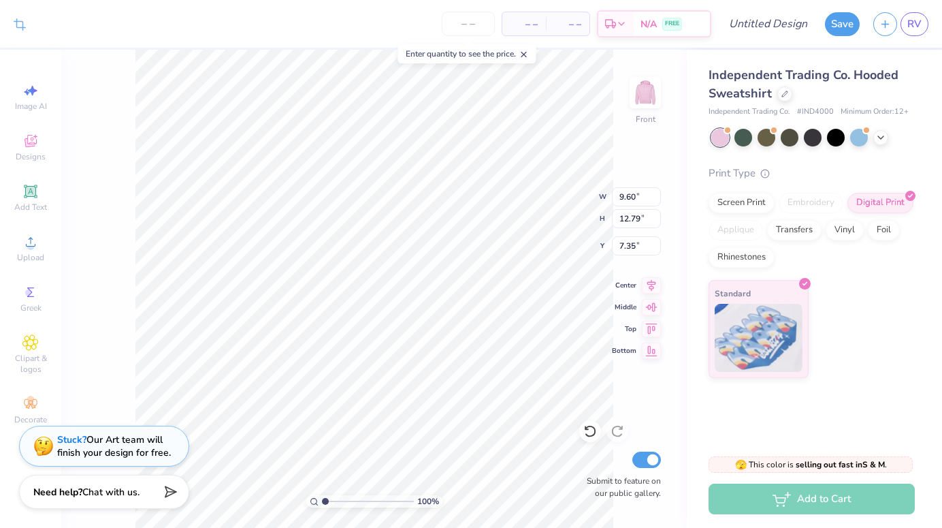
type input "12.93"
type input "17.21"
type input "7.37"
type input "7.34"
type input "7.17"
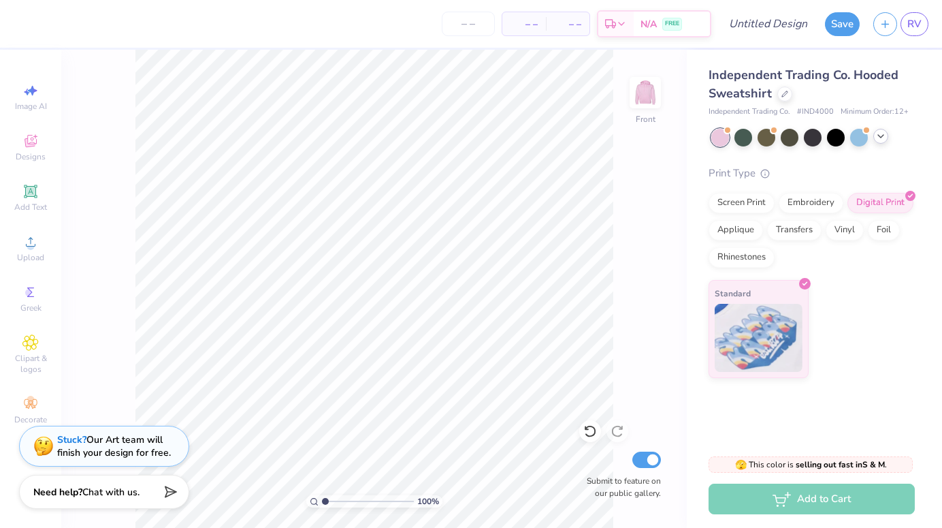
click at [886, 135] on div at bounding box center [880, 136] width 15 height 15
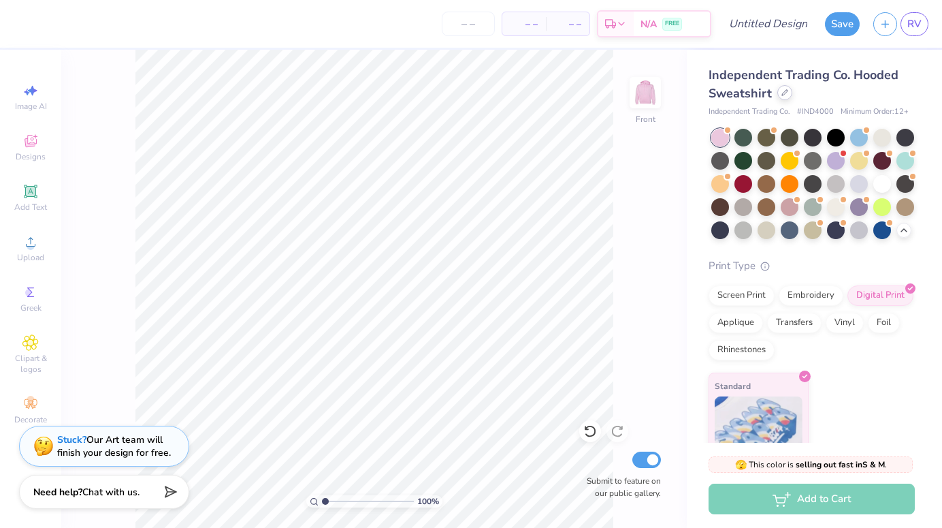
click at [778, 88] on div at bounding box center [784, 92] width 15 height 15
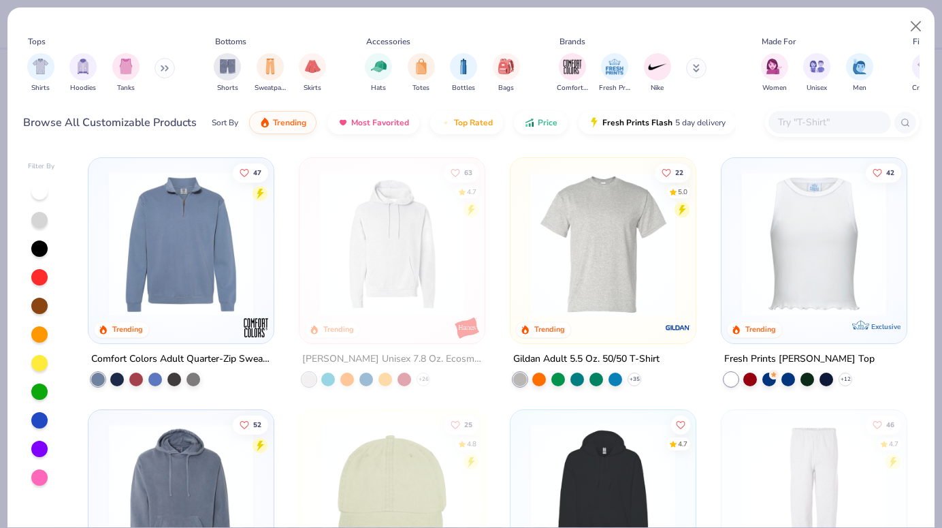
scroll to position [2561, 0]
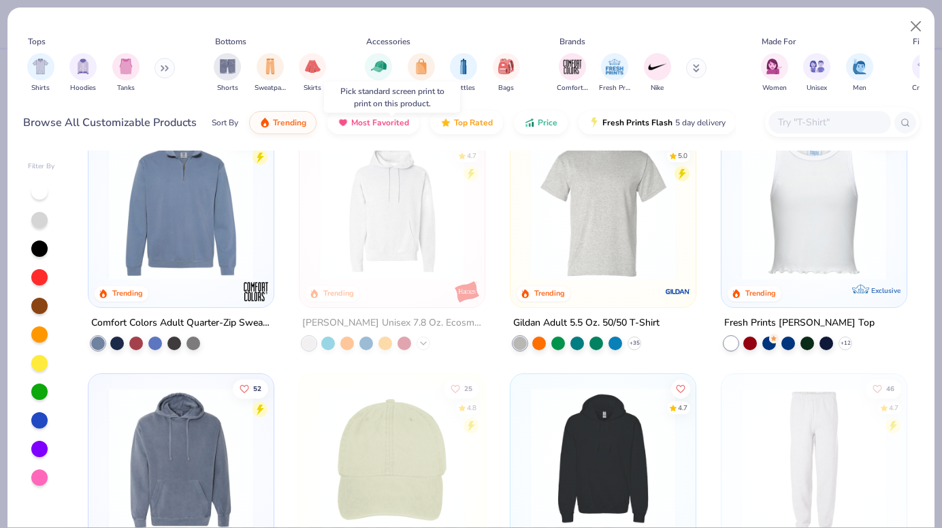
click at [423, 346] on div "+ 26" at bounding box center [424, 343] width 14 height 14
click at [925, 29] on button "Close" at bounding box center [916, 27] width 26 height 26
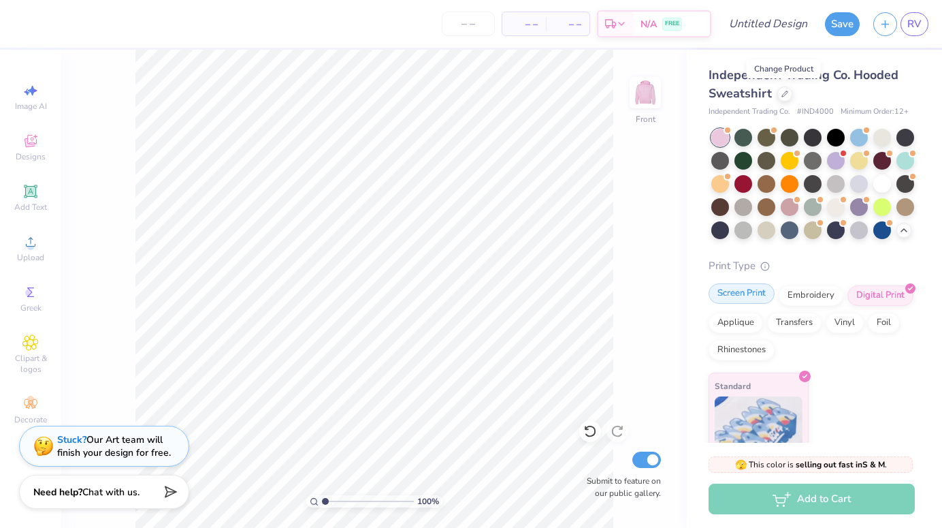
click at [728, 300] on div "Screen Print" at bounding box center [742, 293] width 66 height 20
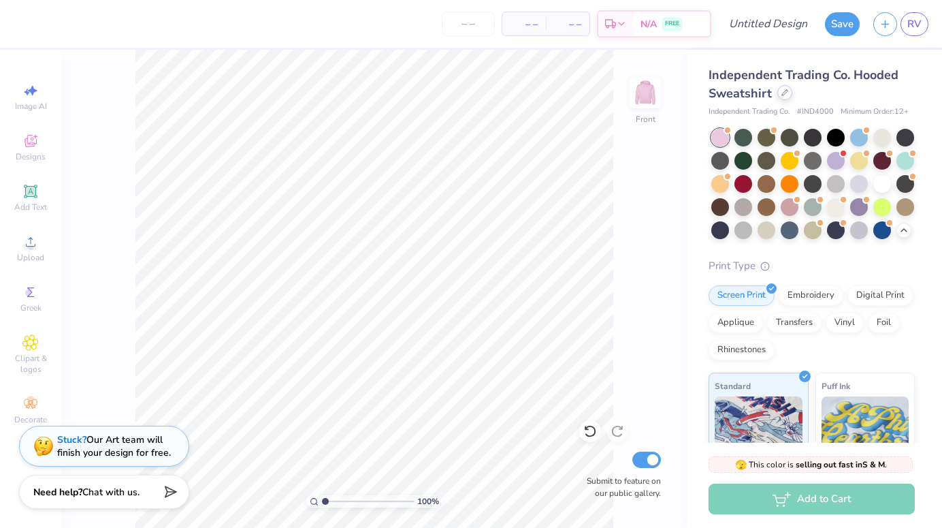
click at [786, 97] on div at bounding box center [784, 92] width 15 height 15
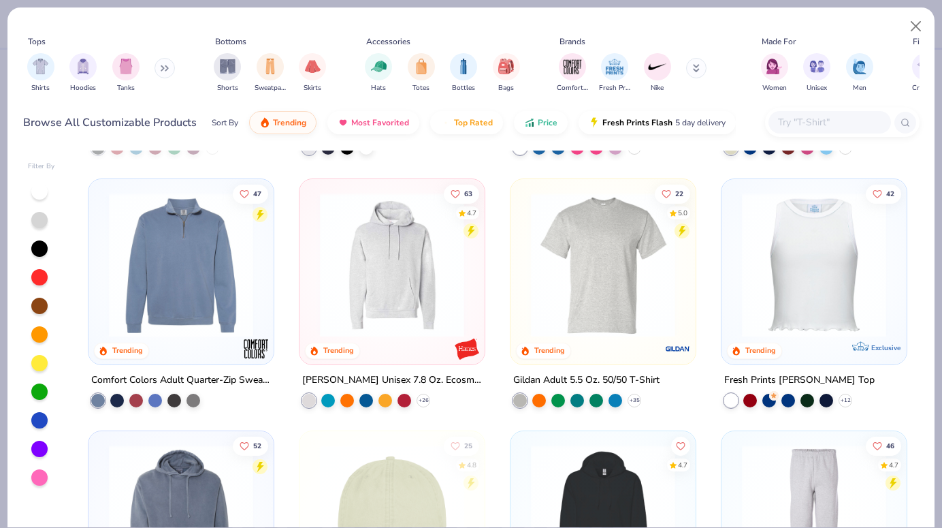
scroll to position [2507, 0]
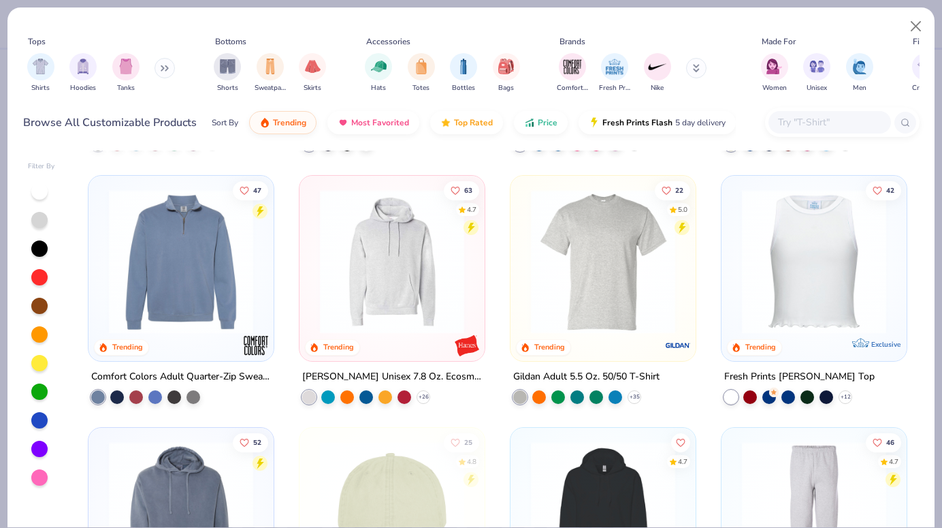
click at [423, 404] on div "63 4.7 Trending Hanes Unisex 7.8 Oz. Ecosmart 50/50 Pullover Hooded Sweatshirt …" at bounding box center [392, 300] width 187 height 252
click at [423, 398] on icon at bounding box center [423, 396] width 11 height 11
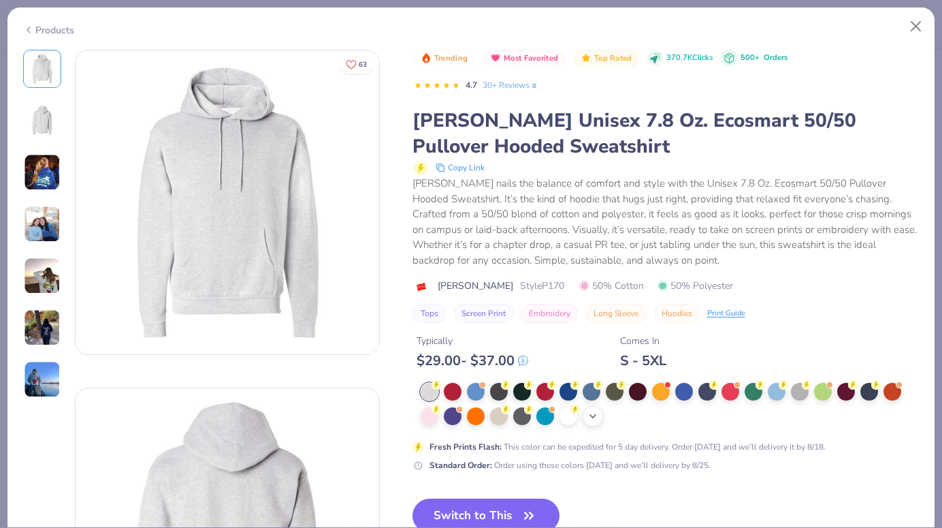
click at [591, 418] on icon at bounding box center [593, 416] width 11 height 11
click at [911, 16] on button "Close" at bounding box center [916, 27] width 26 height 26
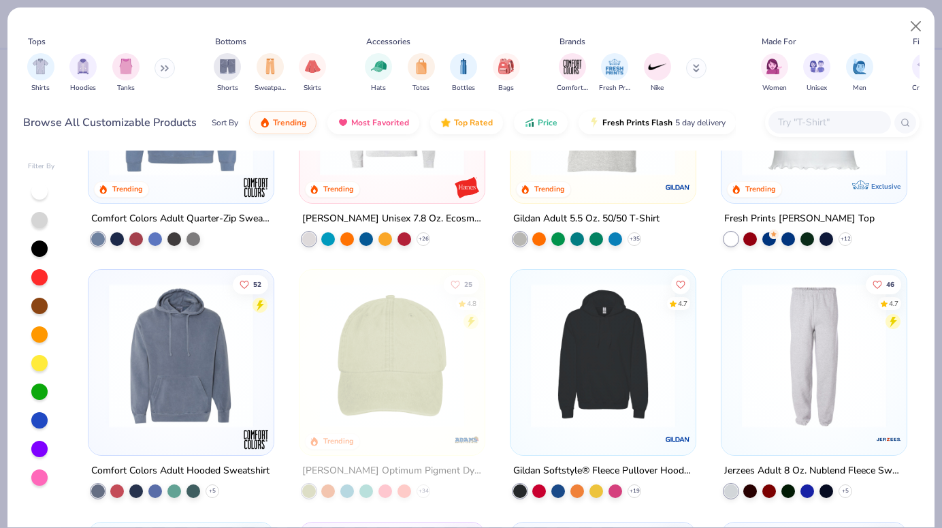
scroll to position [2670, 0]
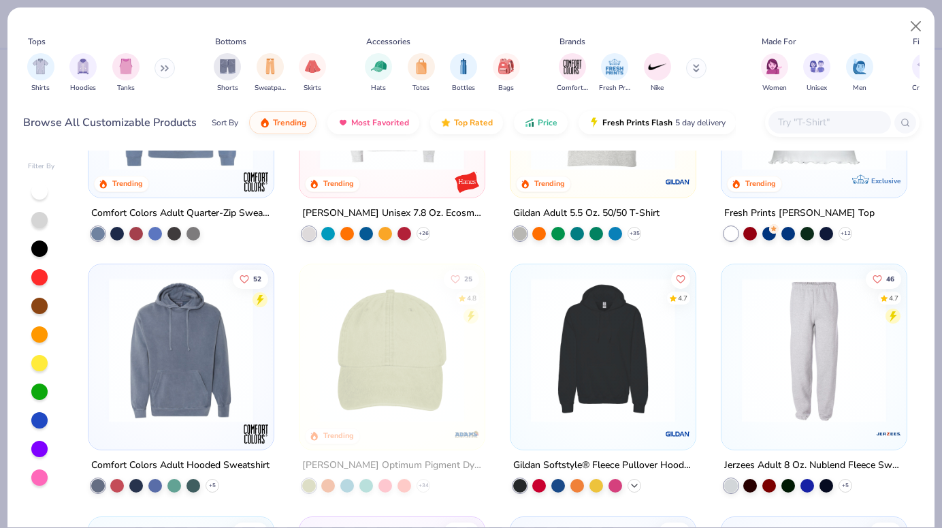
click at [637, 489] on icon at bounding box center [634, 485] width 11 height 11
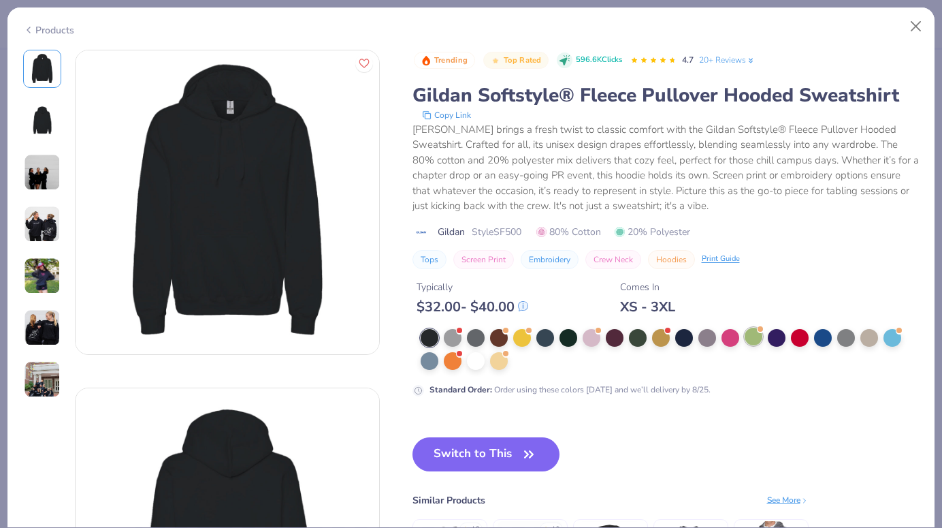
click at [760, 342] on div at bounding box center [754, 336] width 18 height 18
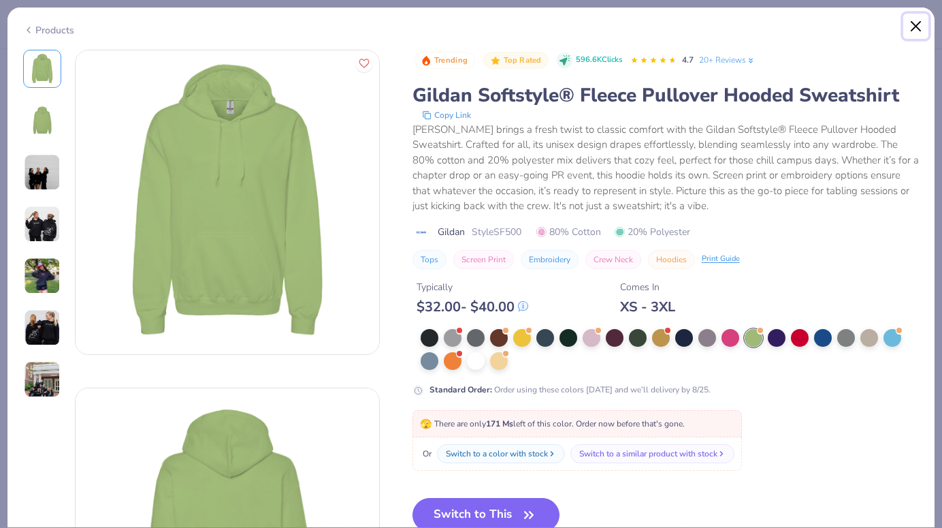
click at [915, 23] on button "Close" at bounding box center [916, 27] width 26 height 26
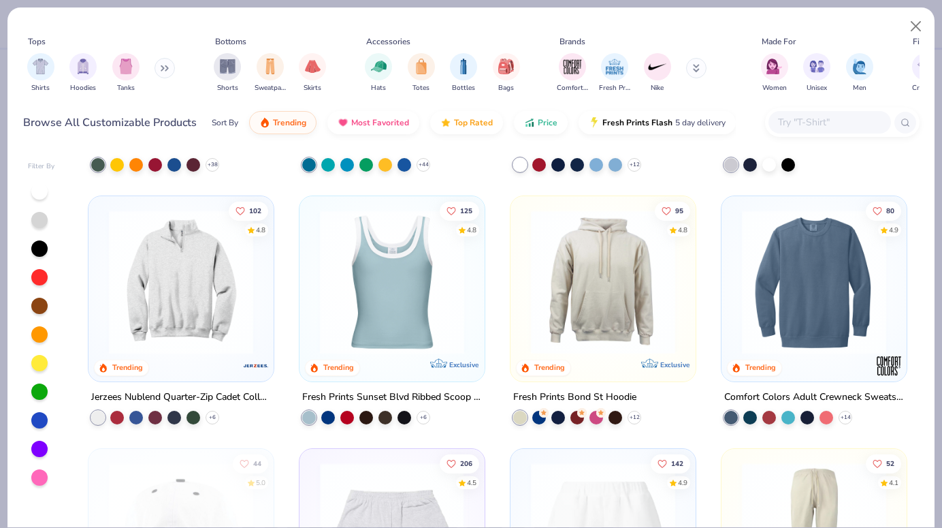
scroll to position [1977, 0]
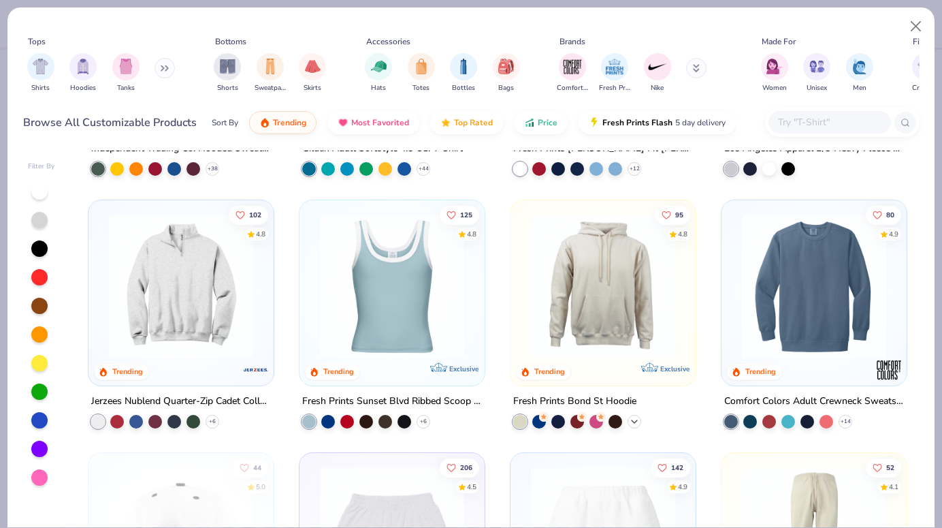
click at [634, 419] on icon at bounding box center [634, 421] width 11 height 11
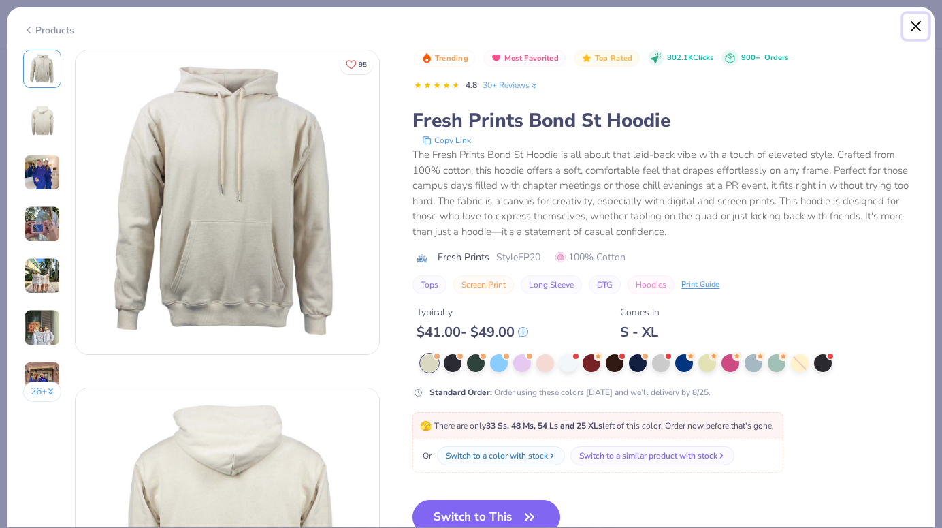
click at [921, 23] on button "Close" at bounding box center [916, 27] width 26 height 26
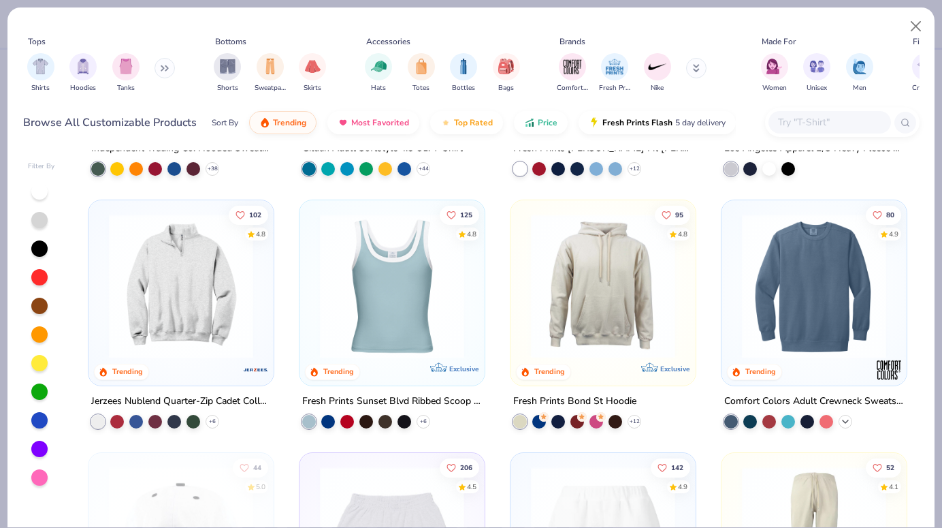
click at [849, 420] on icon at bounding box center [845, 421] width 11 height 11
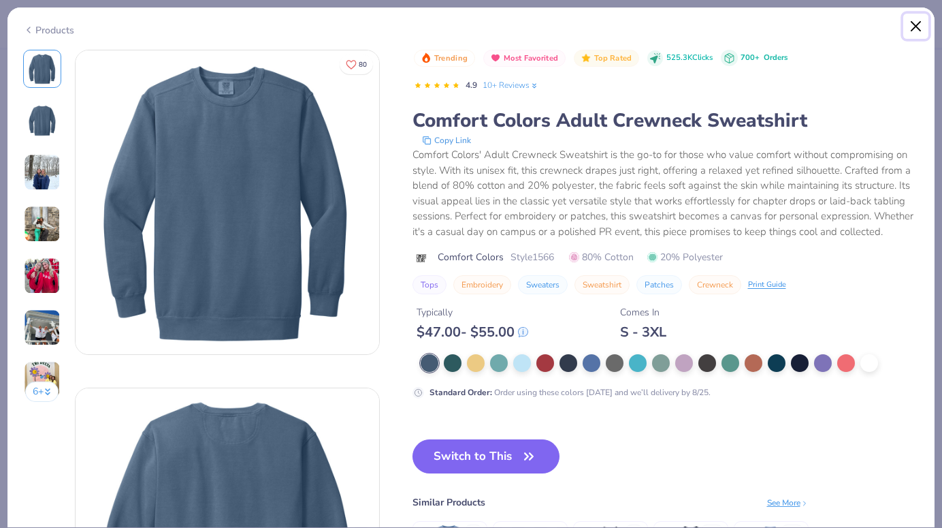
click at [913, 22] on button "Close" at bounding box center [916, 27] width 26 height 26
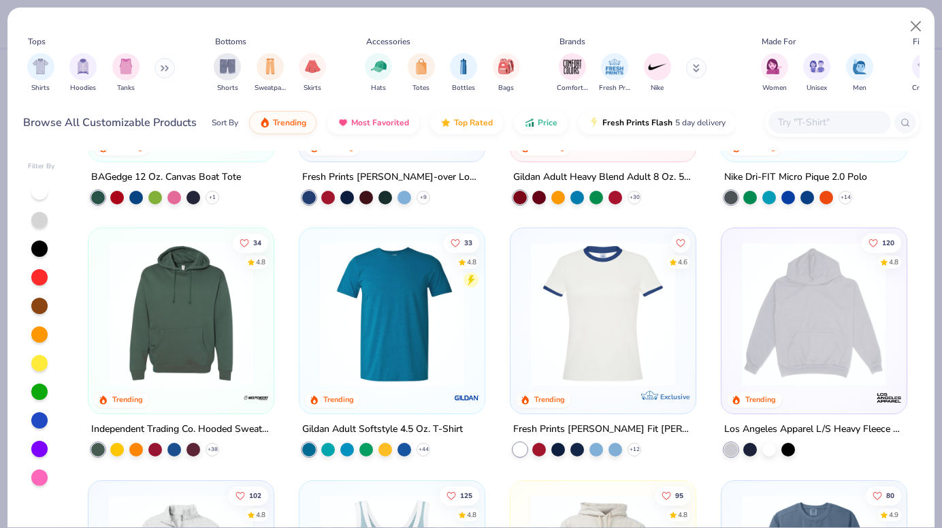
scroll to position [1693, 0]
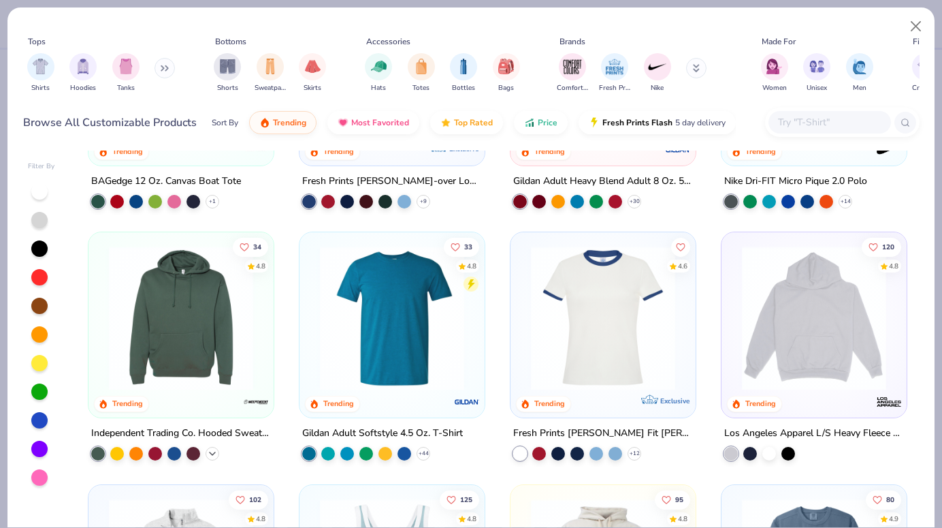
click at [217, 453] on icon at bounding box center [212, 453] width 11 height 11
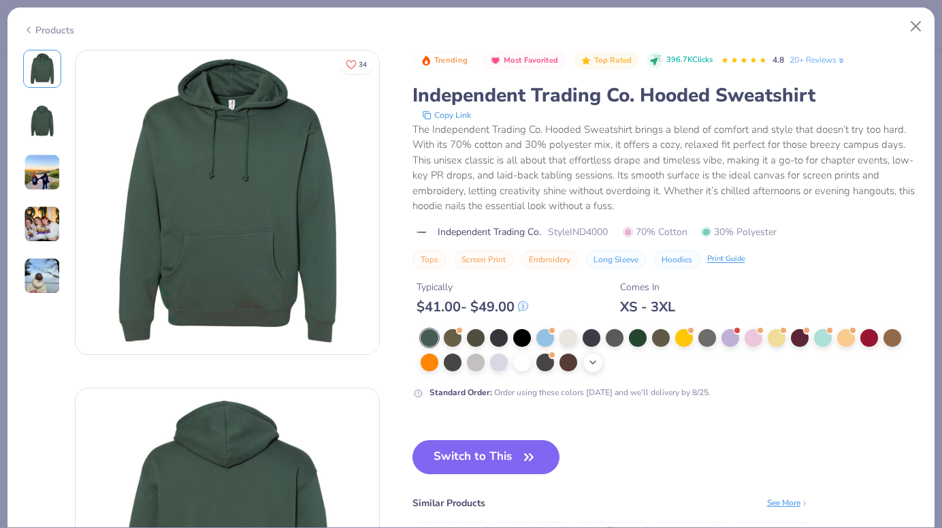
click at [593, 360] on icon at bounding box center [593, 362] width 11 height 11
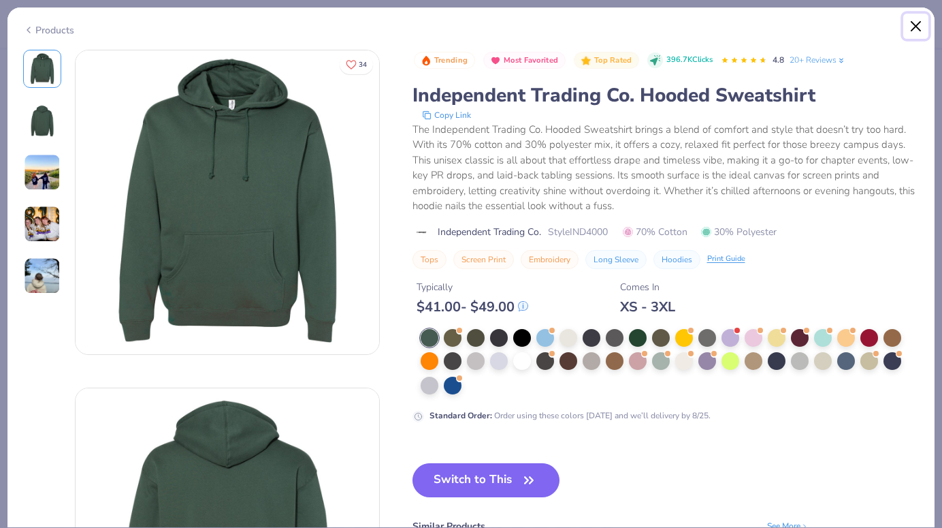
click at [916, 20] on button "Close" at bounding box center [916, 27] width 26 height 26
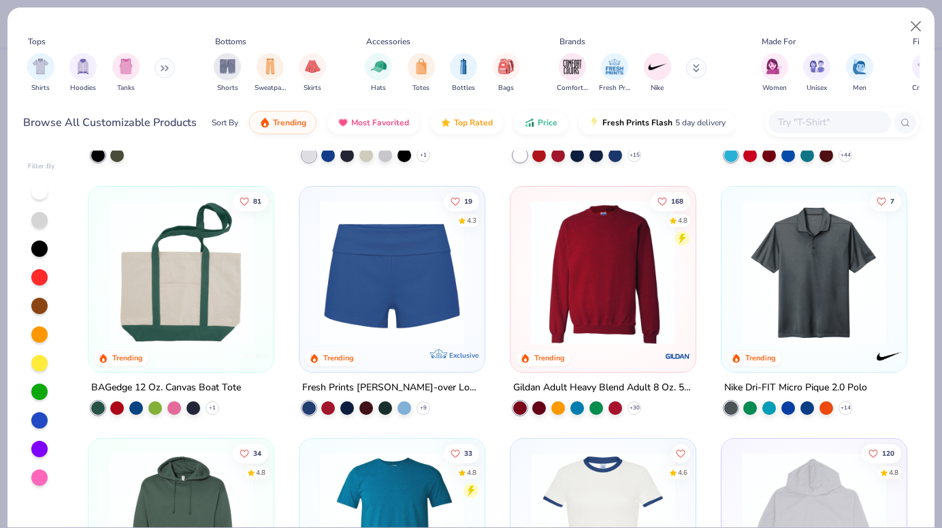
scroll to position [1486, 0]
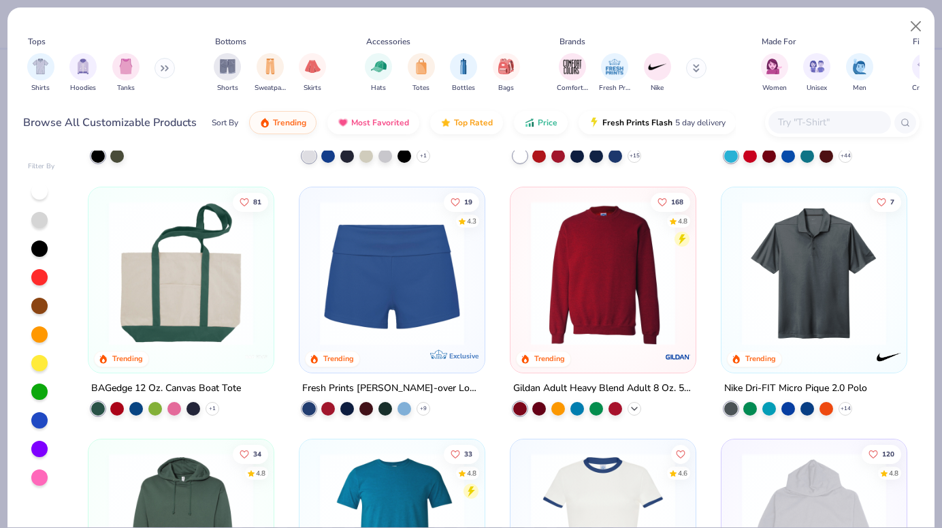
click at [636, 409] on icon at bounding box center [634, 407] width 11 height 11
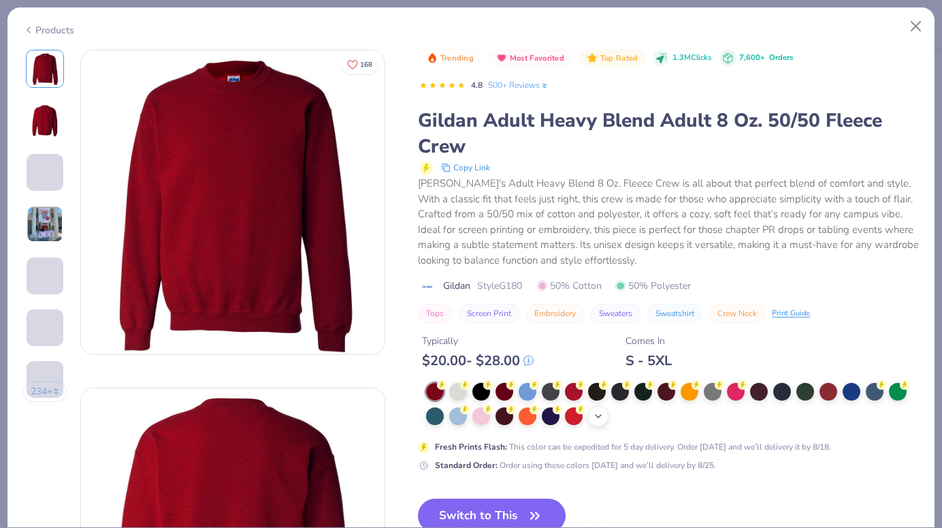
click at [600, 423] on div "+ 8" at bounding box center [598, 416] width 20 height 20
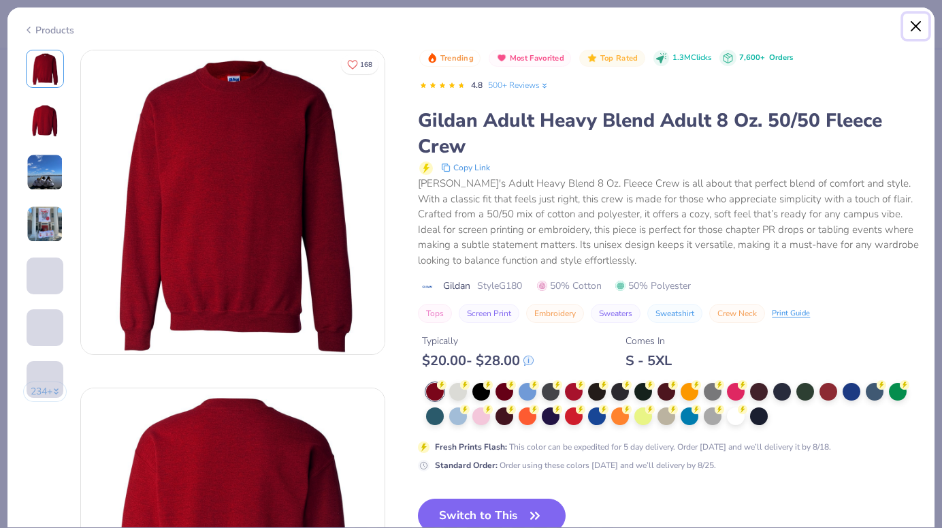
click at [910, 34] on button "Close" at bounding box center [916, 27] width 26 height 26
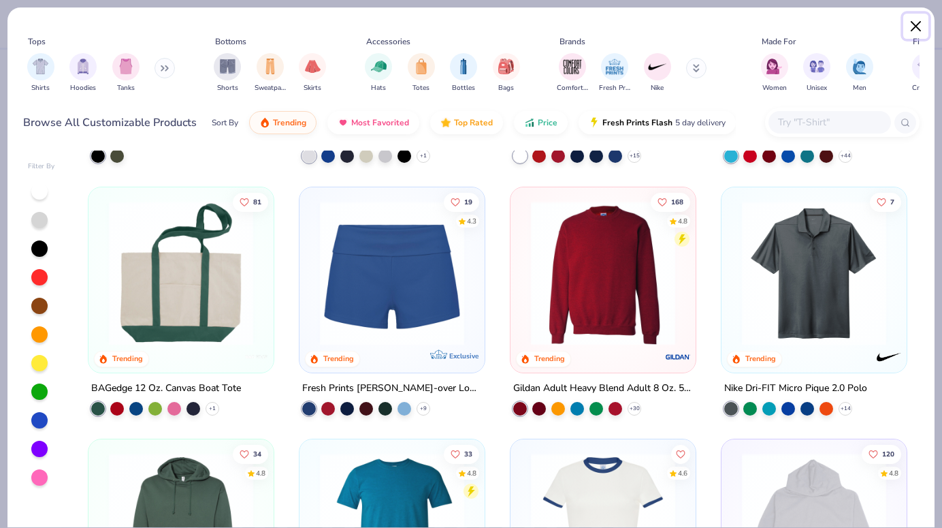
click at [923, 29] on button "Close" at bounding box center [916, 27] width 26 height 26
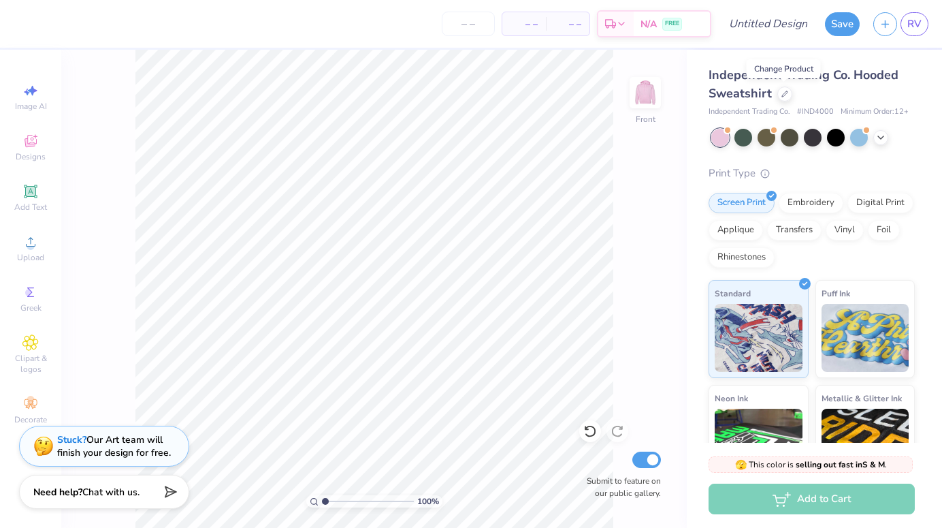
click at [780, 101] on div "Independent Trading Co. Hooded Sweatshirt" at bounding box center [812, 84] width 206 height 37
click at [782, 100] on div at bounding box center [784, 92] width 15 height 15
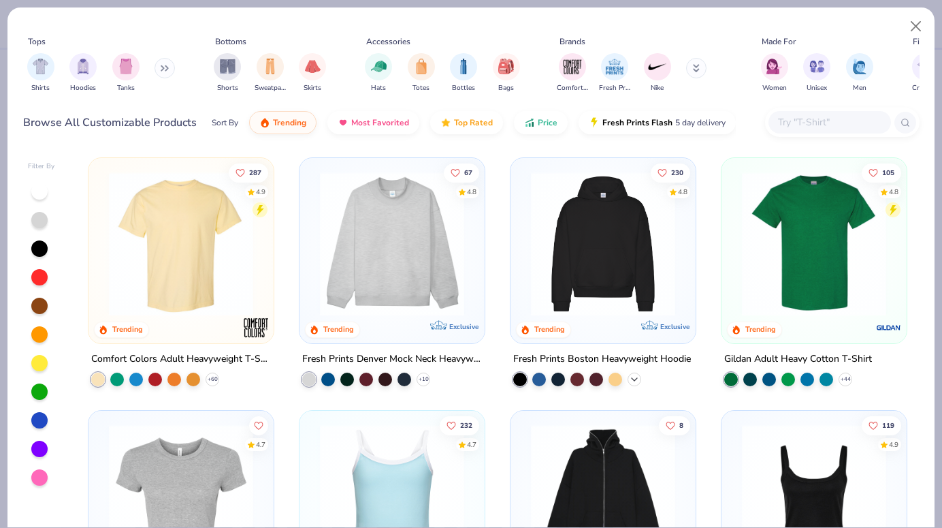
click at [634, 376] on icon at bounding box center [634, 379] width 11 height 11
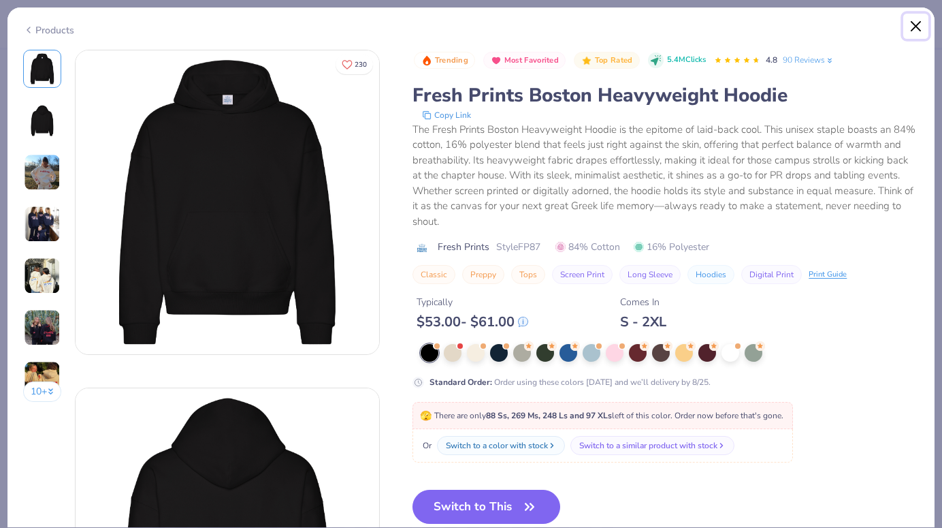
click at [918, 25] on button "Close" at bounding box center [916, 27] width 26 height 26
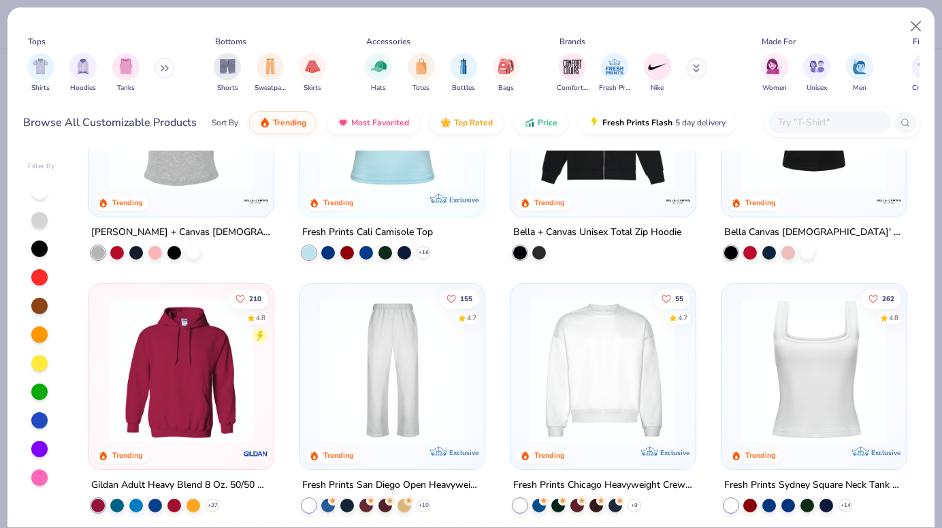
scroll to position [381, 0]
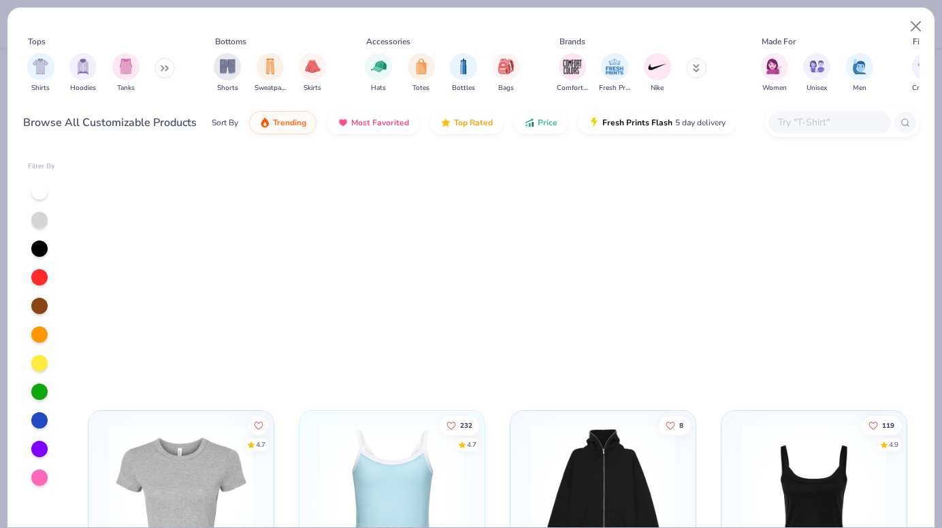
scroll to position [533, 0]
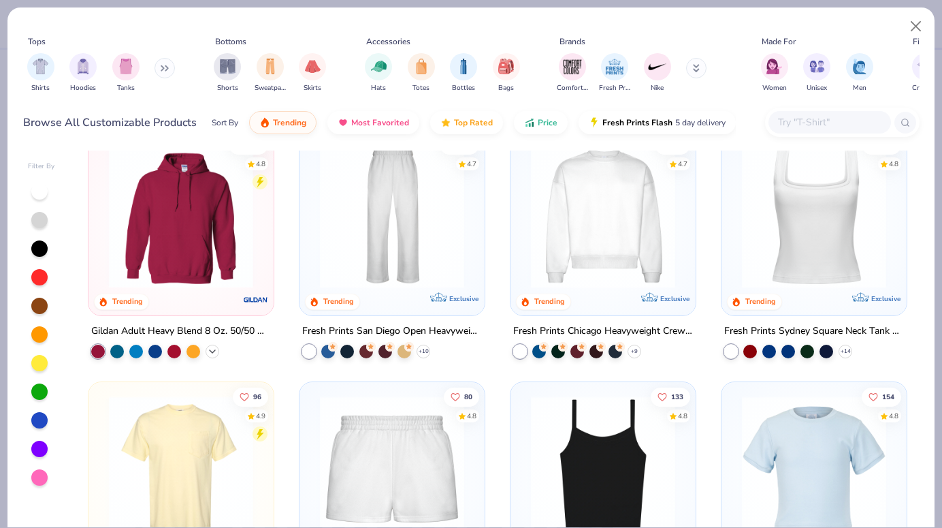
click at [214, 349] on polyline at bounding box center [212, 350] width 5 height 3
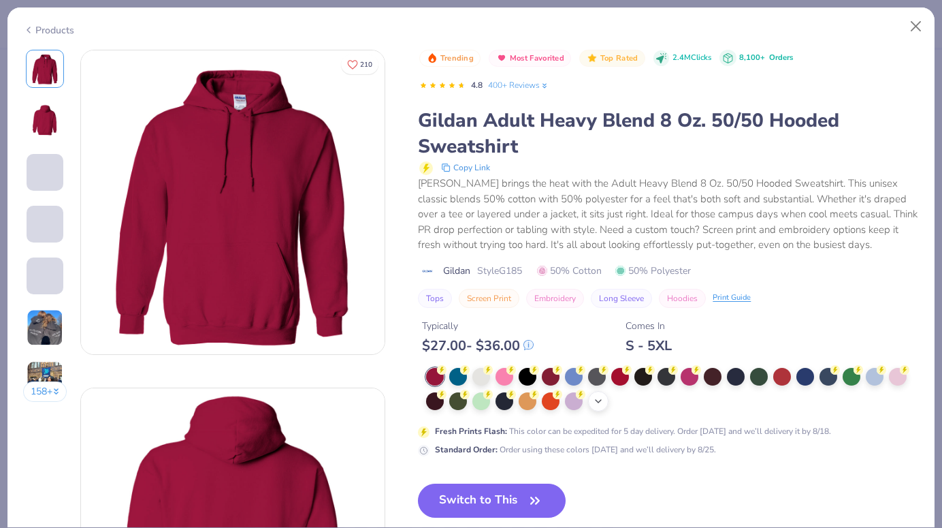
click at [603, 400] on icon at bounding box center [598, 401] width 11 height 11
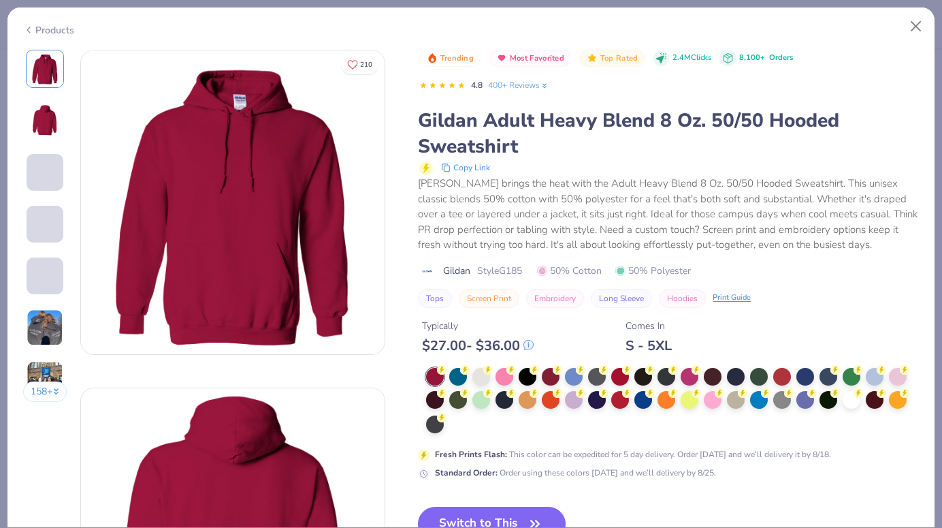
click at [494, 401] on div at bounding box center [672, 401] width 493 height 67
click at [490, 401] on div at bounding box center [481, 398] width 18 height 18
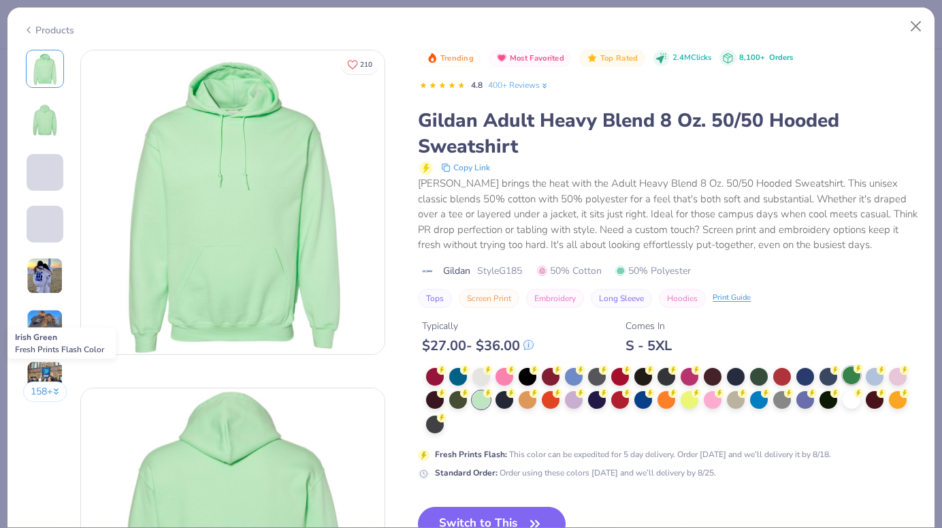
click at [856, 376] on div at bounding box center [852, 375] width 18 height 18
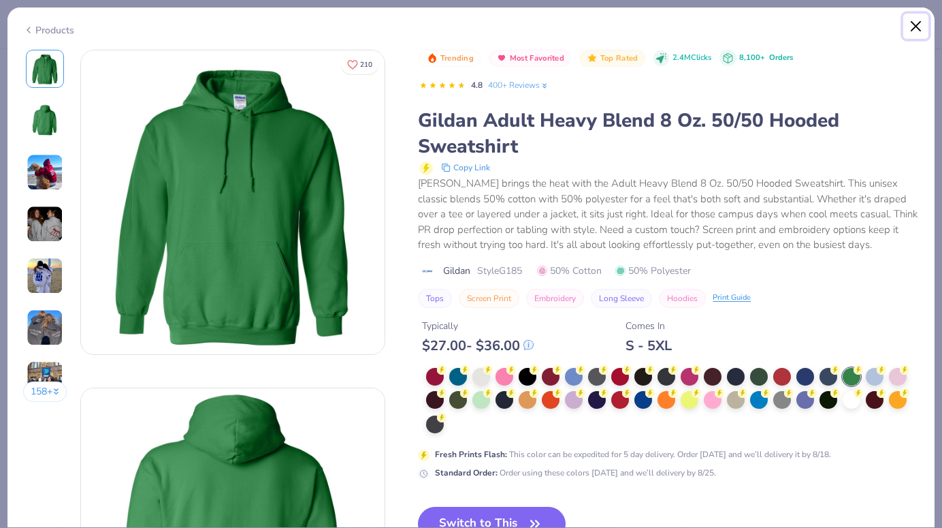
click at [918, 25] on button "Close" at bounding box center [916, 27] width 26 height 26
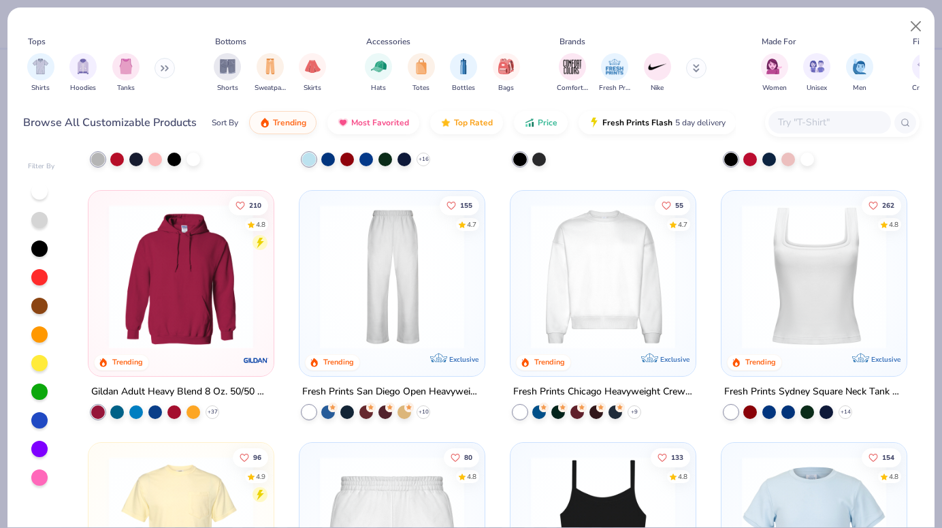
scroll to position [455, 0]
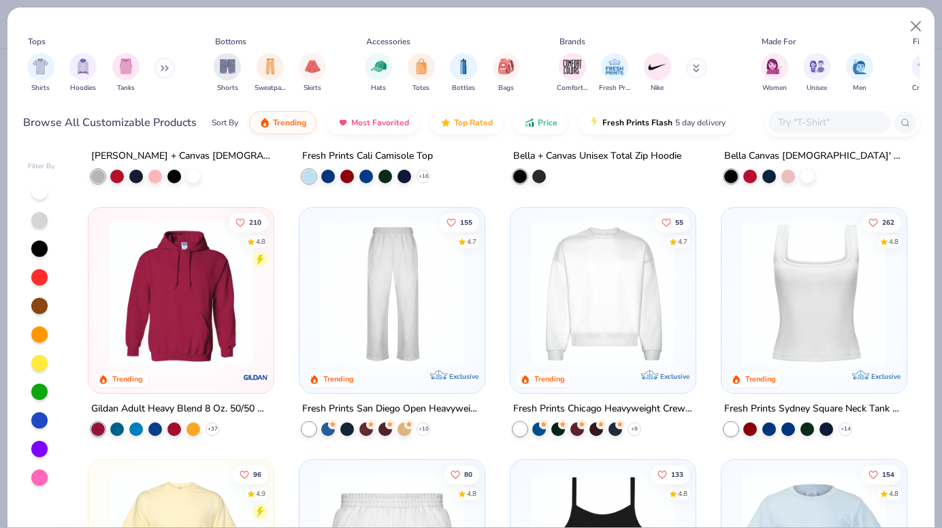
click at [212, 362] on img at bounding box center [181, 293] width 158 height 144
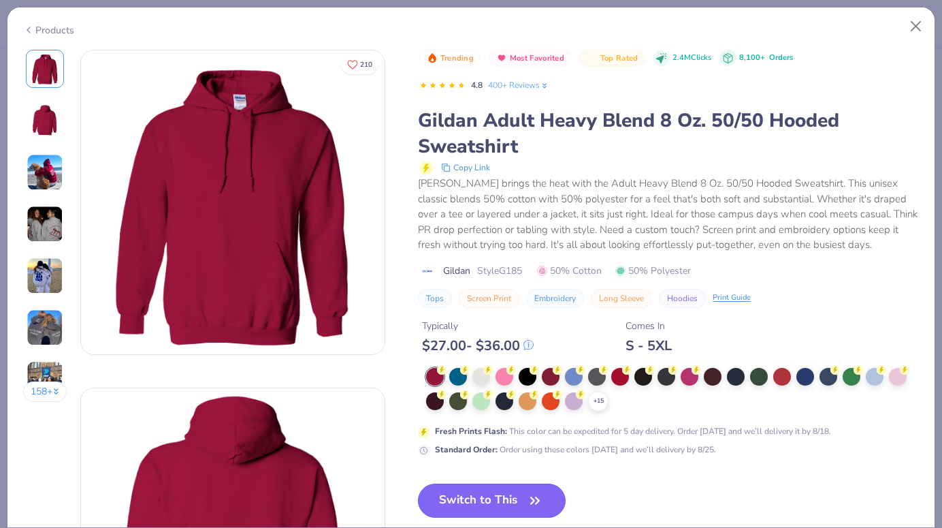
click at [502, 501] on button "Switch to This" at bounding box center [492, 500] width 148 height 34
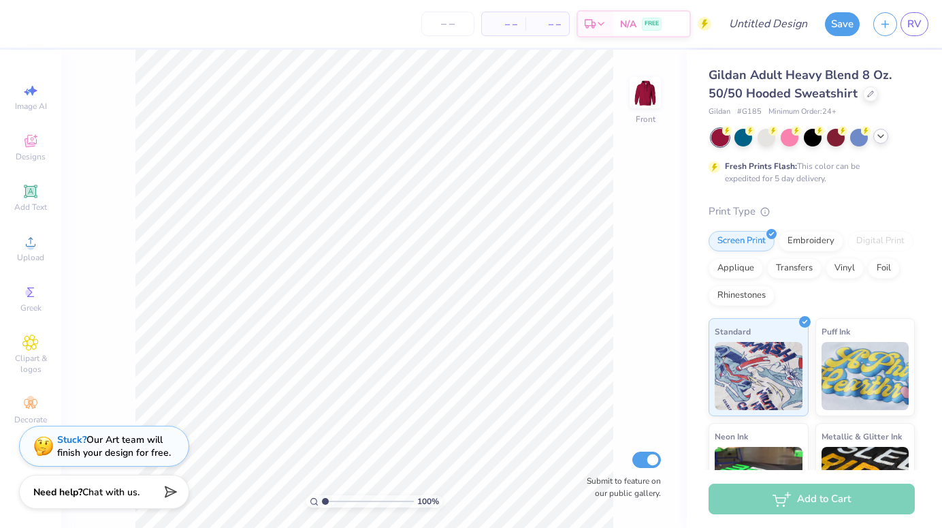
click at [883, 130] on div at bounding box center [880, 136] width 15 height 15
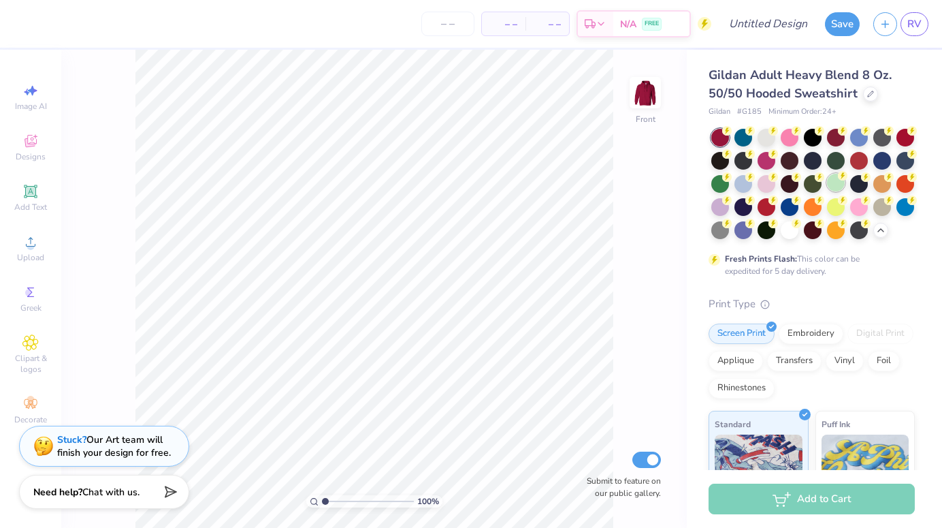
click at [833, 180] on div at bounding box center [836, 183] width 18 height 18
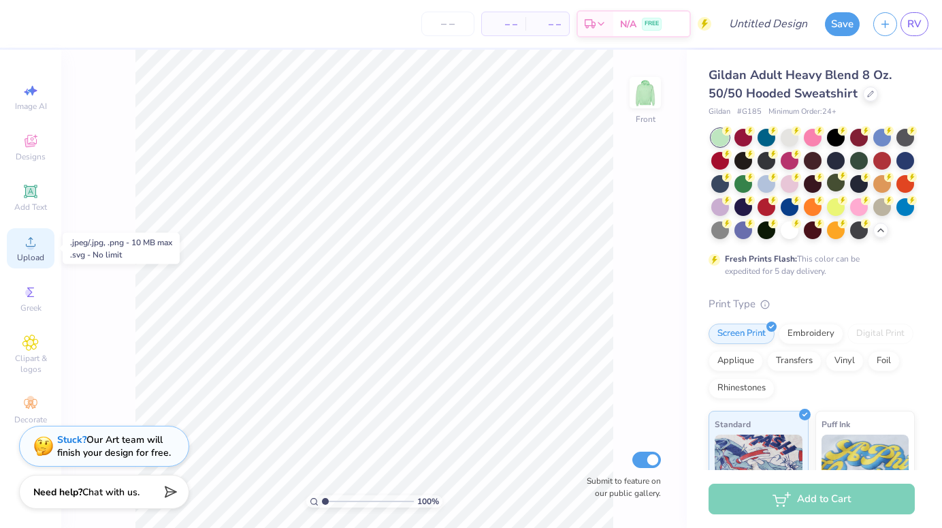
click at [33, 250] on div "Upload" at bounding box center [31, 248] width 48 height 40
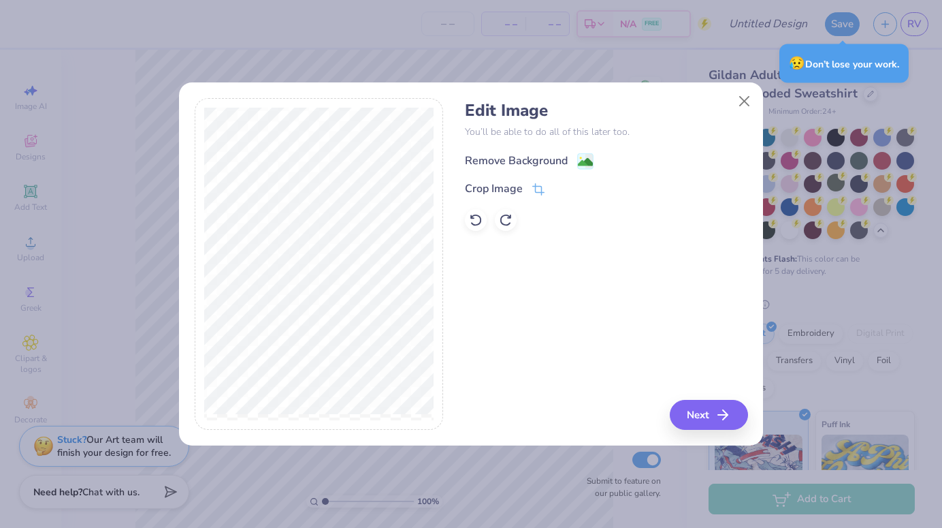
click at [589, 162] on image at bounding box center [585, 162] width 15 height 15
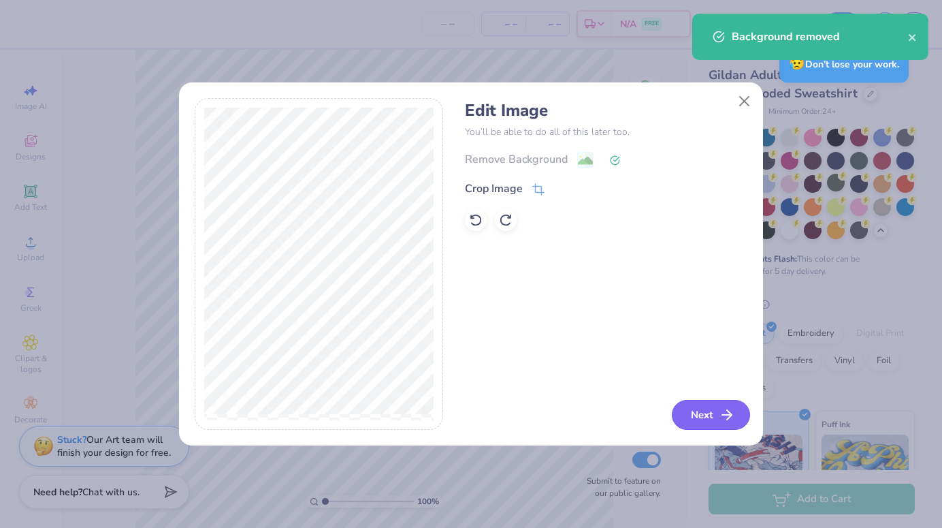
click at [713, 414] on button "Next" at bounding box center [711, 415] width 78 height 30
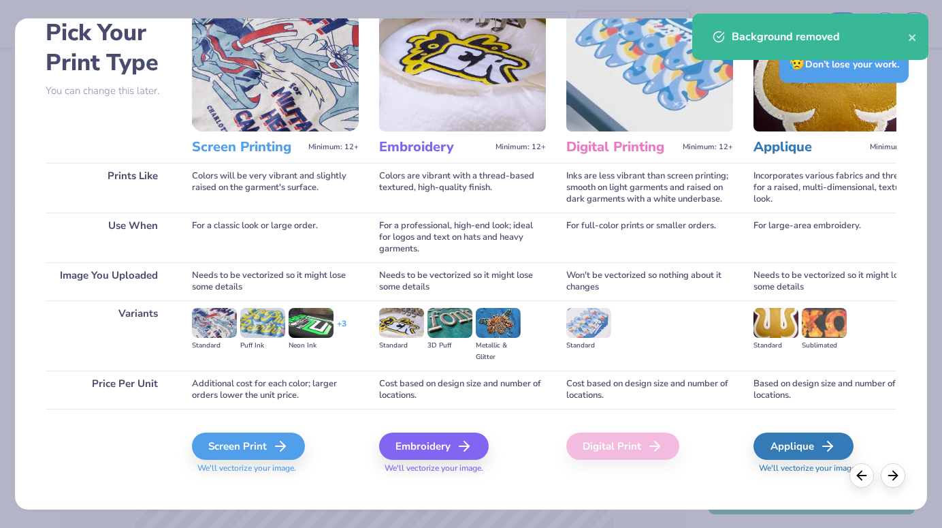
scroll to position [83, 0]
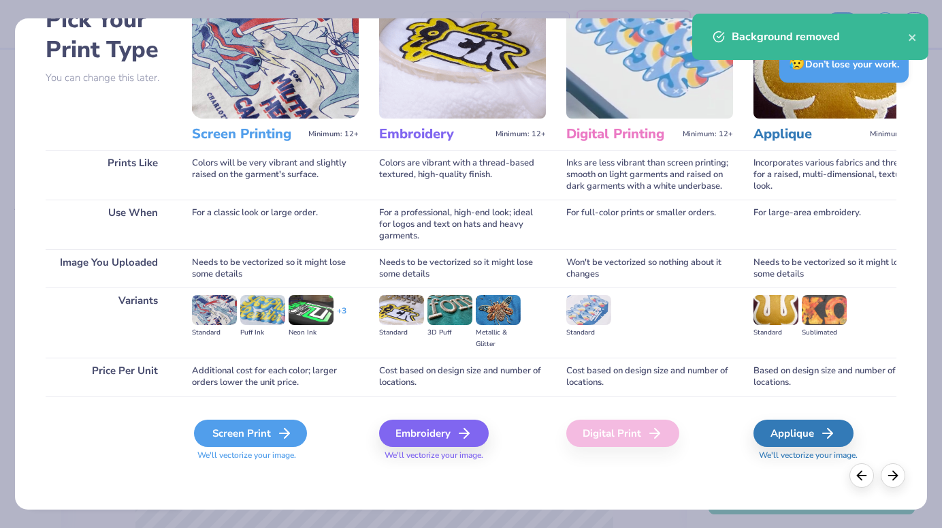
click at [295, 424] on div "Screen Print" at bounding box center [250, 432] width 113 height 27
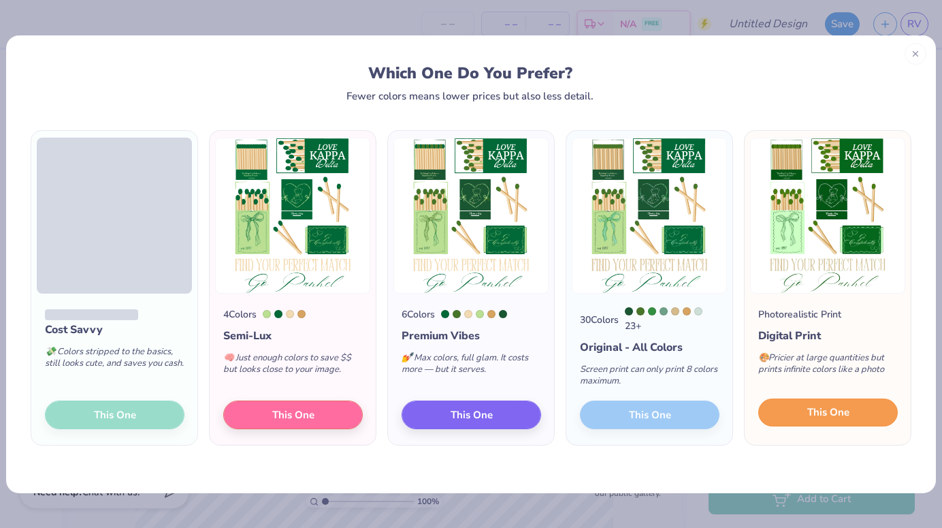
click at [865, 402] on button "This One" at bounding box center [828, 412] width 140 height 29
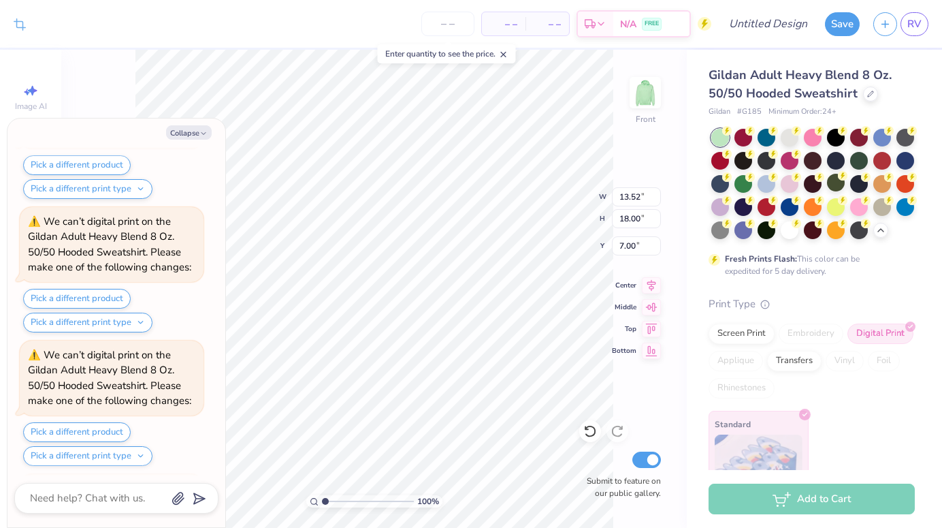
scroll to position [727, 0]
type textarea "x"
type input "10.07"
type input "13.40"
type input "11.60"
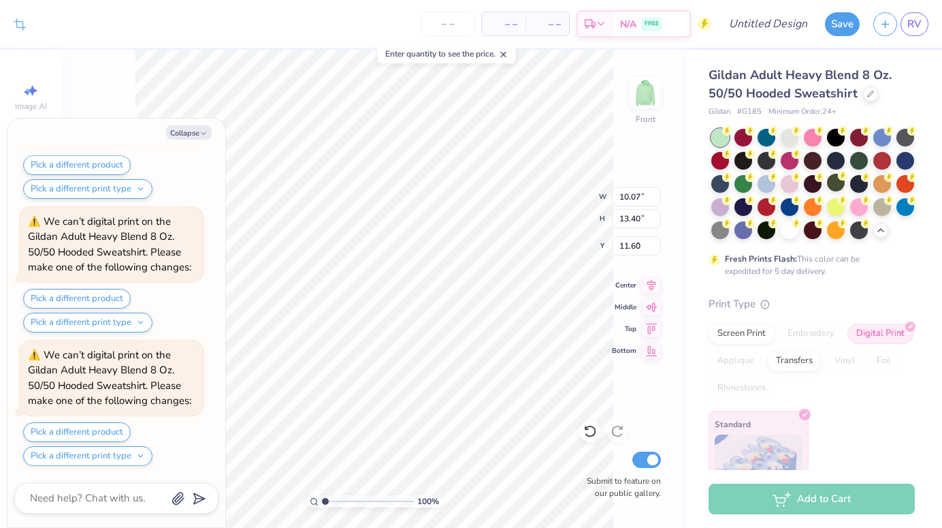
scroll to position [861, 0]
type textarea "x"
type input "6.49"
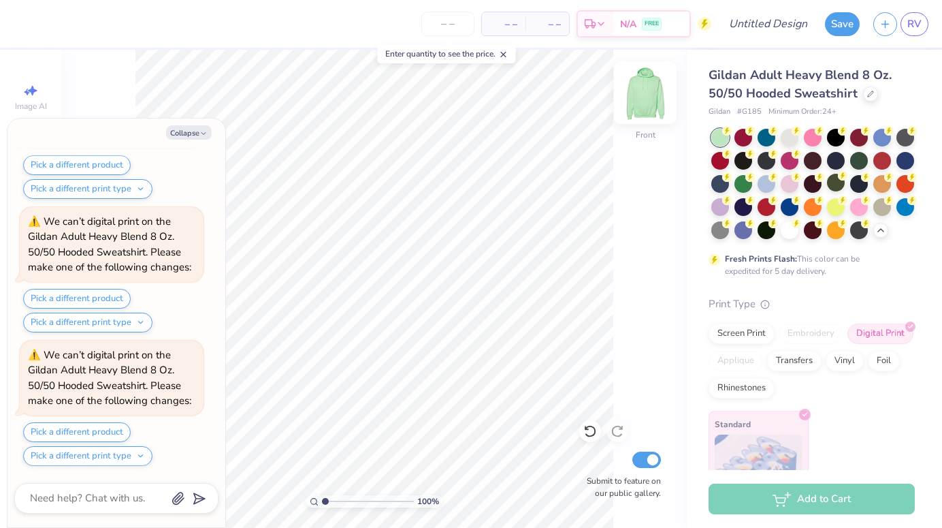
click at [647, 97] on img at bounding box center [645, 92] width 54 height 54
click at [660, 88] on div at bounding box center [645, 92] width 63 height 63
click at [794, 141] on div at bounding box center [790, 136] width 18 height 18
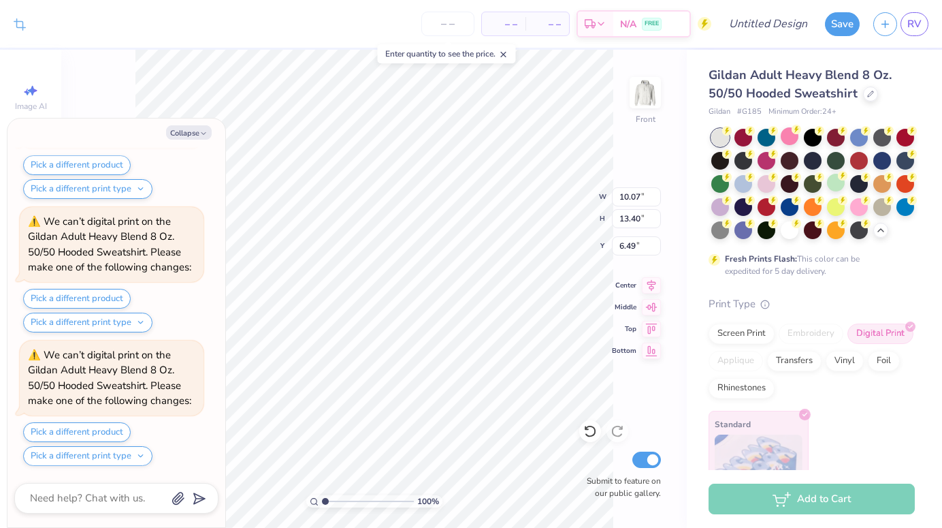
scroll to position [1928, 0]
type textarea "x"
type input "11.52"
type input "15.33"
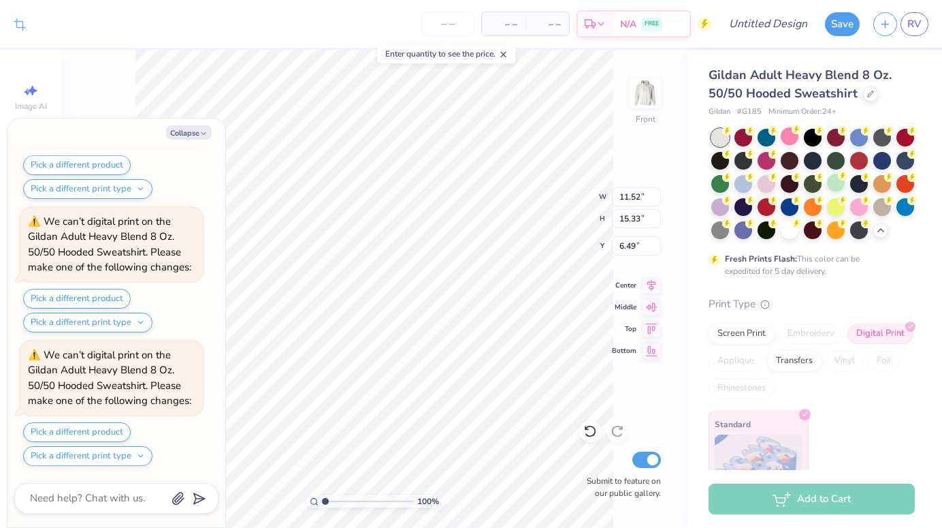
type textarea "x"
type input "6.34"
click at [876, 202] on div at bounding box center [882, 206] width 18 height 18
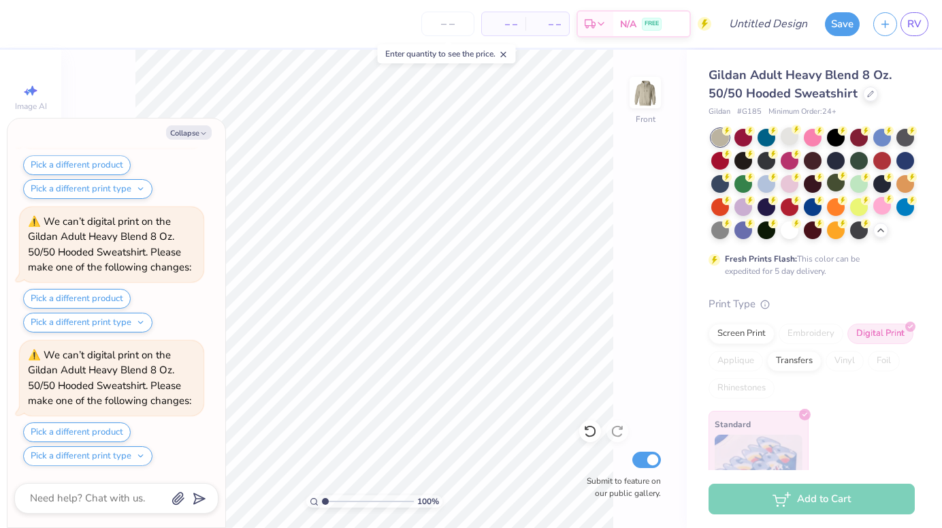
scroll to position [2462, 0]
click at [771, 229] on div at bounding box center [767, 229] width 18 height 18
click at [767, 209] on div at bounding box center [767, 207] width 18 height 18
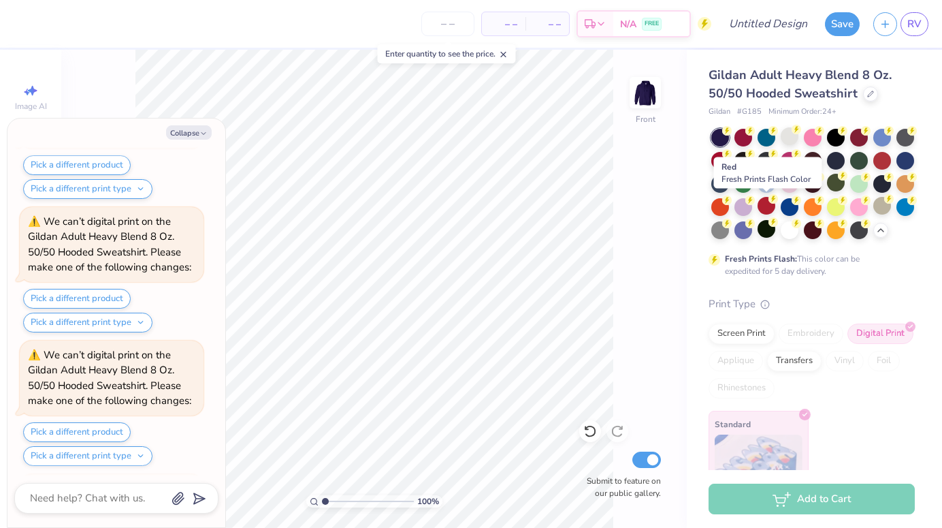
scroll to position [2996, 0]
click at [793, 229] on div at bounding box center [790, 229] width 18 height 18
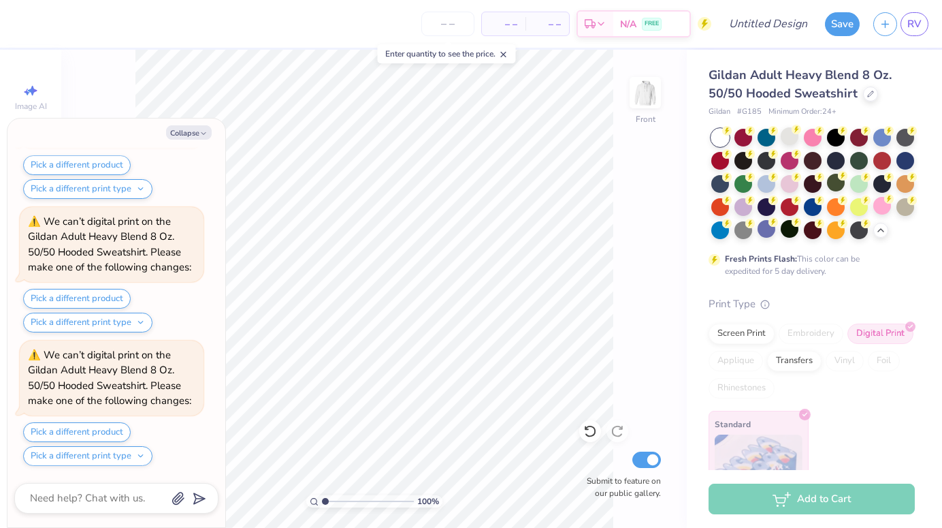
scroll to position [3262, 0]
type textarea "x"
type input "6.27"
type textarea "x"
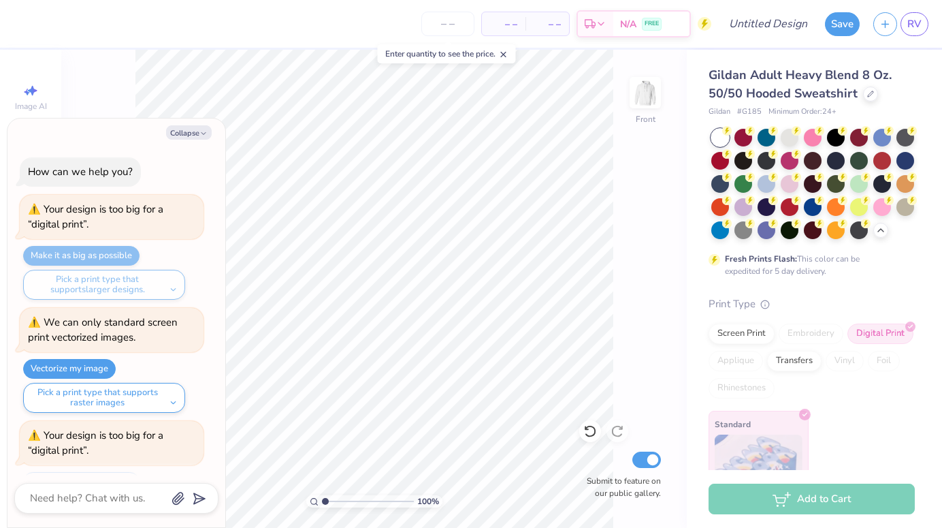
scroll to position [3396, 0]
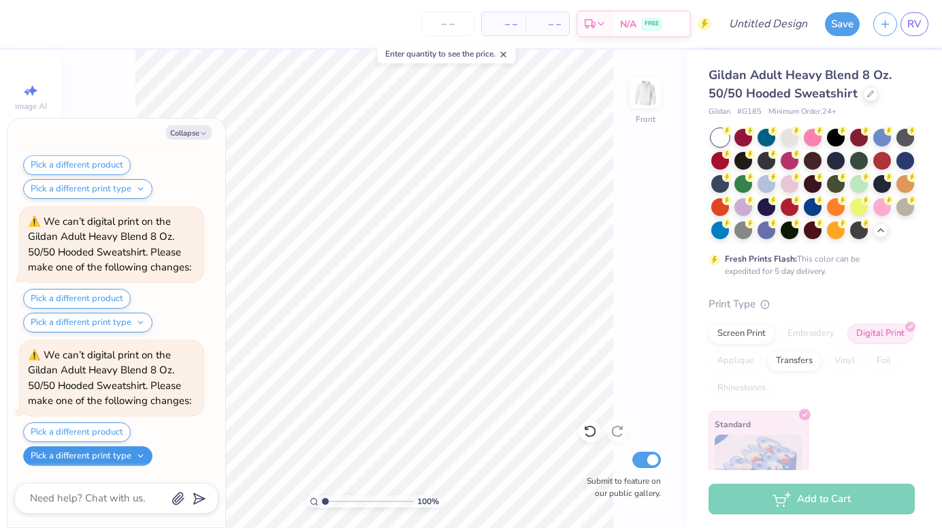
click at [114, 462] on button "Pick a different print type" at bounding box center [87, 456] width 129 height 20
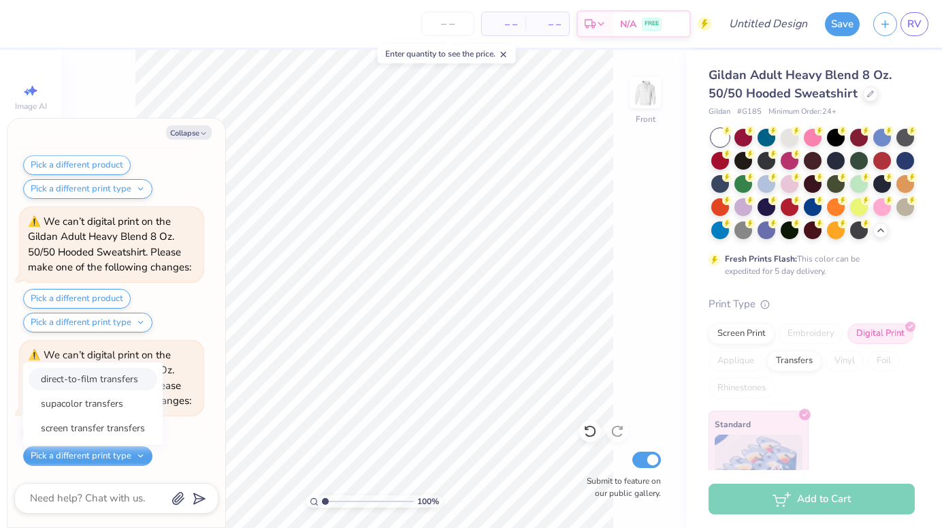
click at [125, 376] on button "direct-to-film transfers" at bounding box center [93, 379] width 129 height 22
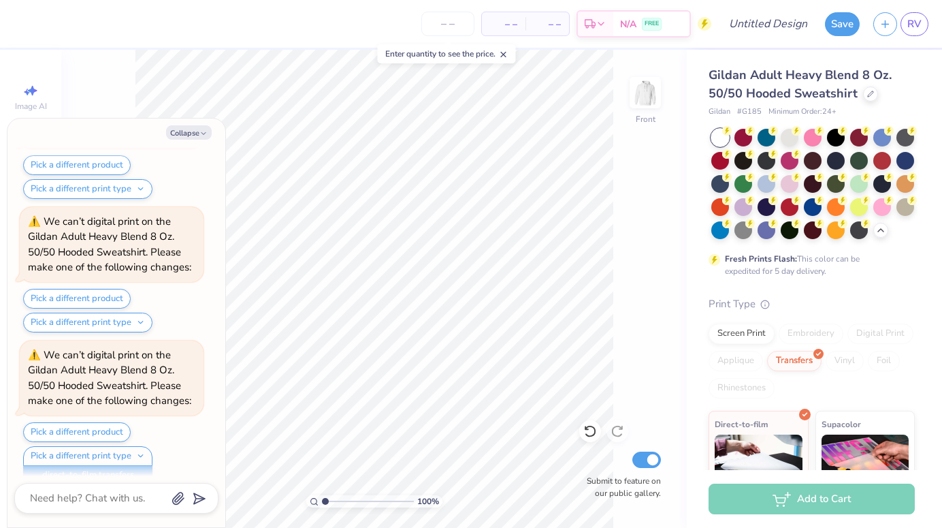
scroll to position [3415, 0]
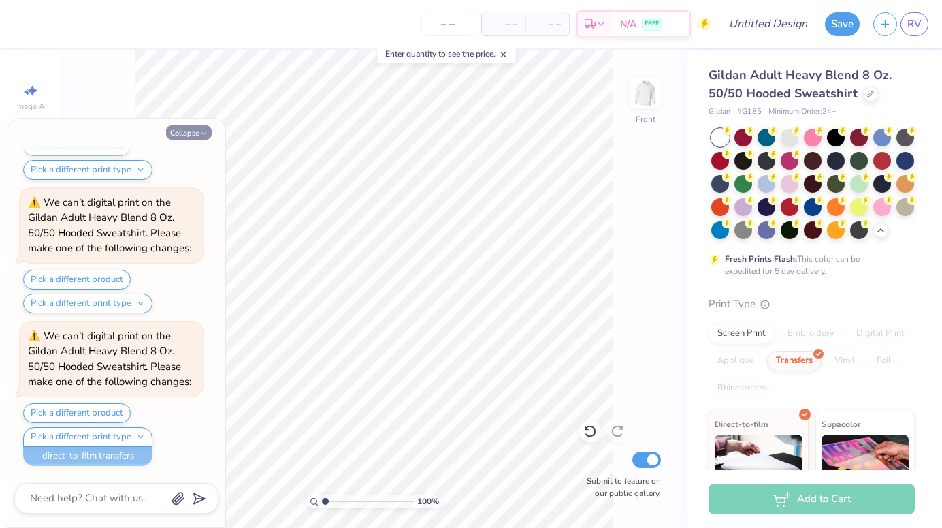
click at [199, 138] on button "Collapse" at bounding box center [189, 132] width 46 height 14
type textarea "x"
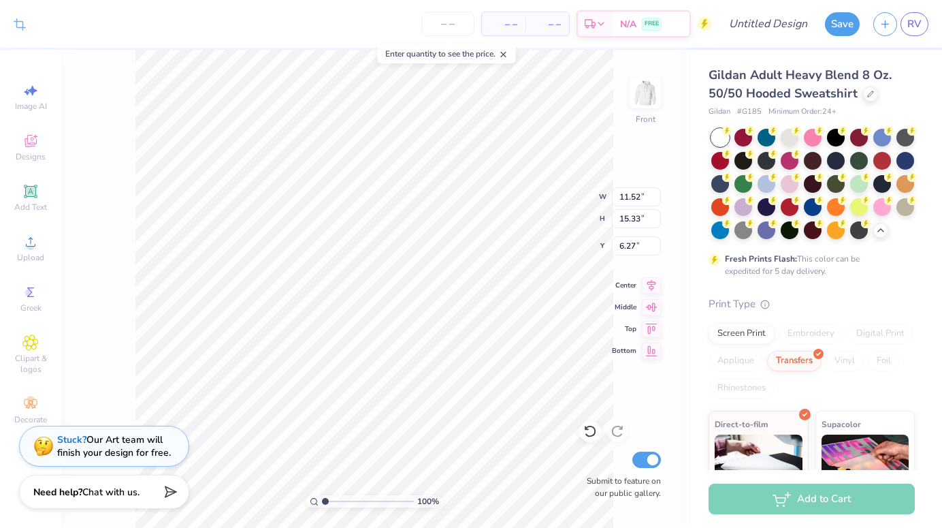
type input "6.00"
click at [641, 107] on img at bounding box center [645, 92] width 54 height 54
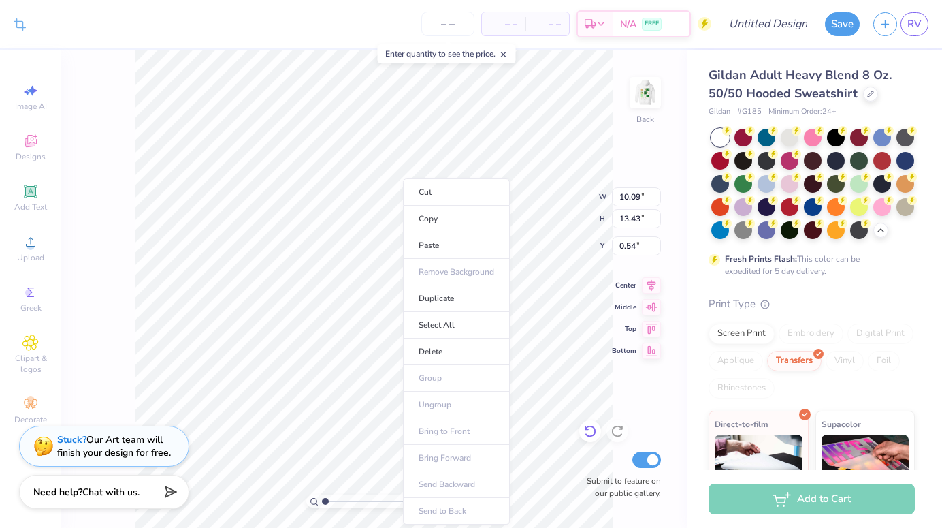
click at [593, 424] on icon at bounding box center [590, 431] width 14 height 14
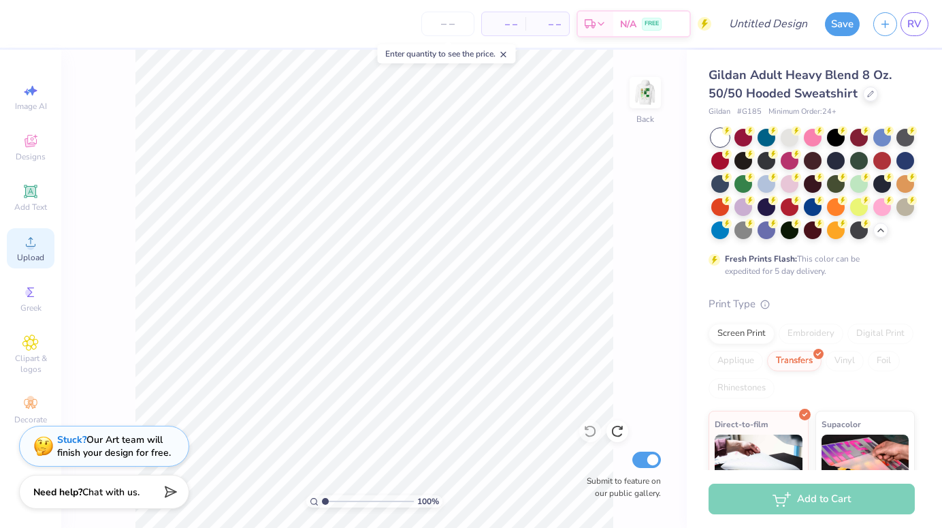
click at [43, 252] on span "Upload" at bounding box center [30, 257] width 27 height 11
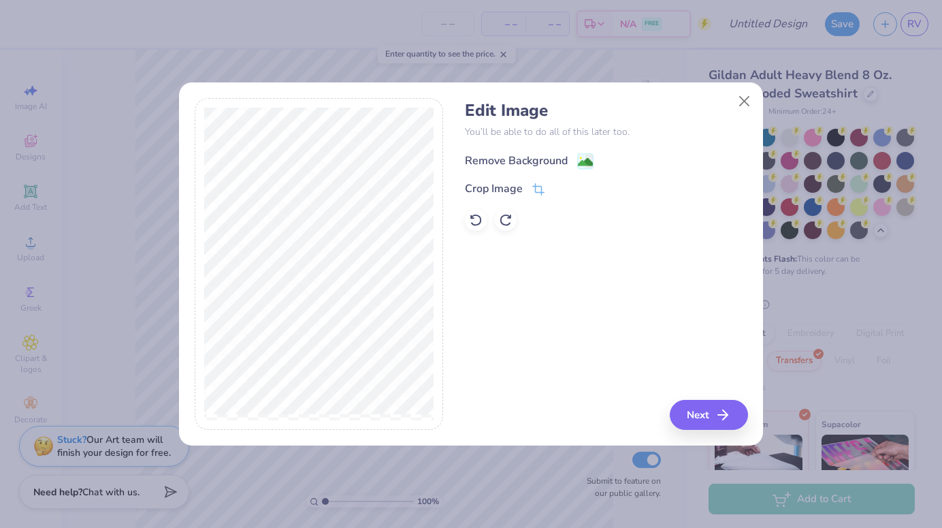
click at [551, 158] on div "Remove Background" at bounding box center [516, 161] width 103 height 16
click at [528, 184] on div "Crop Image" at bounding box center [505, 190] width 80 height 16
click at [717, 416] on div "Edit Image You’ll be able to do all of this later too. Remove Background Crop I…" at bounding box center [606, 264] width 283 height 332
click at [556, 191] on button at bounding box center [561, 188] width 14 height 14
click at [712, 420] on button "Next" at bounding box center [711, 415] width 78 height 30
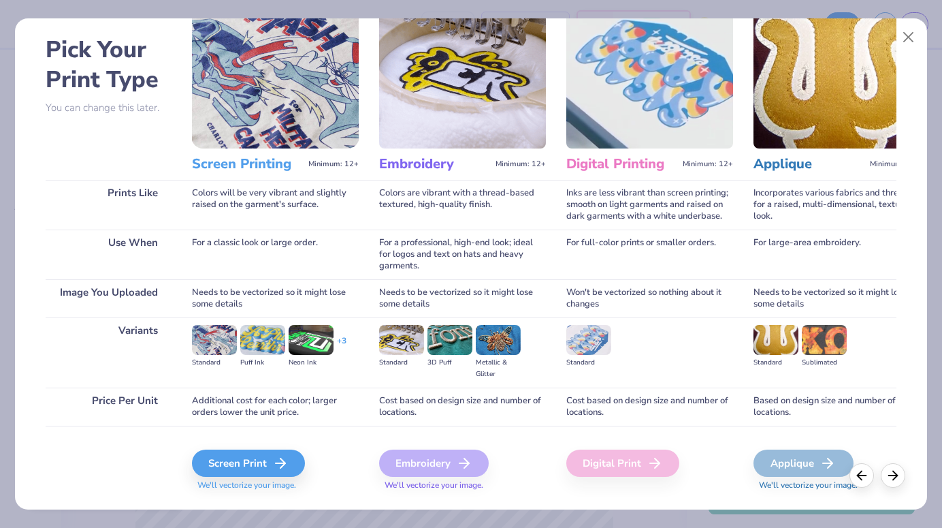
scroll to position [52, 0]
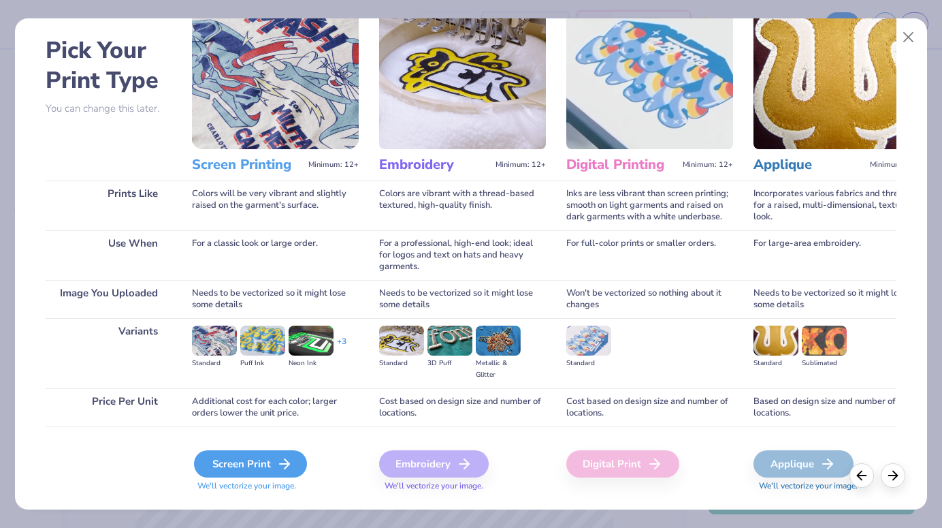
click at [236, 468] on div "Screen Print" at bounding box center [250, 463] width 113 height 27
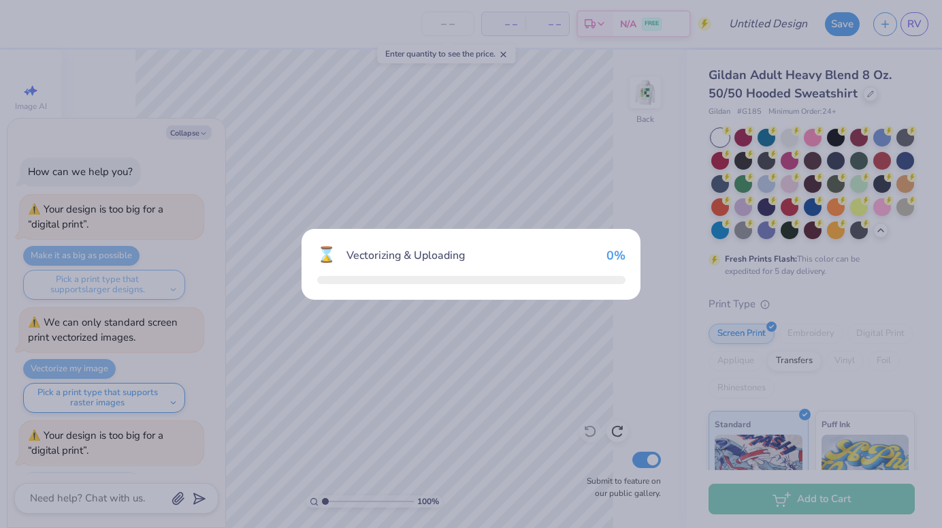
scroll to position [3528, 0]
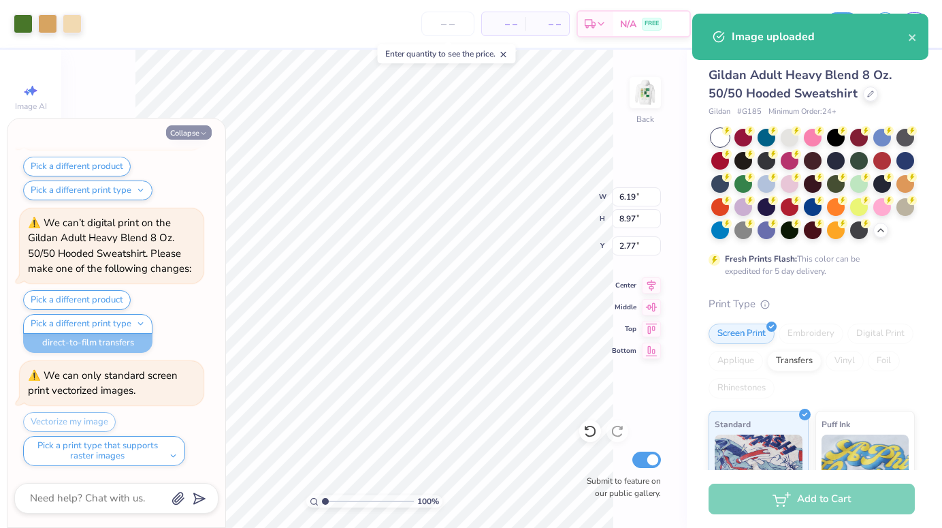
click at [202, 138] on icon "button" at bounding box center [203, 133] width 8 height 8
type textarea "x"
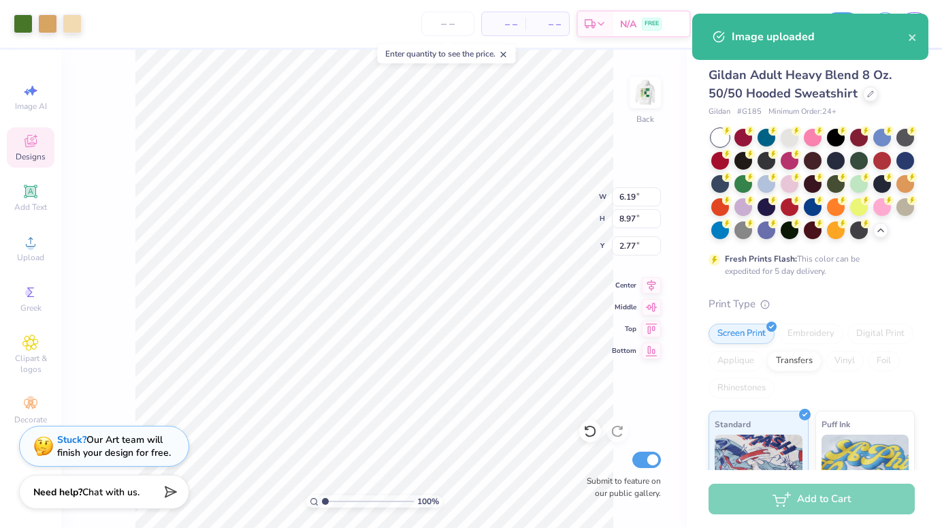
click at [30, 163] on div "Designs" at bounding box center [31, 147] width 48 height 40
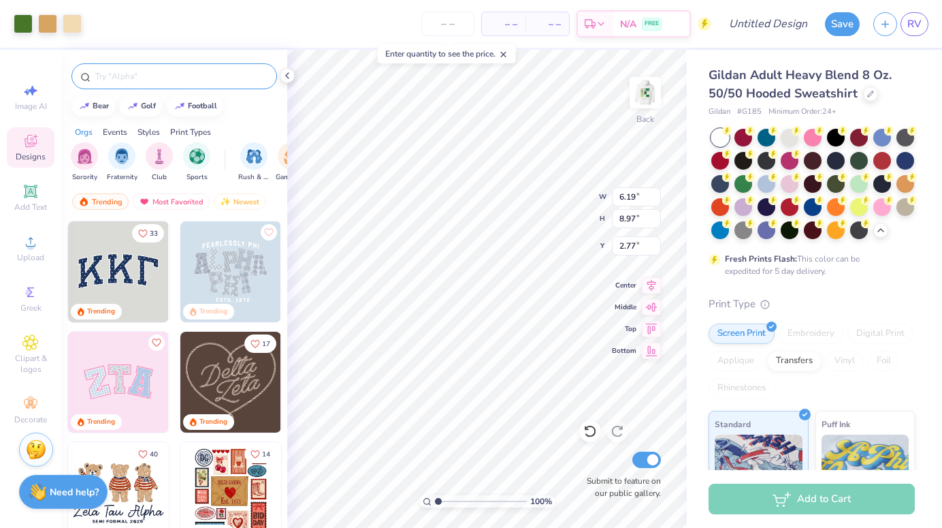
click at [179, 86] on div at bounding box center [174, 76] width 206 height 26
click at [164, 74] on input "text" at bounding box center [181, 76] width 174 height 14
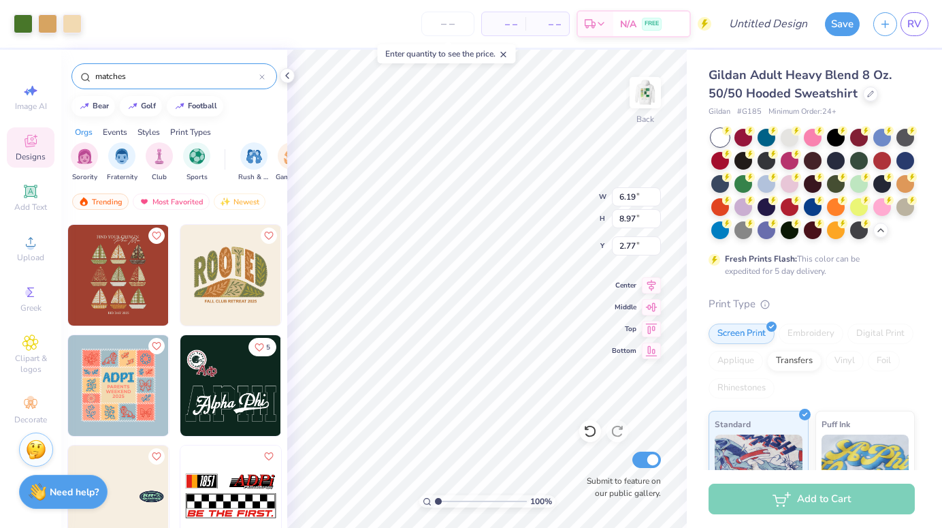
scroll to position [801, 0]
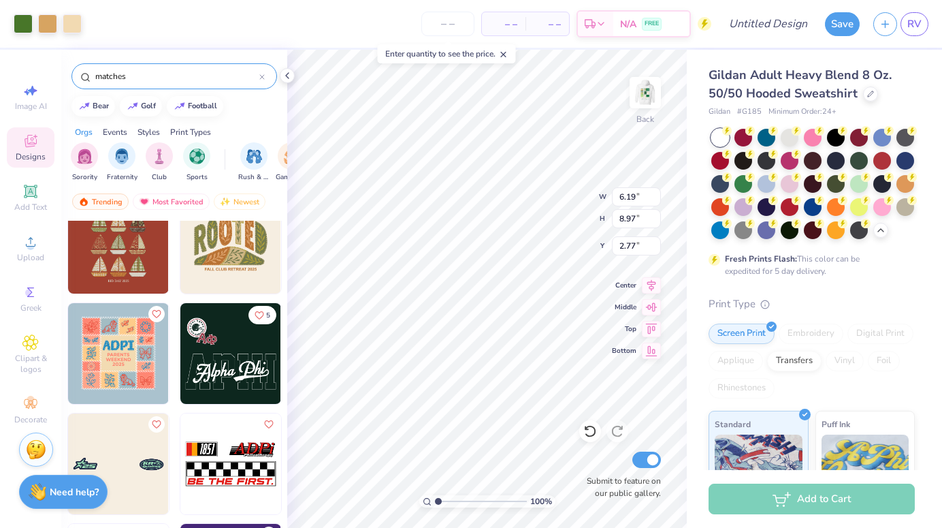
type input "matches"
click at [282, 71] on icon at bounding box center [287, 75] width 11 height 11
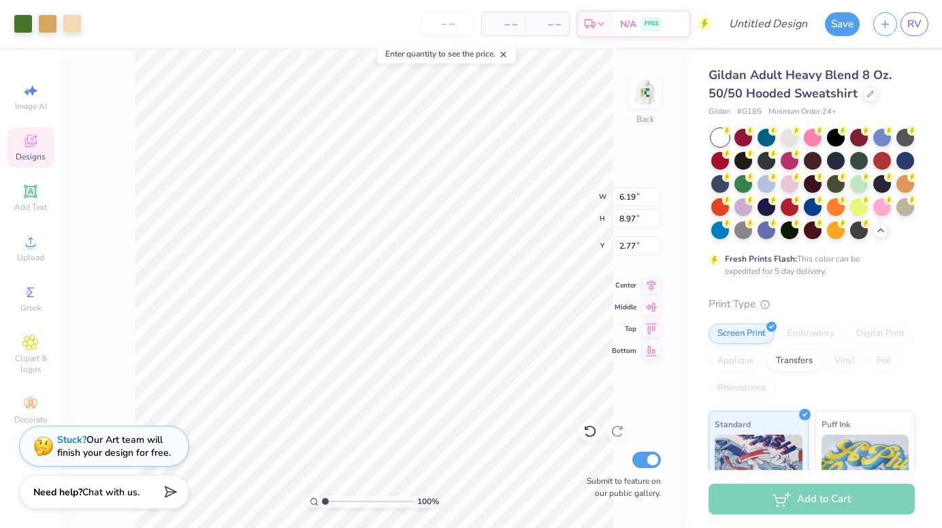
type input "3.00"
type input "2.84"
type input "4.11"
type input "7.85"
type input "3.00"
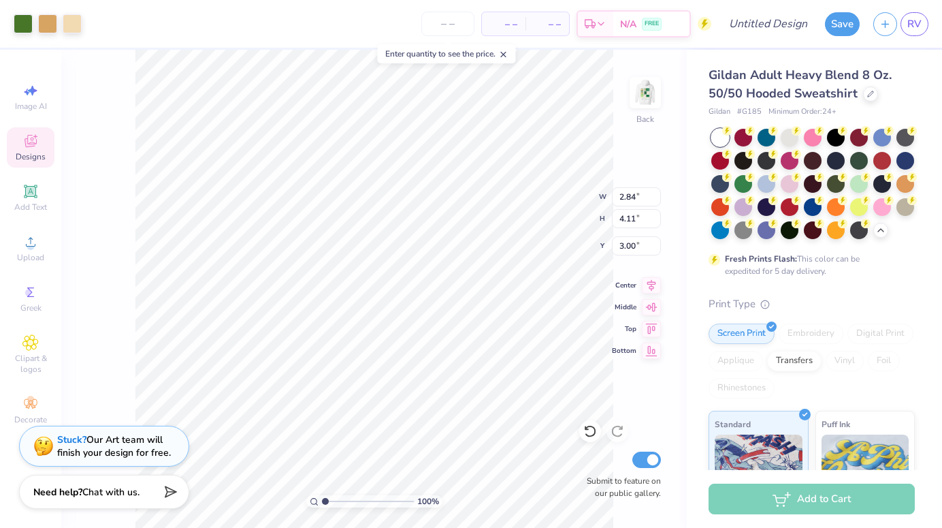
type input "1.94"
type input "2.81"
type input "3.00"
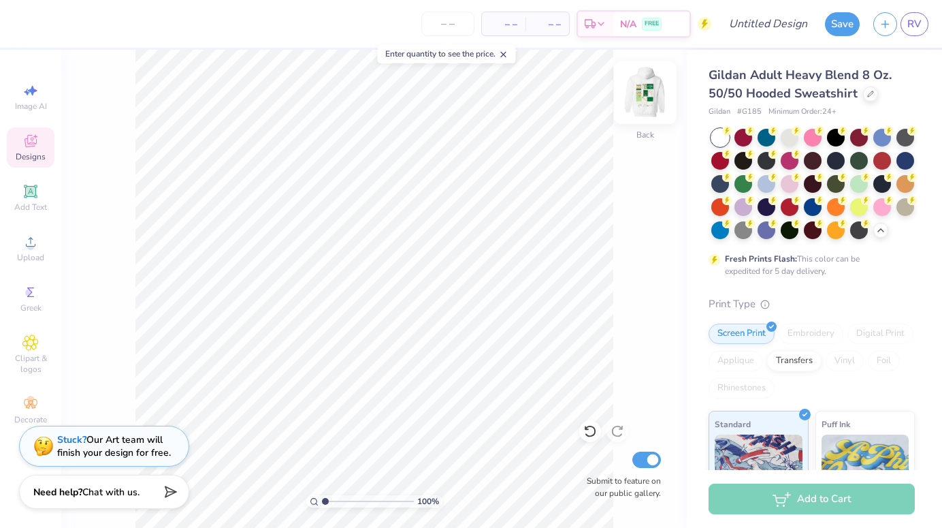
click at [636, 101] on img at bounding box center [645, 92] width 54 height 54
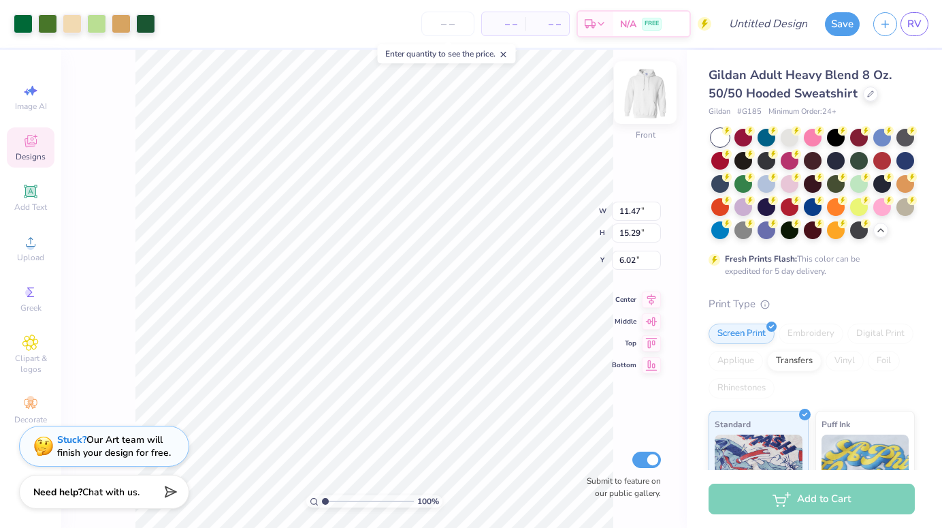
type input "6.00"
click at [652, 109] on img at bounding box center [645, 92] width 54 height 54
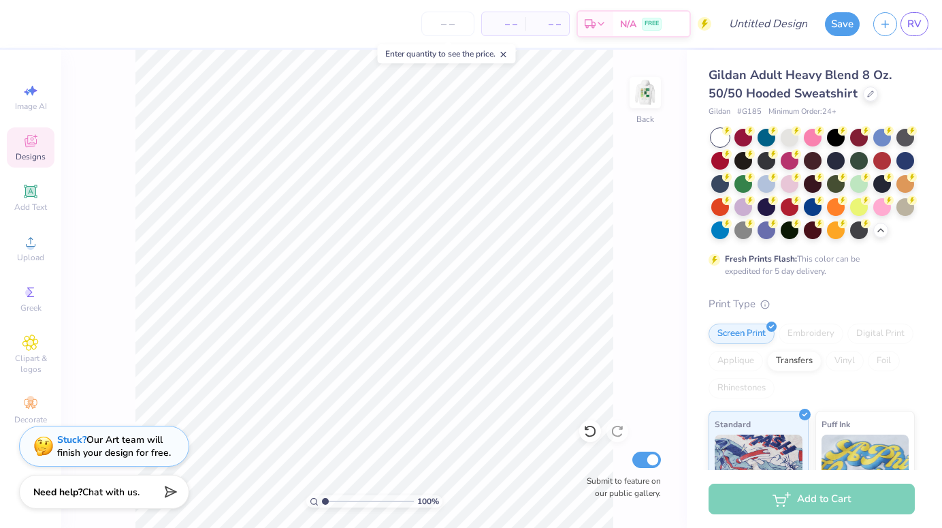
click at [36, 152] on span "Designs" at bounding box center [31, 156] width 30 height 11
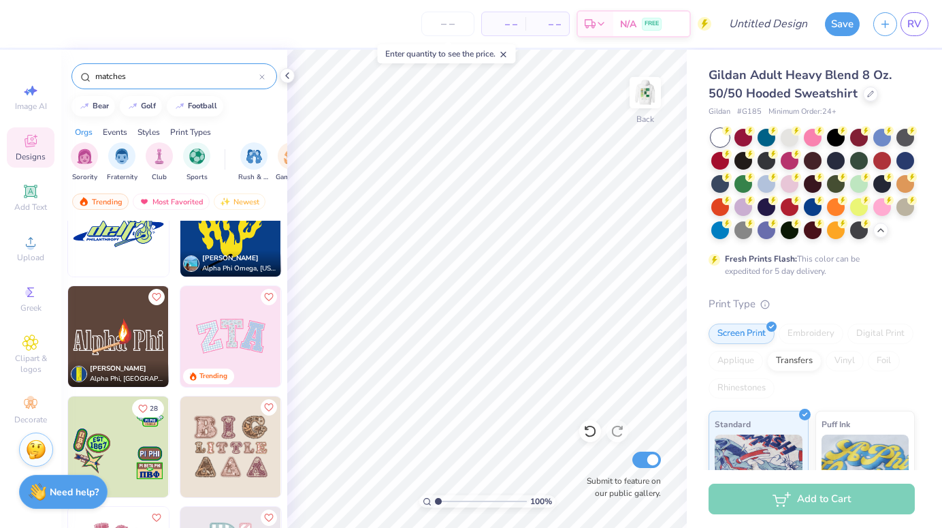
scroll to position [379, 0]
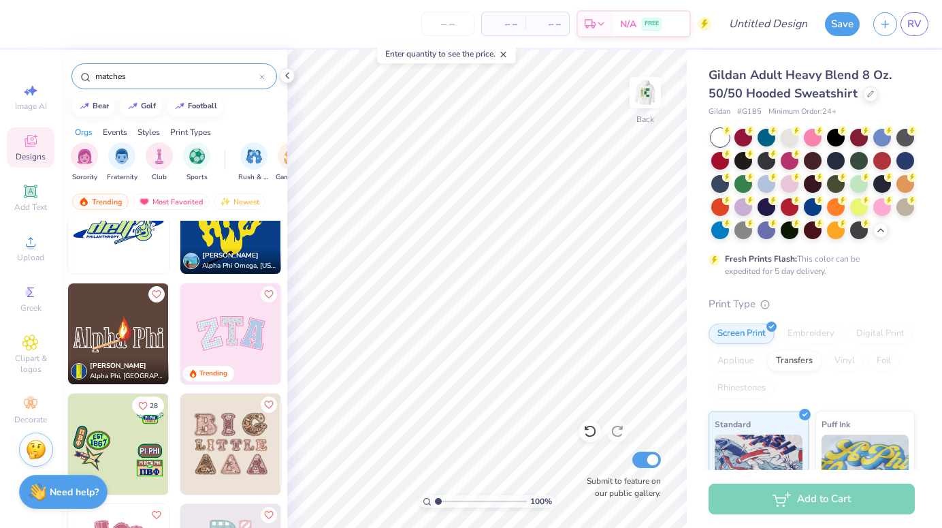
click at [139, 332] on img at bounding box center [118, 333] width 101 height 101
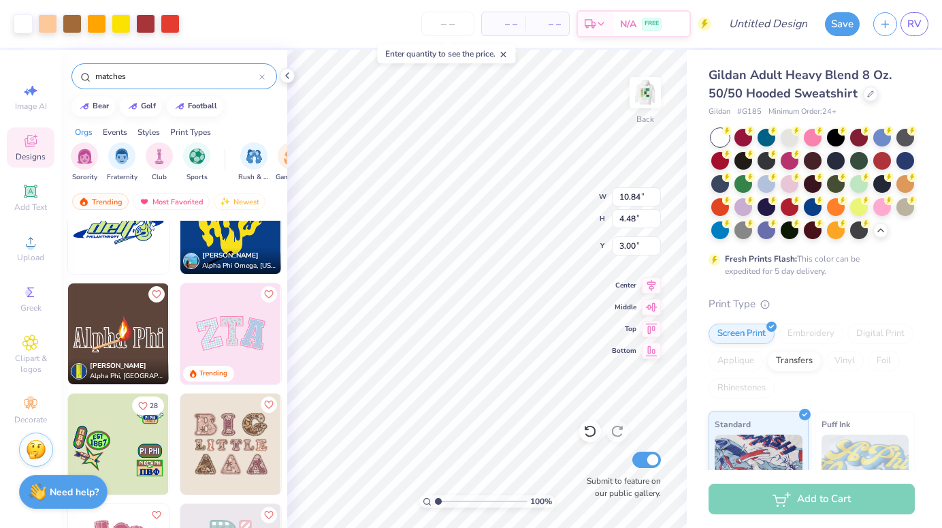
type input "5.43"
type input "6.32"
drag, startPoint x: 438, startPoint y: 502, endPoint x: 448, endPoint y: 497, distance: 11.3
type input "2.07"
click at [447, 497] on input "range" at bounding box center [481, 501] width 92 height 12
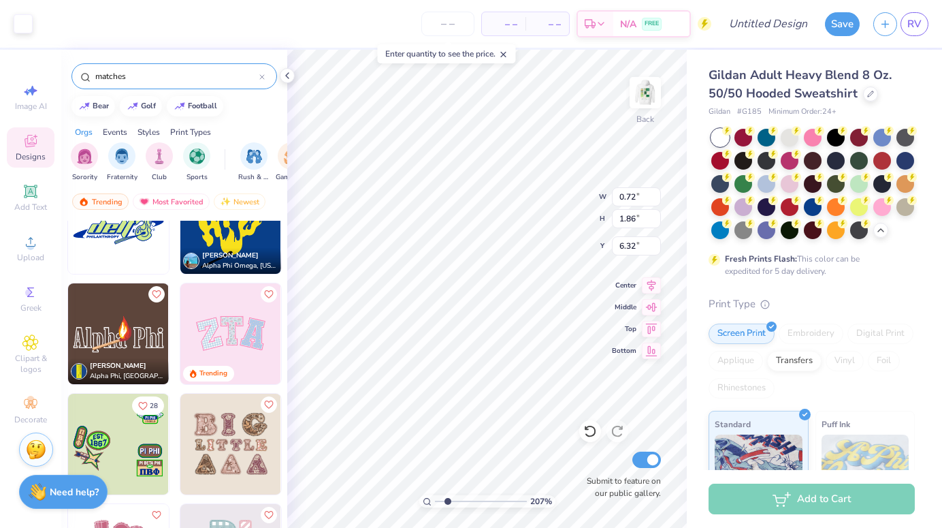
type input "4.09"
type input "3.00"
type input "2.84"
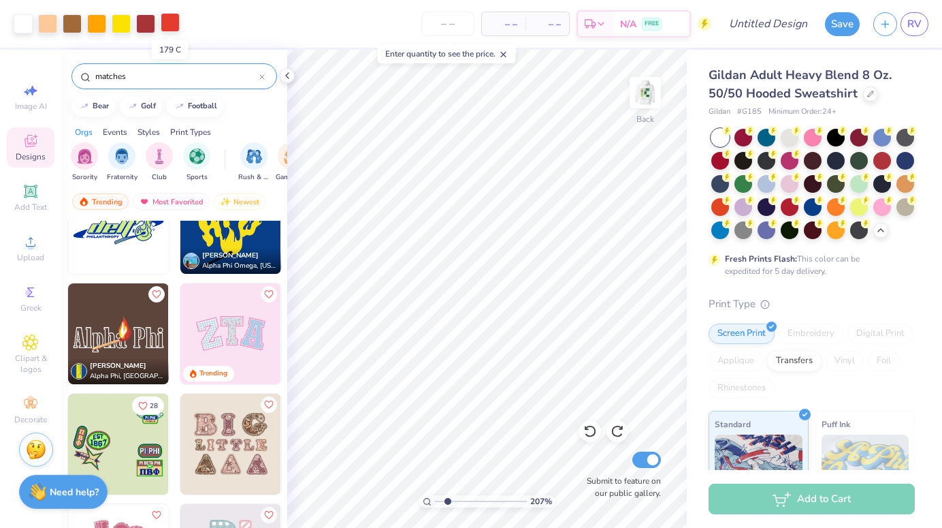
click at [170, 25] on div at bounding box center [170, 22] width 19 height 19
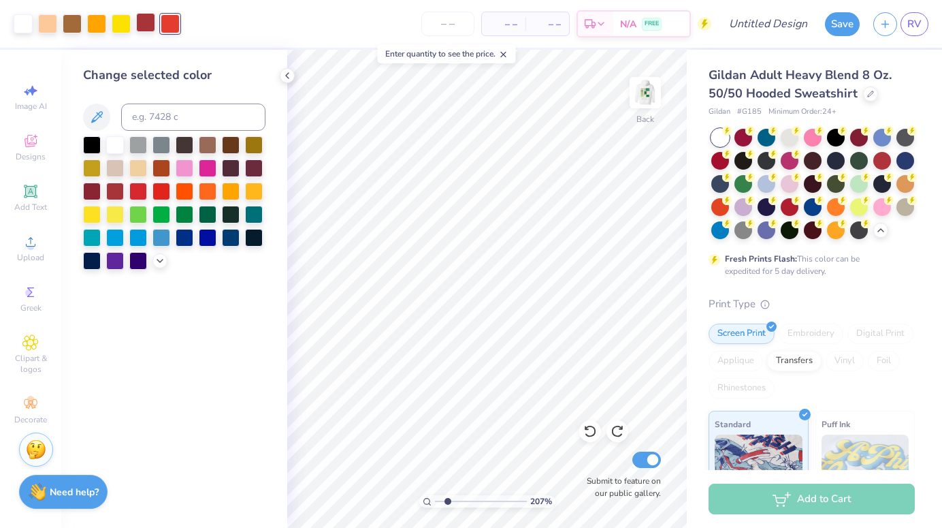
click at [140, 26] on div at bounding box center [145, 22] width 19 height 19
click at [210, 214] on div at bounding box center [208, 213] width 18 height 18
click at [172, 20] on div at bounding box center [170, 22] width 19 height 19
click at [186, 210] on div at bounding box center [185, 213] width 18 height 18
click at [119, 27] on div at bounding box center [121, 22] width 19 height 19
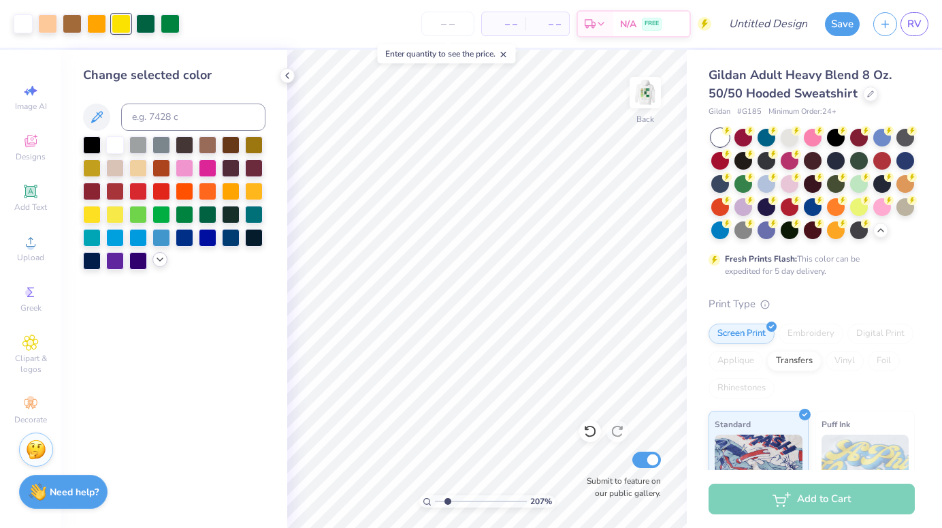
click at [161, 261] on icon at bounding box center [160, 259] width 11 height 11
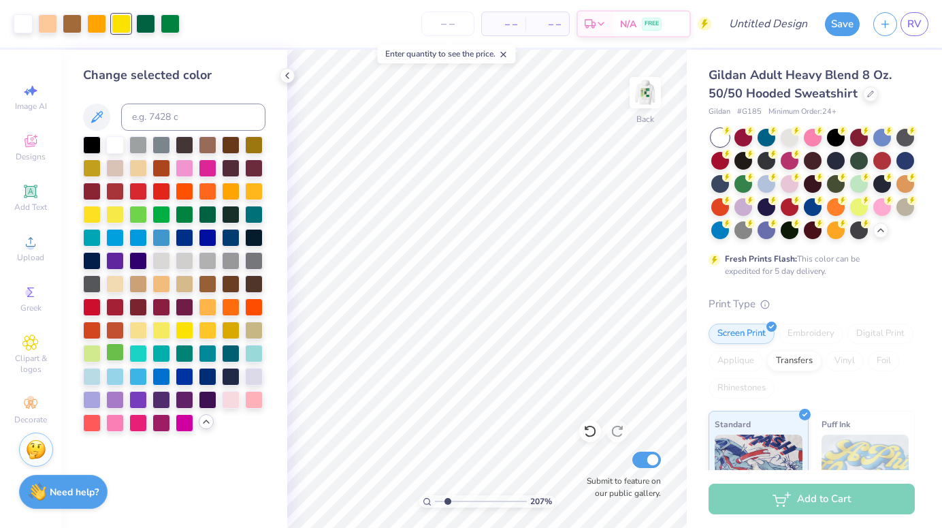
click at [114, 350] on div at bounding box center [115, 352] width 18 height 18
click at [96, 25] on div at bounding box center [96, 22] width 19 height 19
click at [121, 349] on div at bounding box center [115, 352] width 18 height 18
click at [65, 21] on div at bounding box center [72, 22] width 19 height 19
click at [99, 28] on div at bounding box center [96, 22] width 19 height 19
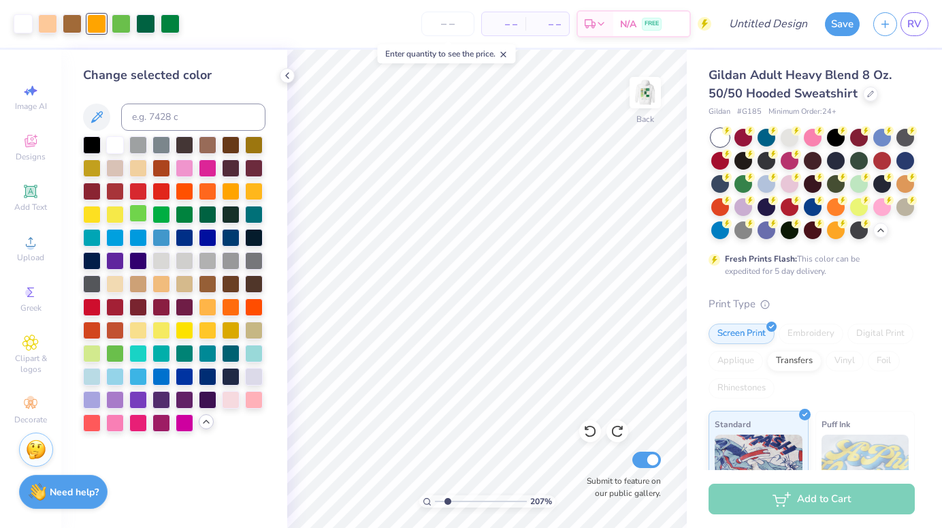
click at [137, 212] on div at bounding box center [138, 213] width 18 height 18
click at [25, 18] on div at bounding box center [23, 22] width 19 height 19
click at [210, 212] on div at bounding box center [208, 213] width 18 height 18
click at [186, 210] on div at bounding box center [185, 213] width 18 height 18
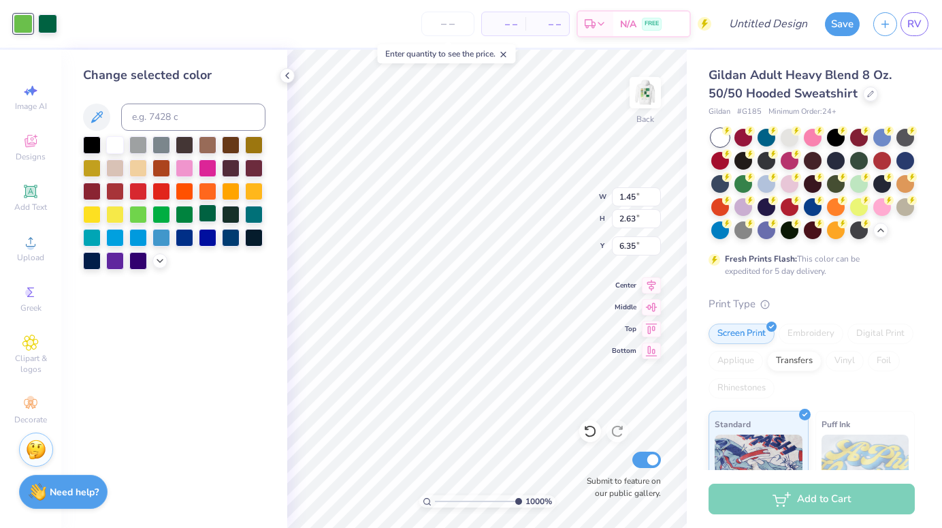
click at [206, 210] on div at bounding box center [208, 213] width 18 height 18
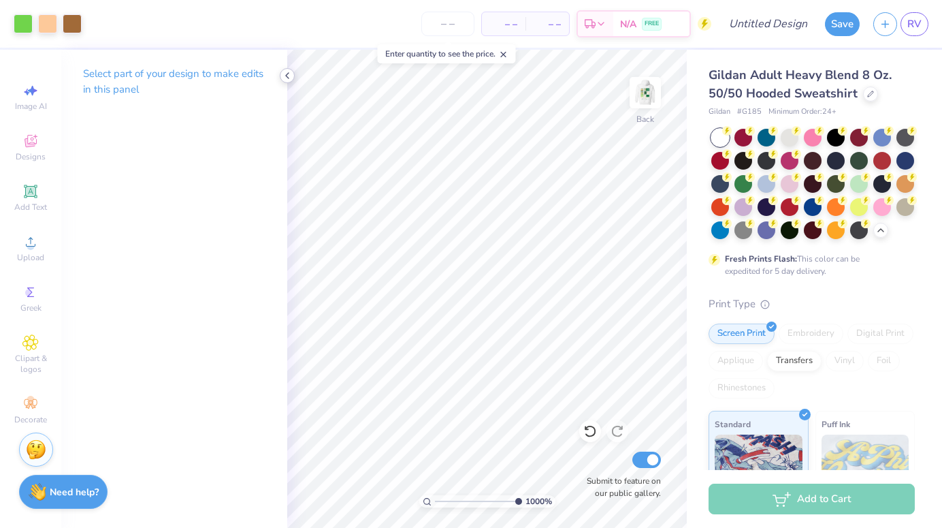
click at [291, 78] on icon at bounding box center [287, 75] width 11 height 11
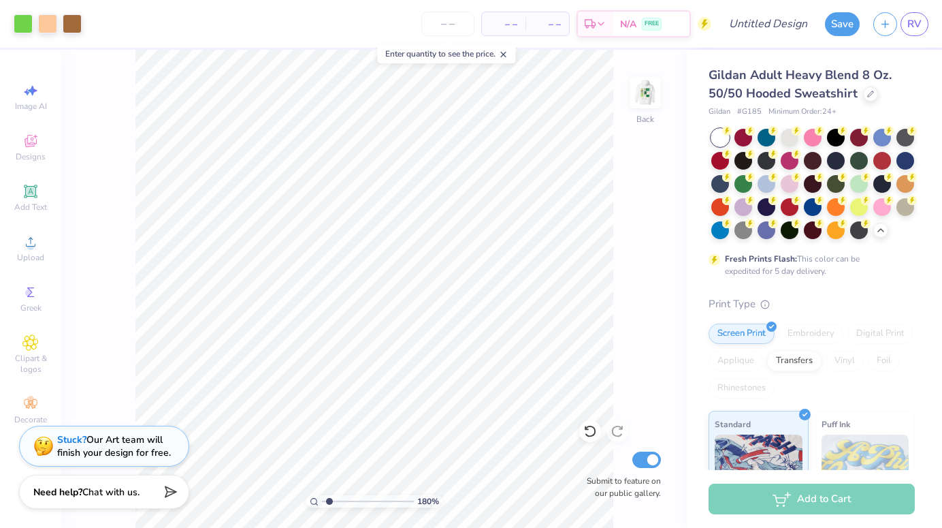
click at [329, 500] on input "range" at bounding box center [368, 501] width 92 height 12
type input "1"
click at [325, 500] on input "range" at bounding box center [368, 501] width 92 height 12
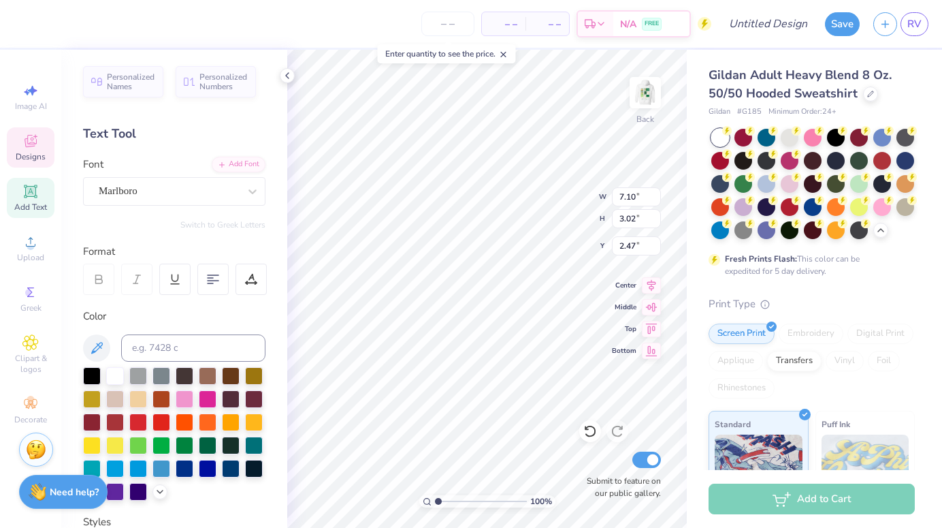
type input "5.74"
type input "3.37"
type input "1.36"
type input "8.89"
click at [34, 131] on div "Designs" at bounding box center [31, 147] width 48 height 40
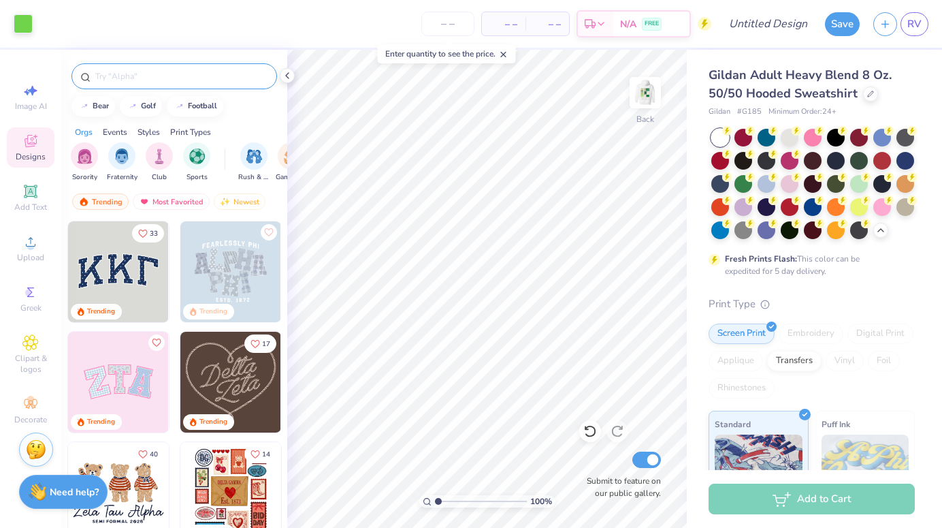
click at [158, 68] on div at bounding box center [174, 76] width 206 height 26
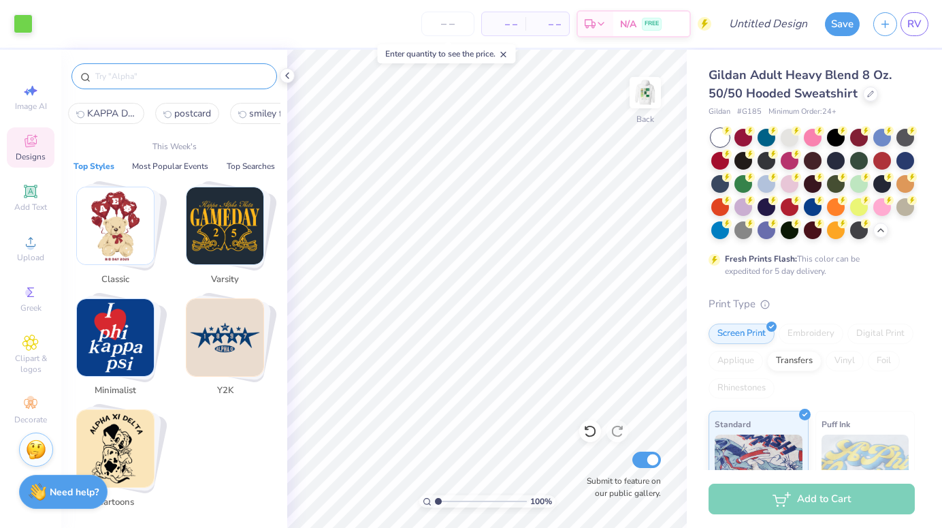
click at [137, 71] on input "text" at bounding box center [181, 76] width 174 height 14
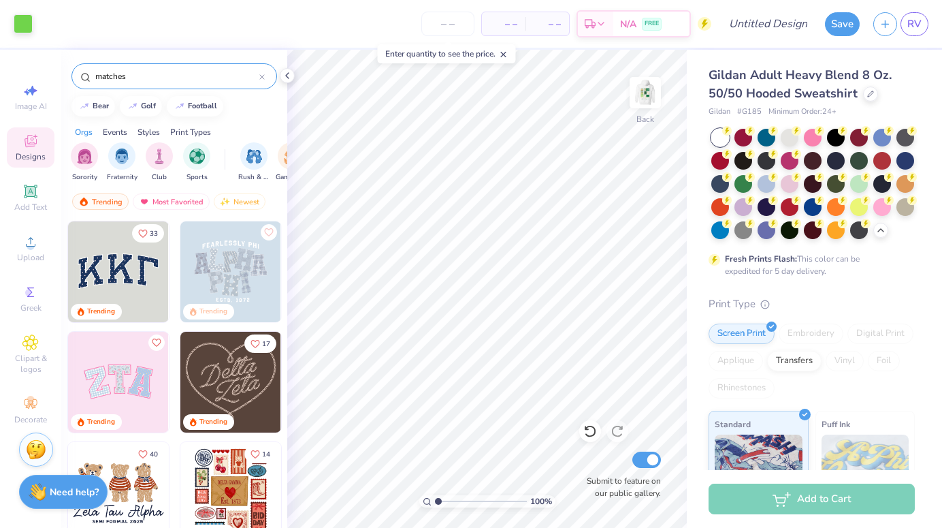
type input "matches"
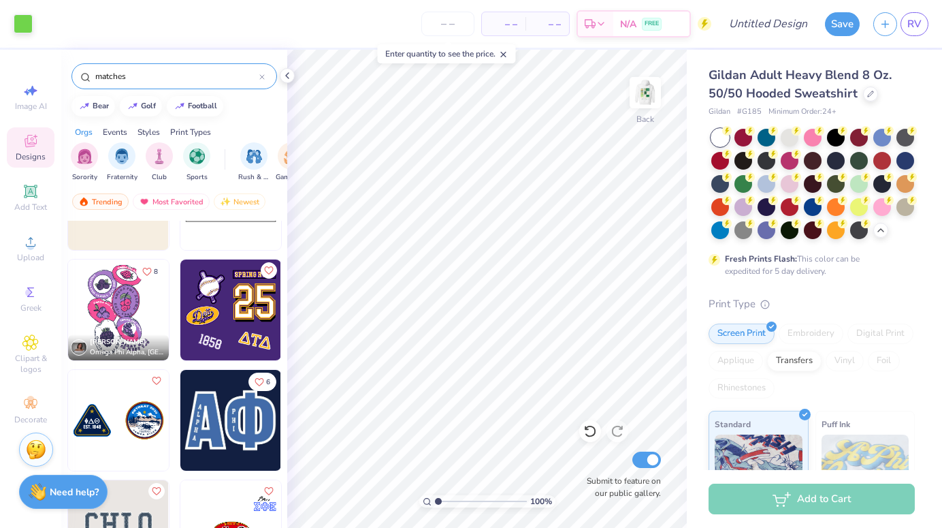
scroll to position [1076, 0]
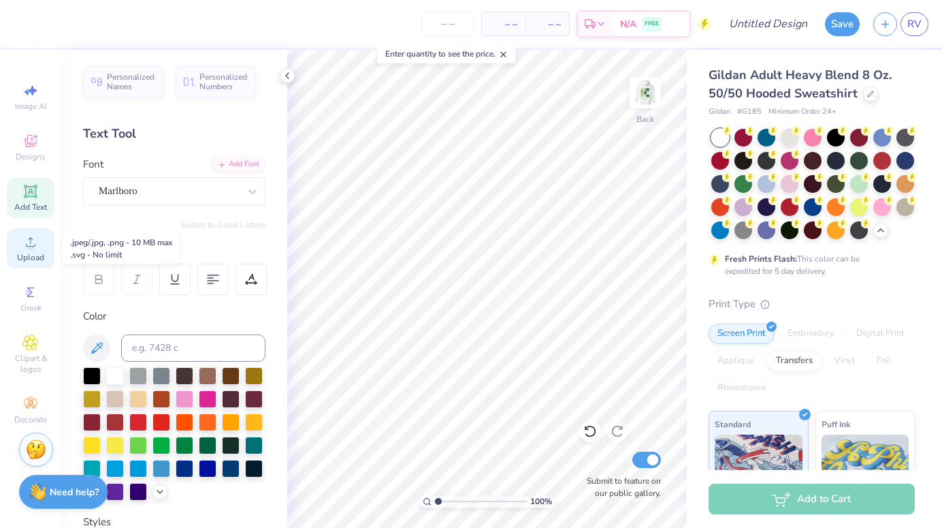
click at [27, 243] on icon at bounding box center [30, 242] width 16 height 16
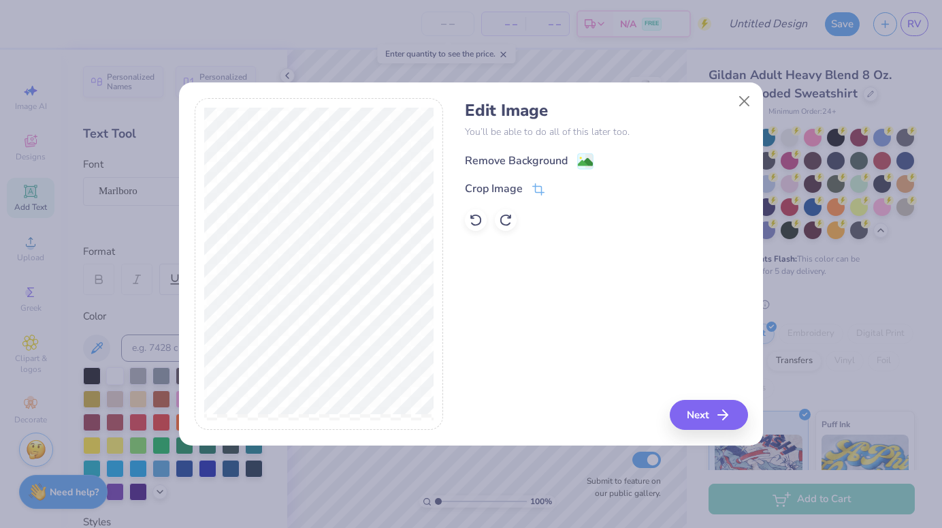
click at [562, 157] on div "Remove Background" at bounding box center [516, 161] width 103 height 16
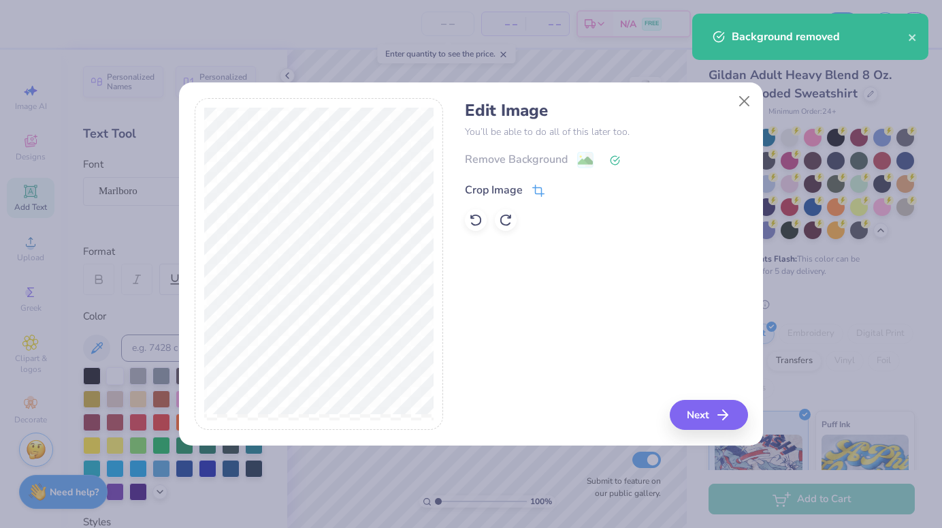
click at [534, 185] on icon at bounding box center [538, 191] width 12 height 12
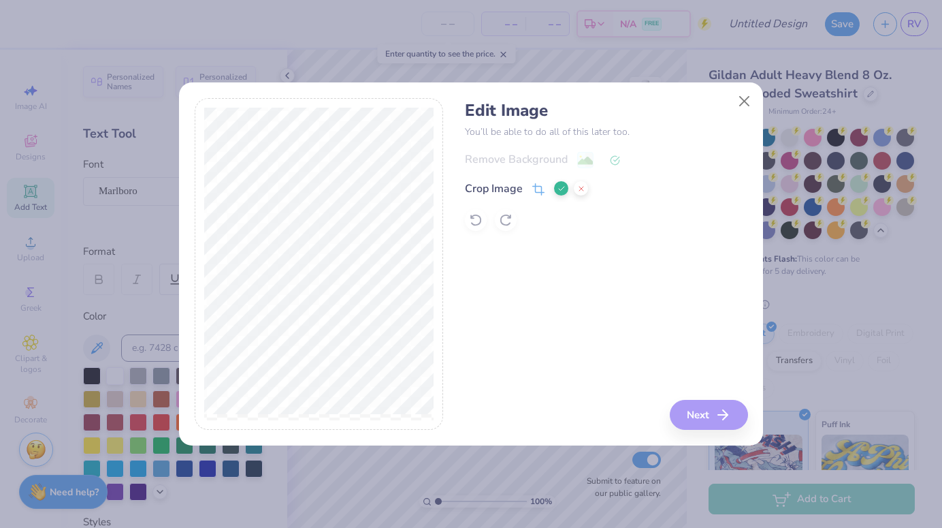
click at [704, 424] on div "Edit Image You’ll be able to do all of this later too. Remove Background Crop I…" at bounding box center [606, 264] width 283 height 332
click at [561, 179] on div "Remove Background Crop Image" at bounding box center [606, 191] width 283 height 80
click at [561, 186] on icon at bounding box center [562, 189] width 8 height 8
click at [698, 401] on button "Next" at bounding box center [711, 415] width 78 height 30
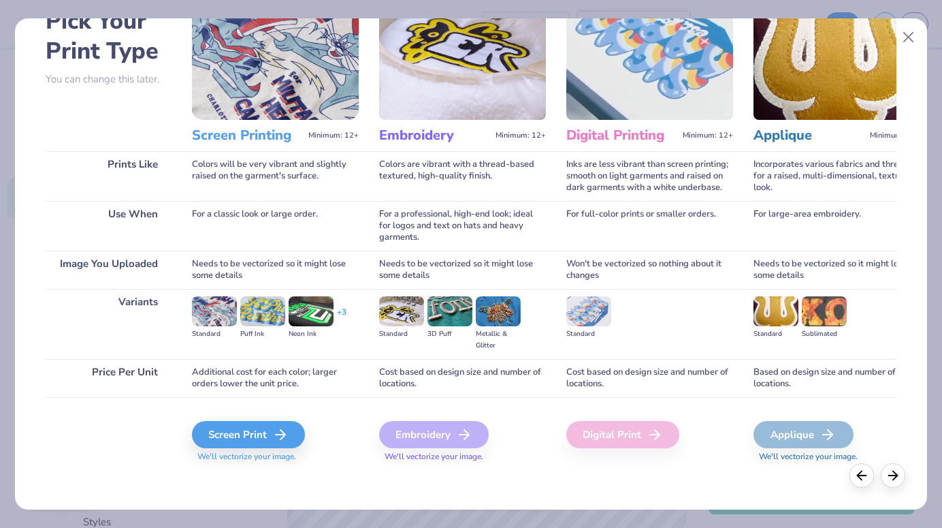
scroll to position [83, 0]
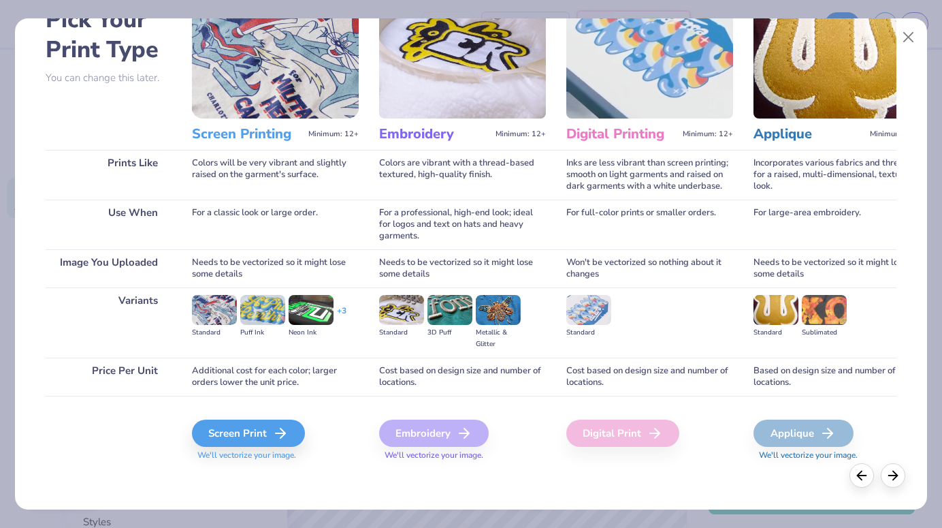
click at [289, 453] on span "We'll vectorize your image." at bounding box center [275, 455] width 167 height 12
click at [288, 442] on div "Screen Print" at bounding box center [250, 432] width 113 height 27
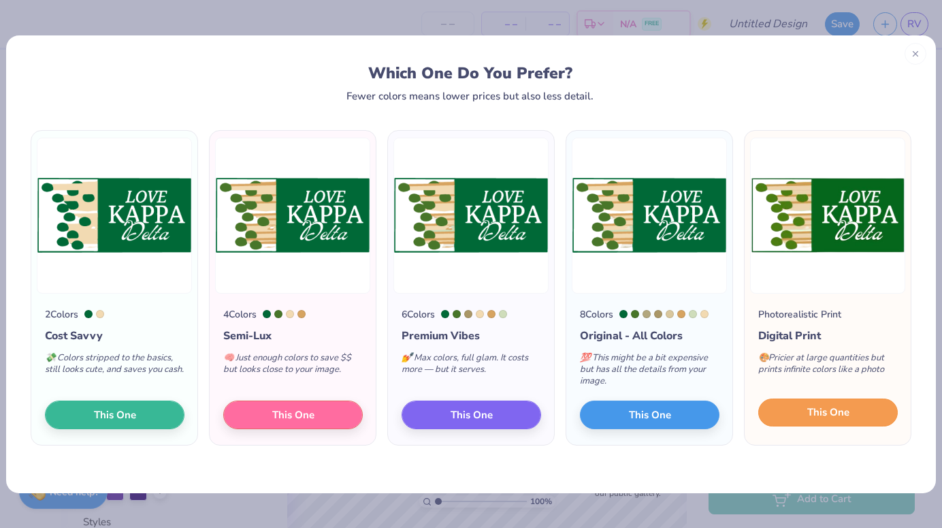
click at [777, 406] on button "This One" at bounding box center [828, 412] width 140 height 29
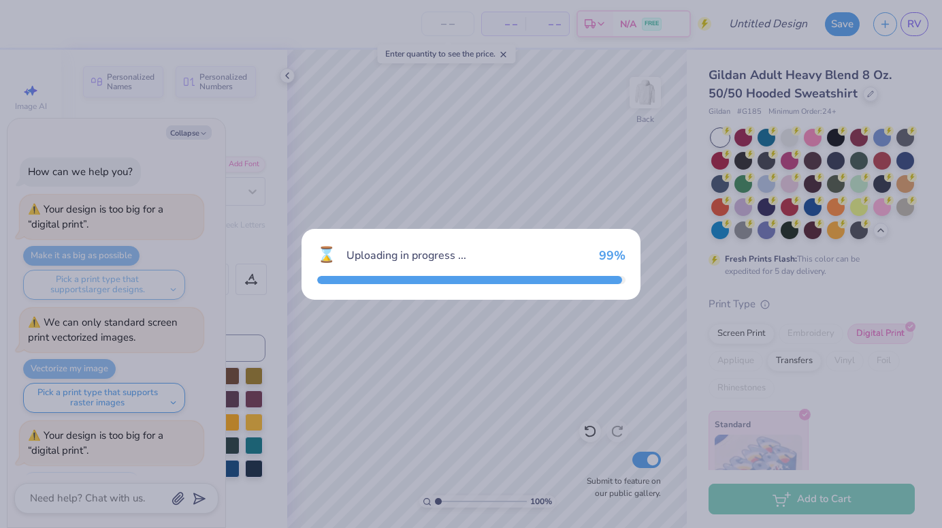
scroll to position [4062, 0]
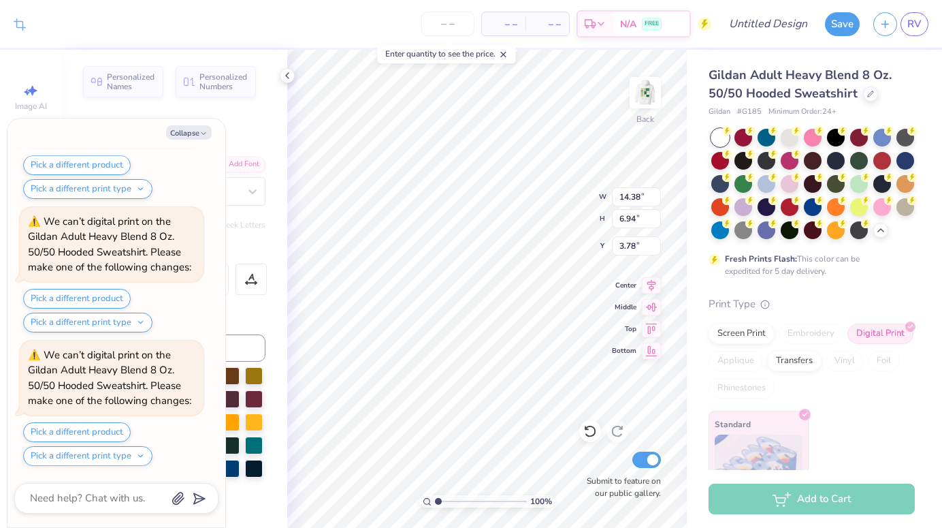
type textarea "x"
type input "4.63"
type input "2.24"
type input "8.49"
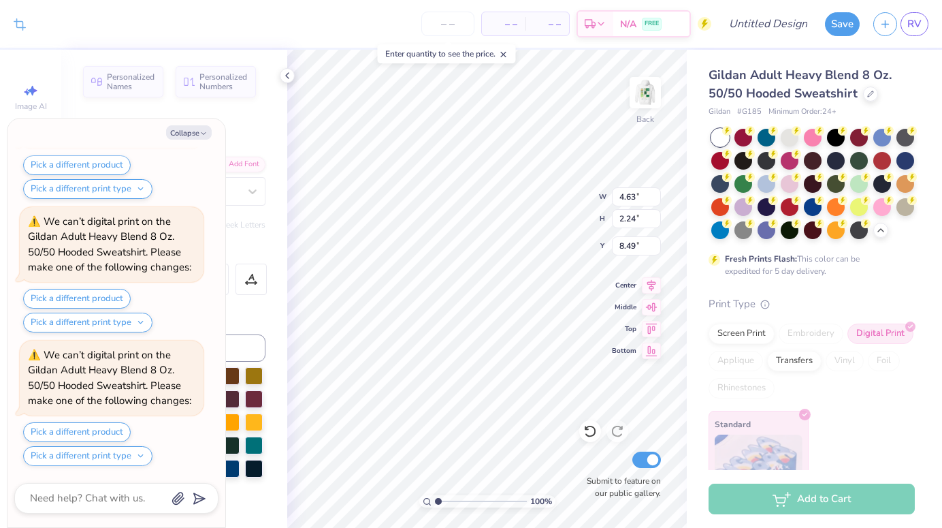
type textarea "x"
type input "3.00"
click at [201, 121] on div "Collapse How can we help you? Your design is too big for a “digital print”. Mak…" at bounding box center [116, 322] width 218 height 408
click at [136, 460] on button "Pick a different print type" at bounding box center [87, 456] width 129 height 20
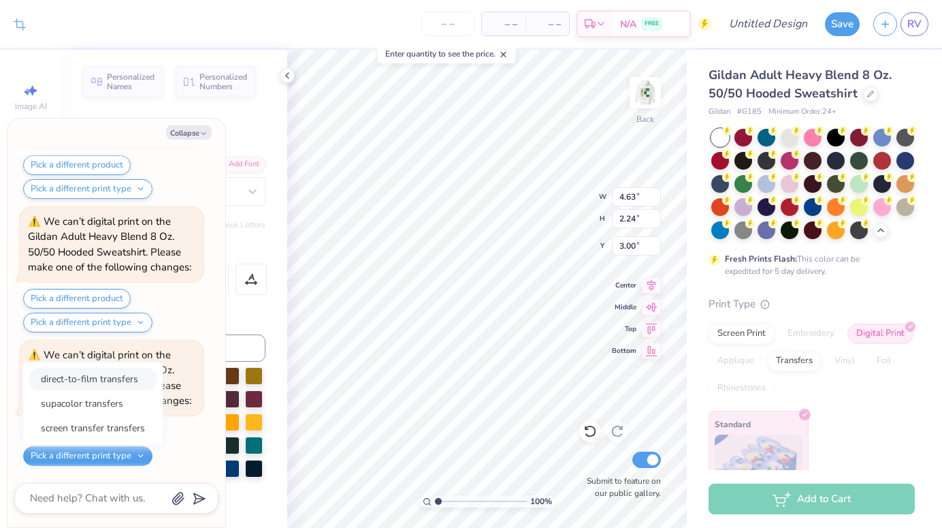
click at [127, 388] on button "direct-to-film transfers" at bounding box center [93, 379] width 129 height 22
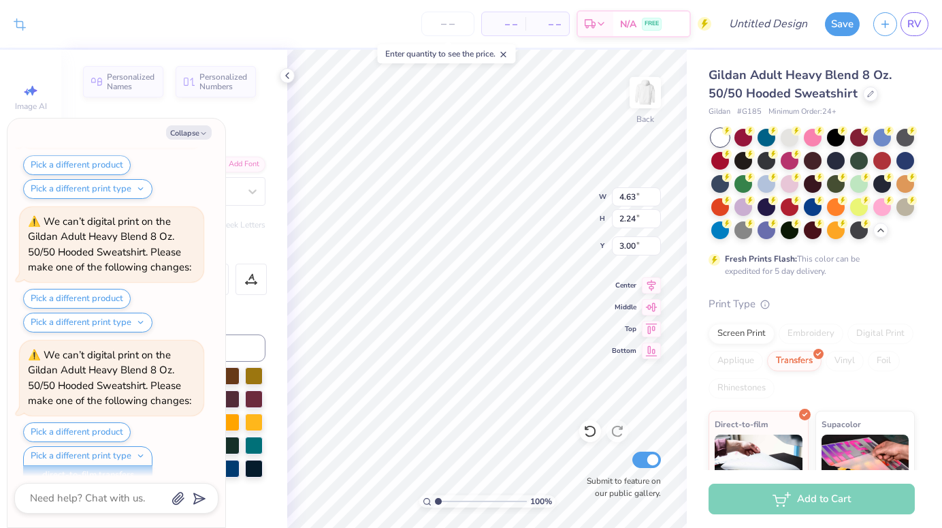
scroll to position [4348, 0]
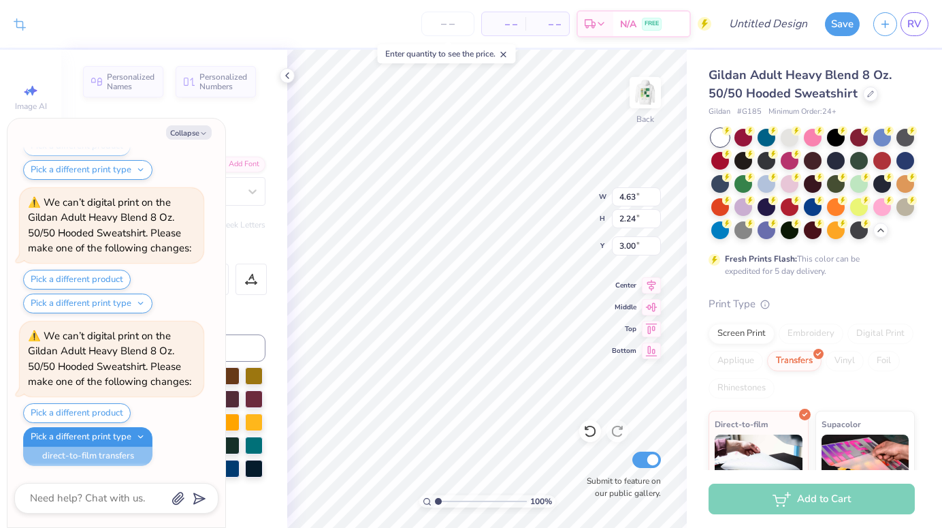
click at [133, 439] on button "Pick a different print type" at bounding box center [87, 437] width 129 height 20
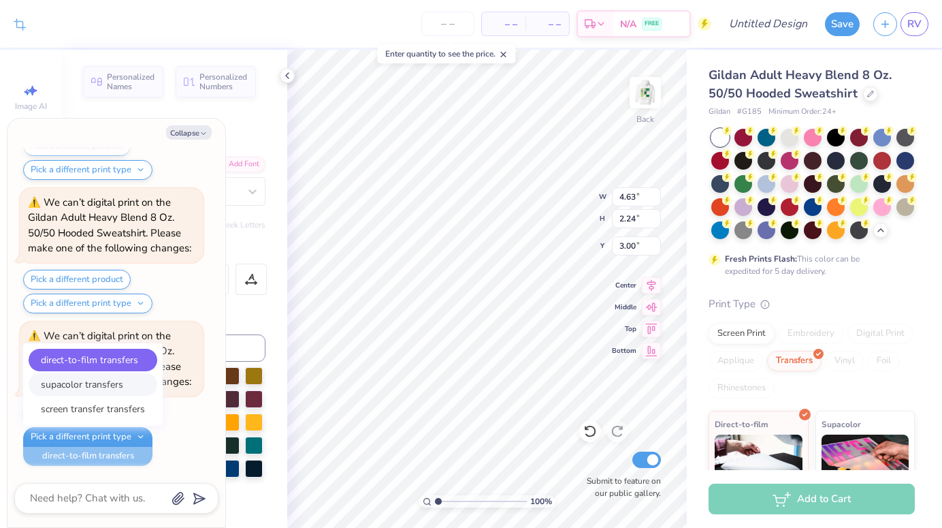
click at [129, 389] on button "supacolor transfers" at bounding box center [93, 384] width 129 height 22
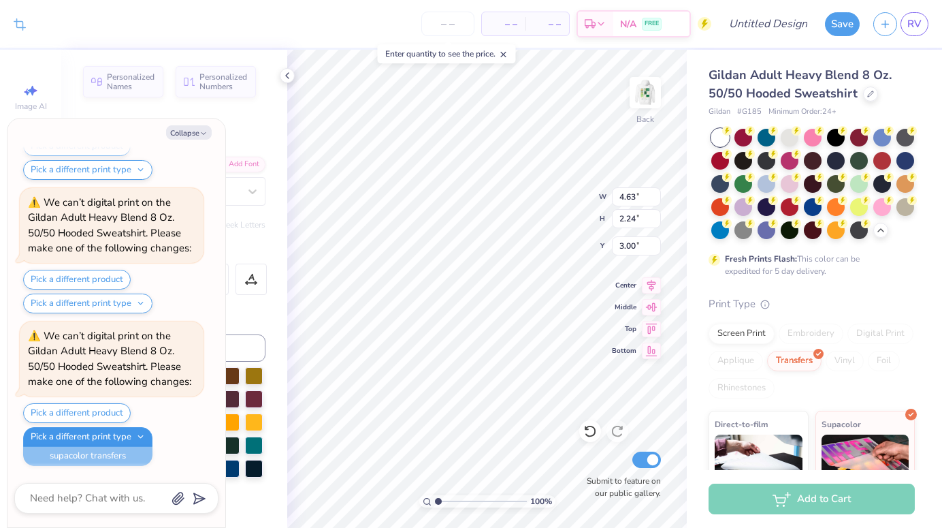
click at [127, 444] on button "Pick a different print type" at bounding box center [87, 437] width 129 height 20
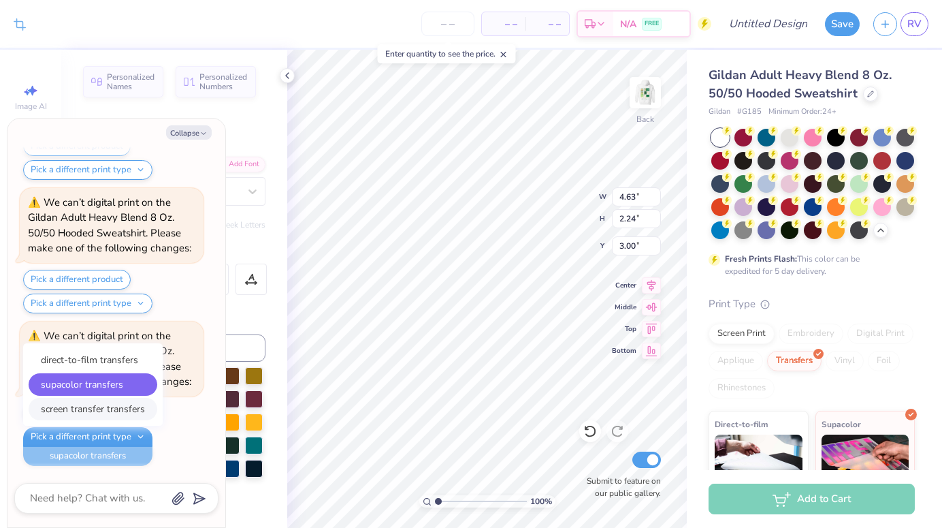
click at [127, 407] on button "screen transfer transfers" at bounding box center [93, 409] width 129 height 22
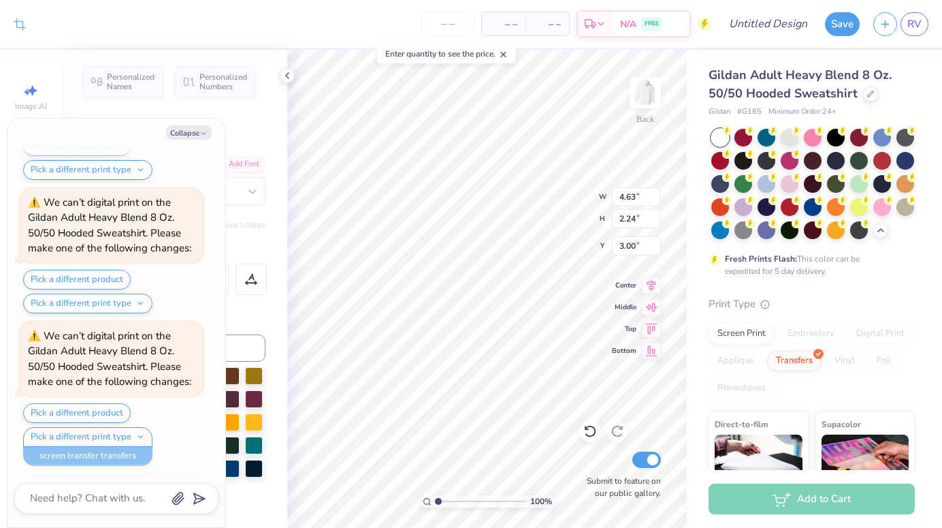
scroll to position [4483, 0]
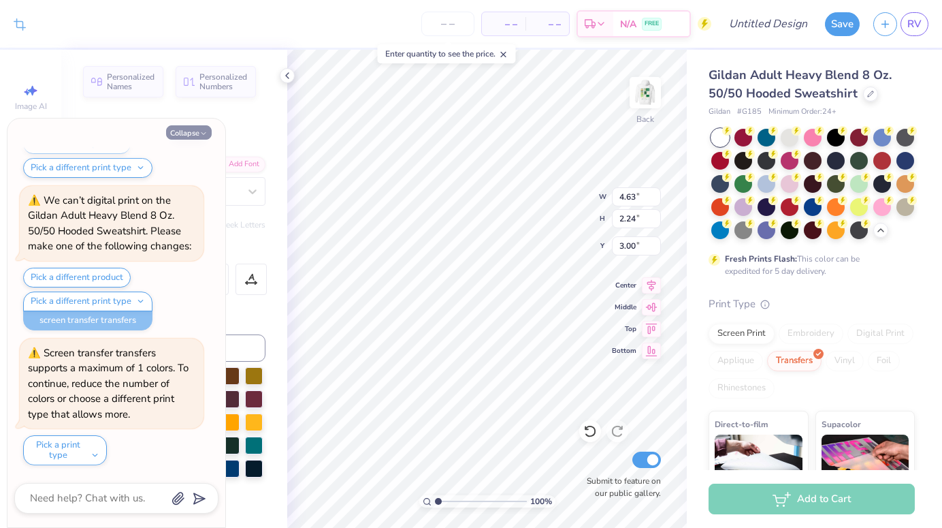
click at [204, 135] on icon "button" at bounding box center [203, 133] width 8 height 8
type textarea "x"
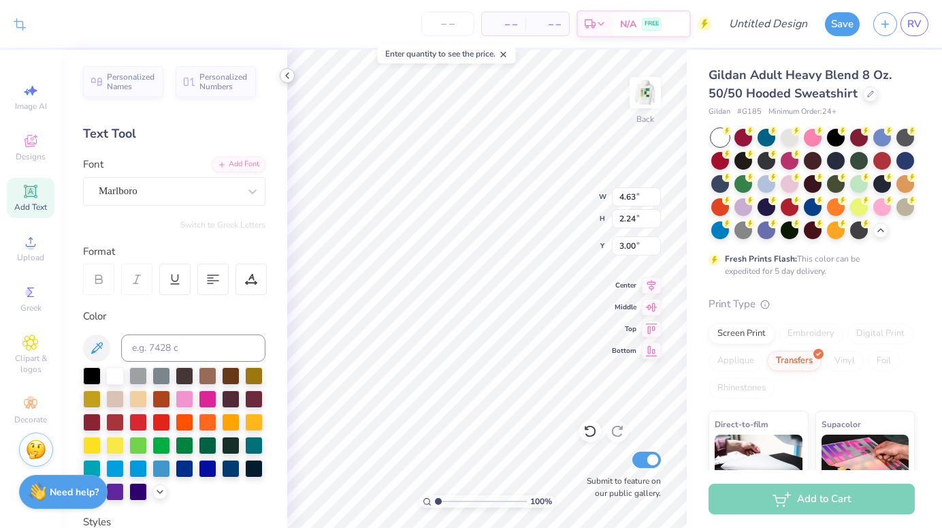
click at [287, 74] on polyline at bounding box center [287, 75] width 3 height 5
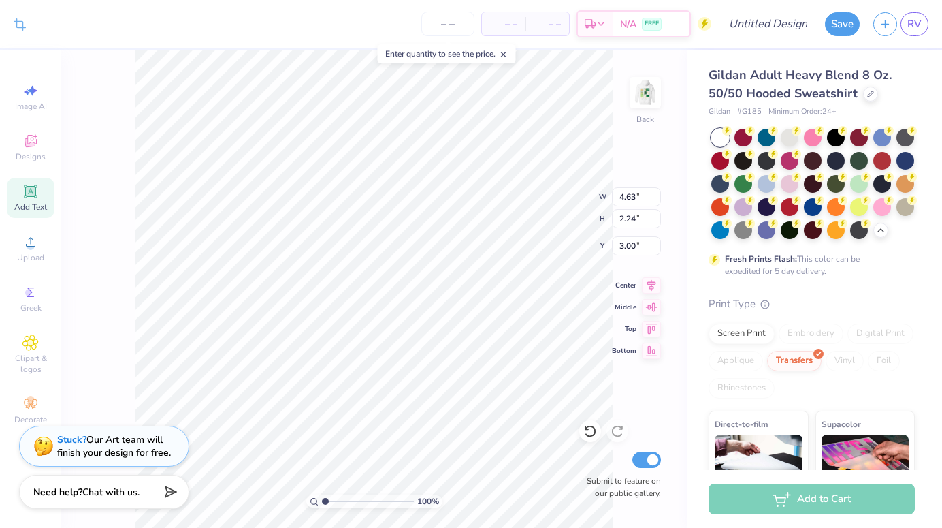
type input "2.53"
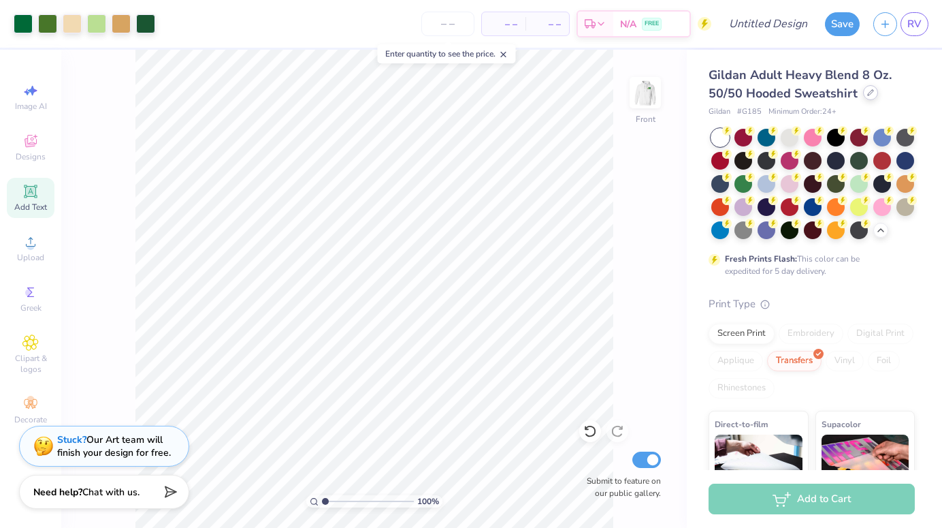
click at [868, 92] on icon at bounding box center [870, 92] width 7 height 7
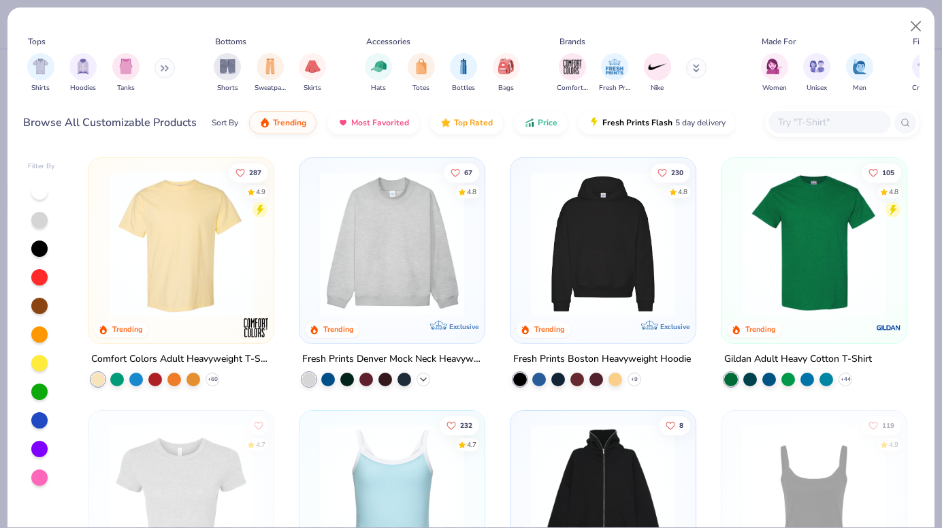
click at [419, 381] on icon at bounding box center [423, 379] width 11 height 11
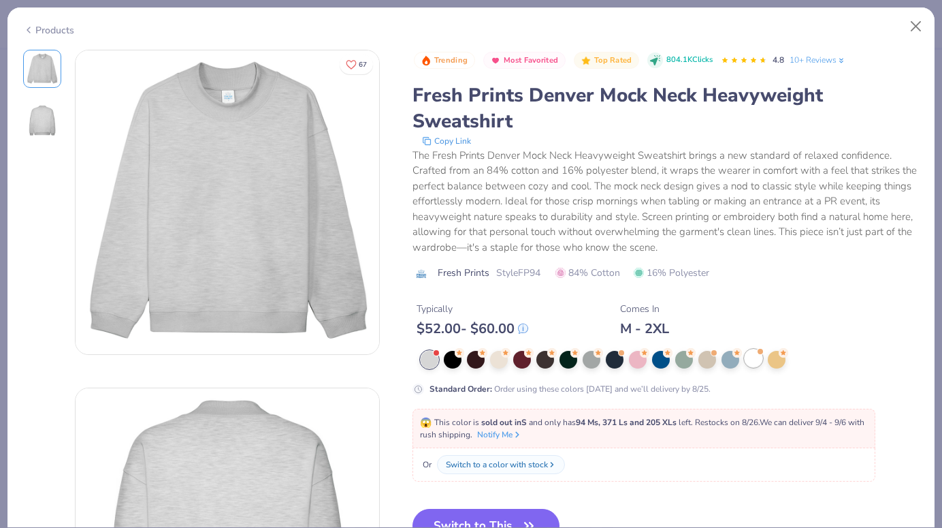
click at [754, 361] on div at bounding box center [754, 358] width 18 height 18
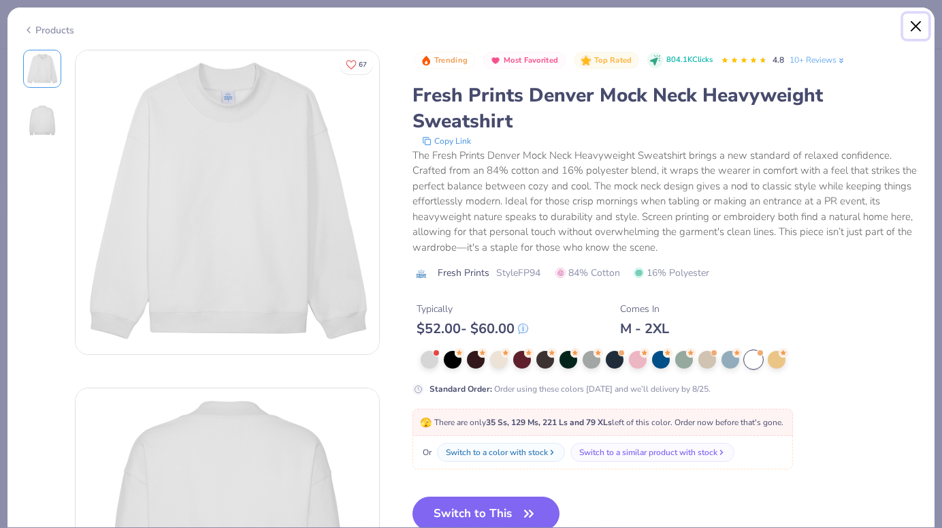
click at [914, 29] on button "Close" at bounding box center [916, 27] width 26 height 26
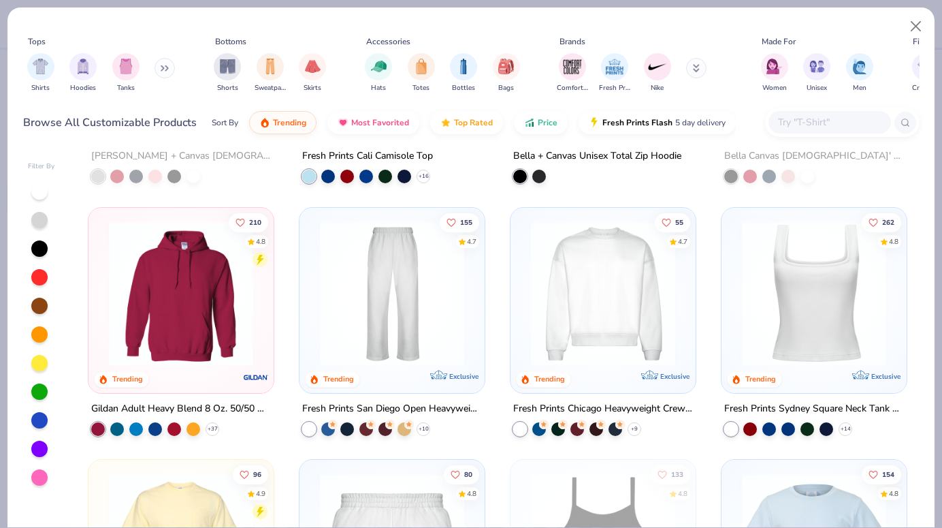
scroll to position [455, 0]
click at [619, 362] on img at bounding box center [603, 293] width 158 height 144
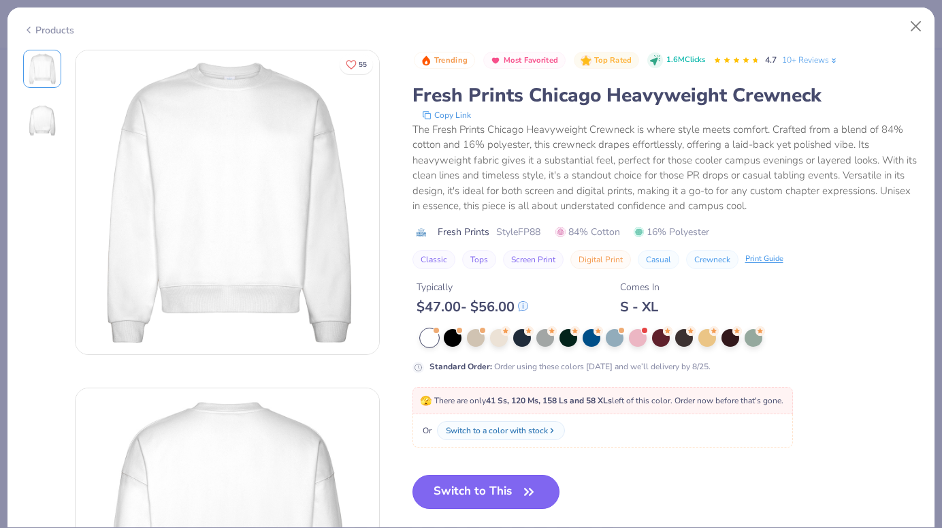
click at [536, 487] on icon "button" at bounding box center [528, 491] width 19 height 19
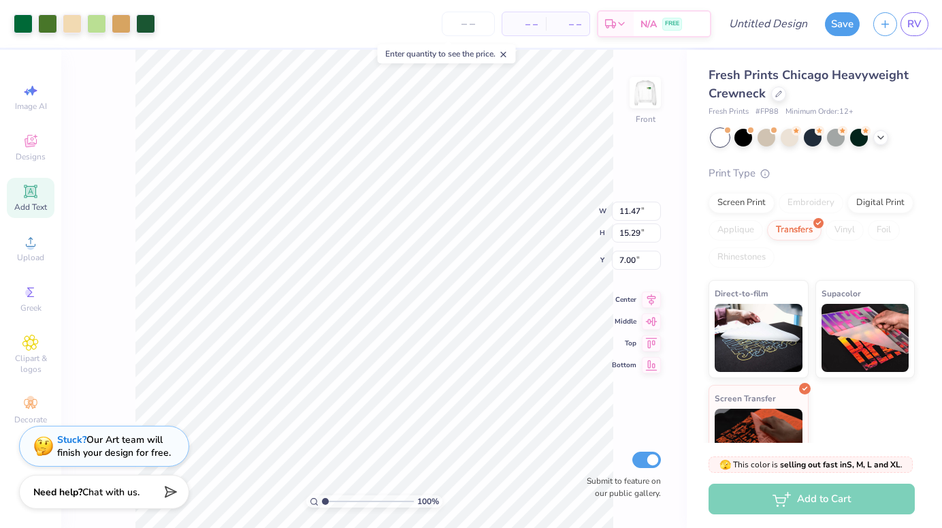
type input "3.86"
click at [639, 97] on img at bounding box center [645, 92] width 54 height 54
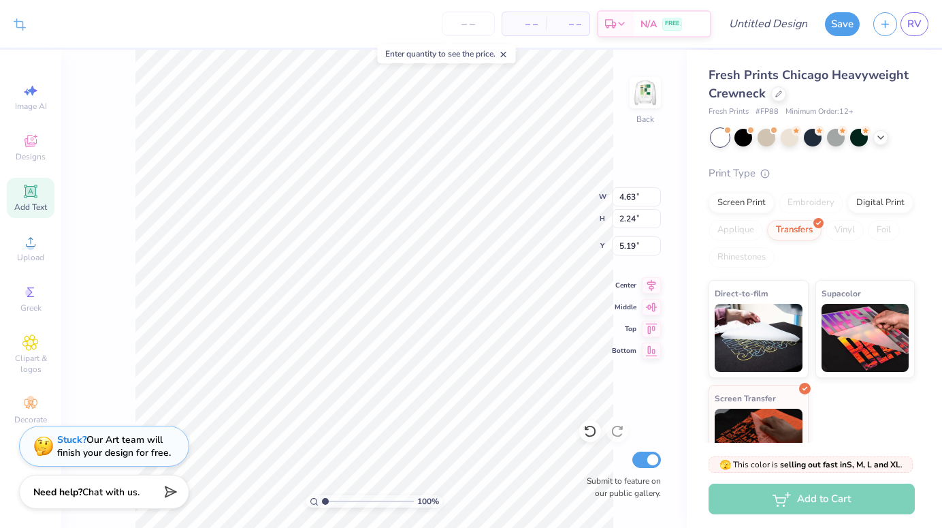
type input "3.52"
click at [648, 93] on img at bounding box center [645, 92] width 54 height 54
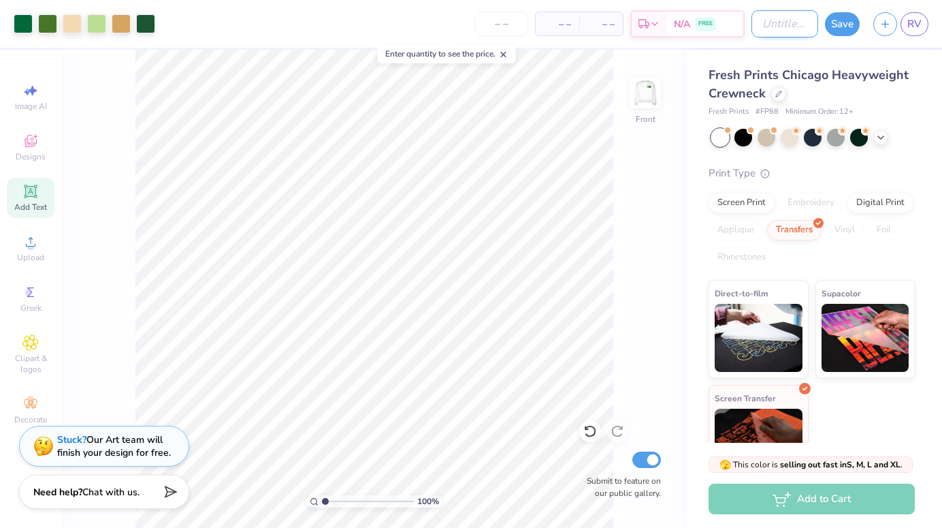
click at [774, 23] on input "Design Title" at bounding box center [785, 23] width 67 height 27
type input "KD perfect Match"
click at [848, 14] on button "Save" at bounding box center [842, 22] width 35 height 24
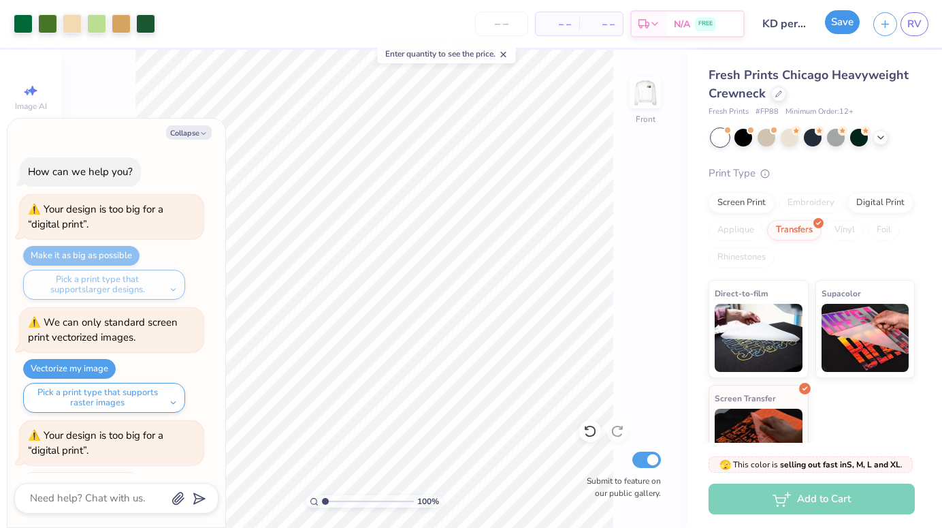
scroll to position [4618, 0]
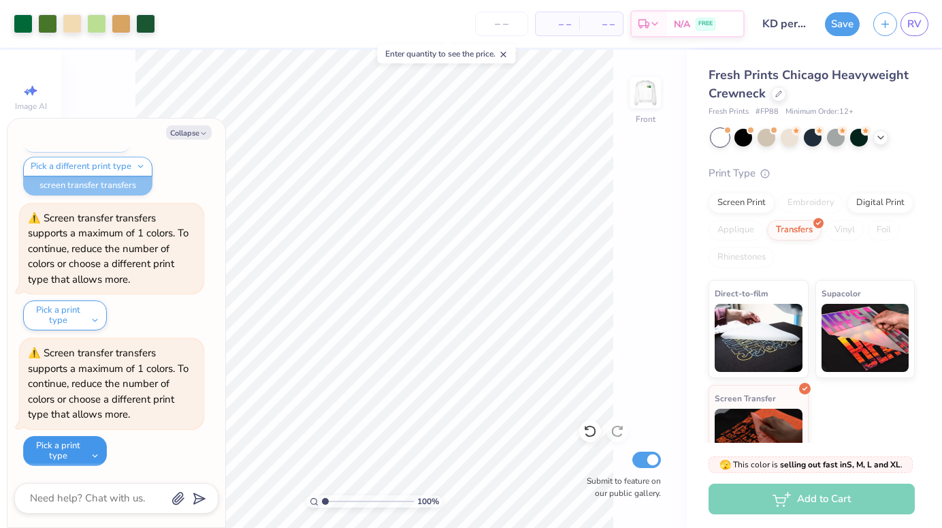
click at [81, 454] on button "Pick a print type" at bounding box center [65, 451] width 84 height 30
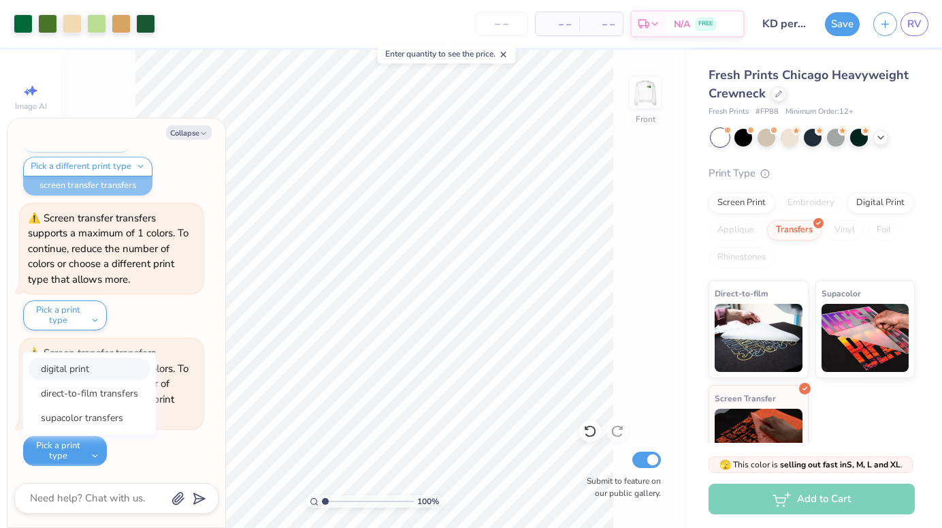
click at [94, 376] on button "digital print" at bounding box center [90, 368] width 122 height 22
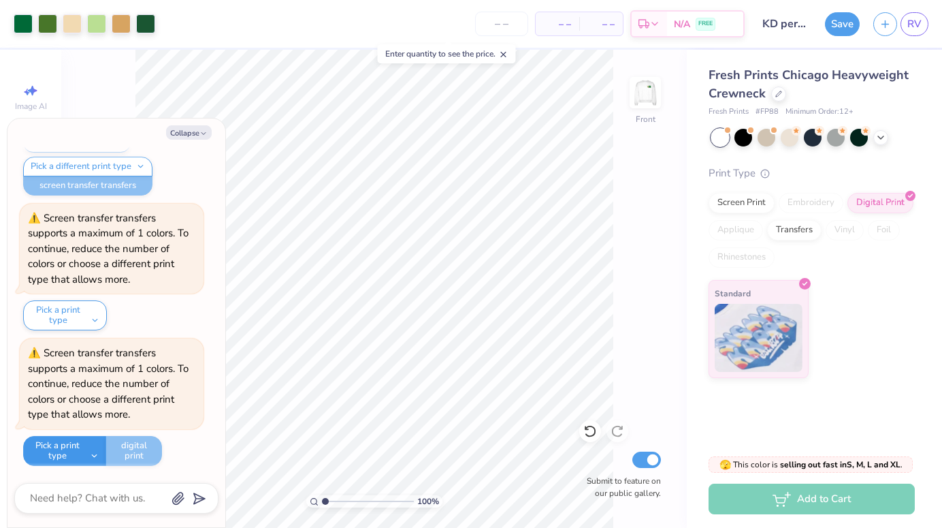
click at [83, 447] on button "Pick a print type" at bounding box center [64, 451] width 83 height 30
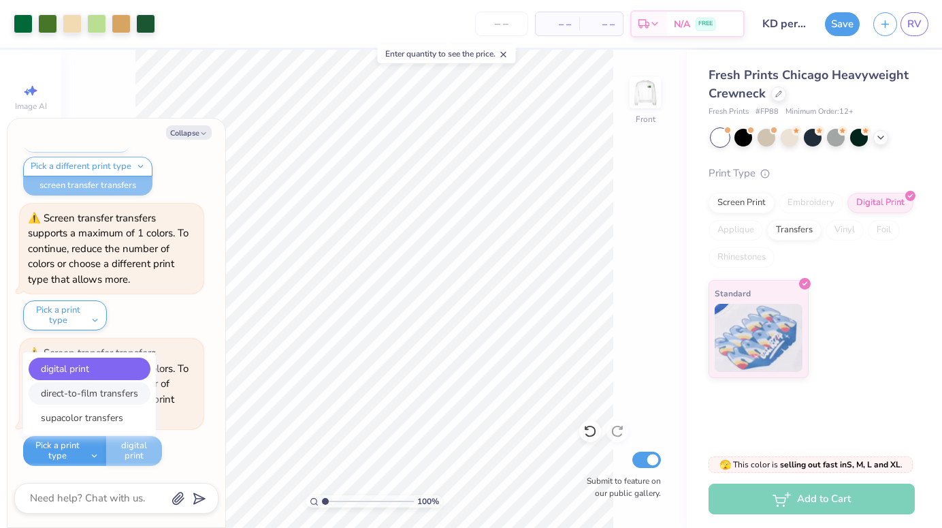
click at [91, 396] on button "direct-to-film transfers" at bounding box center [90, 393] width 122 height 22
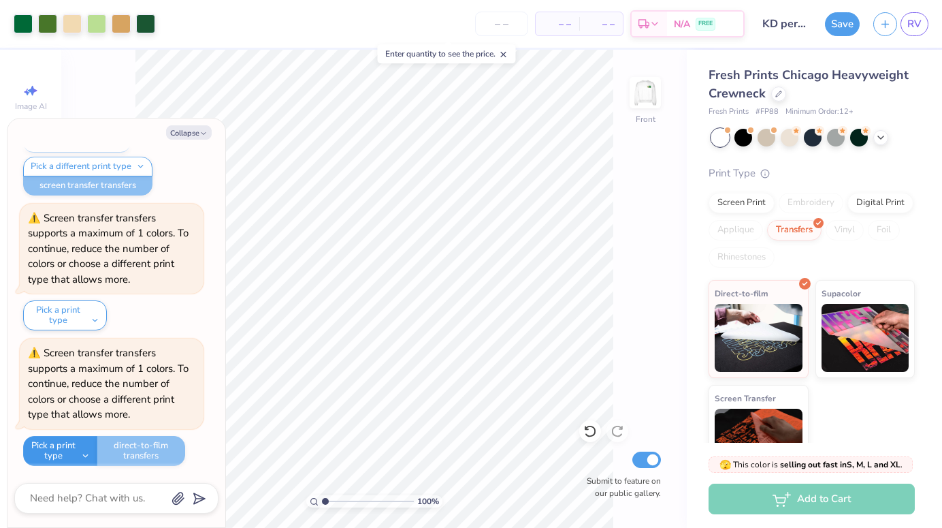
click at [82, 441] on button "Pick a print type" at bounding box center [60, 451] width 74 height 30
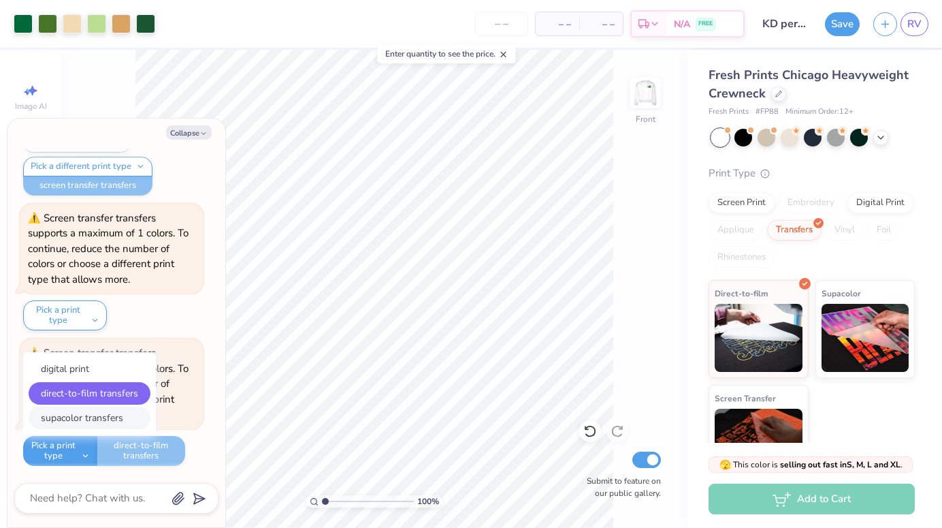
click at [84, 419] on button "supacolor transfers" at bounding box center [90, 417] width 122 height 22
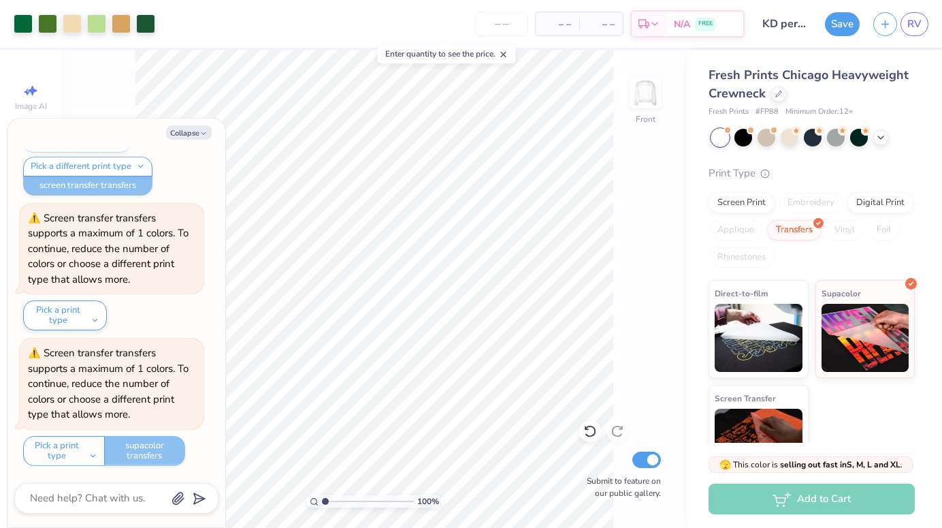
type textarea "x"
click at [852, 18] on button "Save" at bounding box center [842, 22] width 35 height 24
